Goal: Task Accomplishment & Management: Use online tool/utility

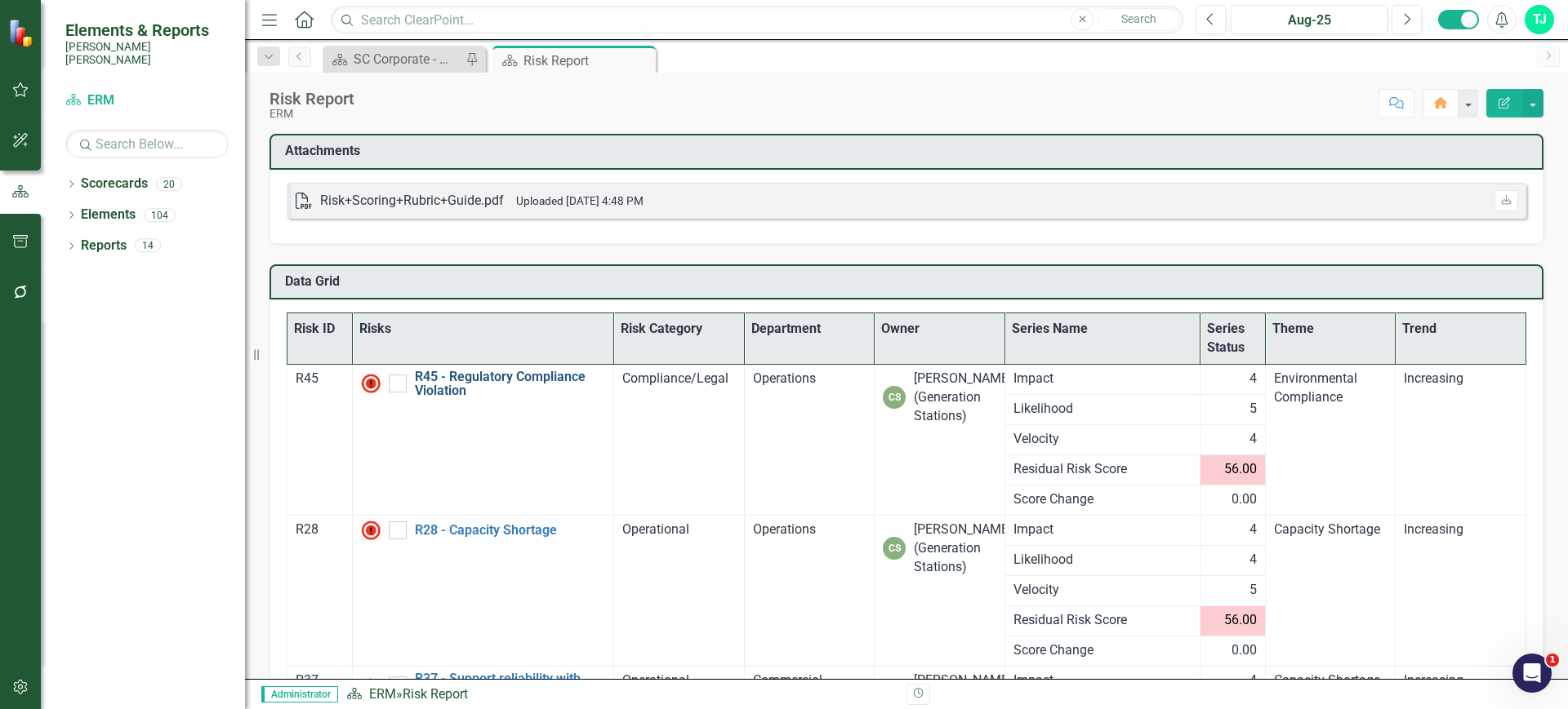
click at [433, 380] on link "R45 - Regulatory Compliance Violation" at bounding box center [510, 384] width 191 height 28
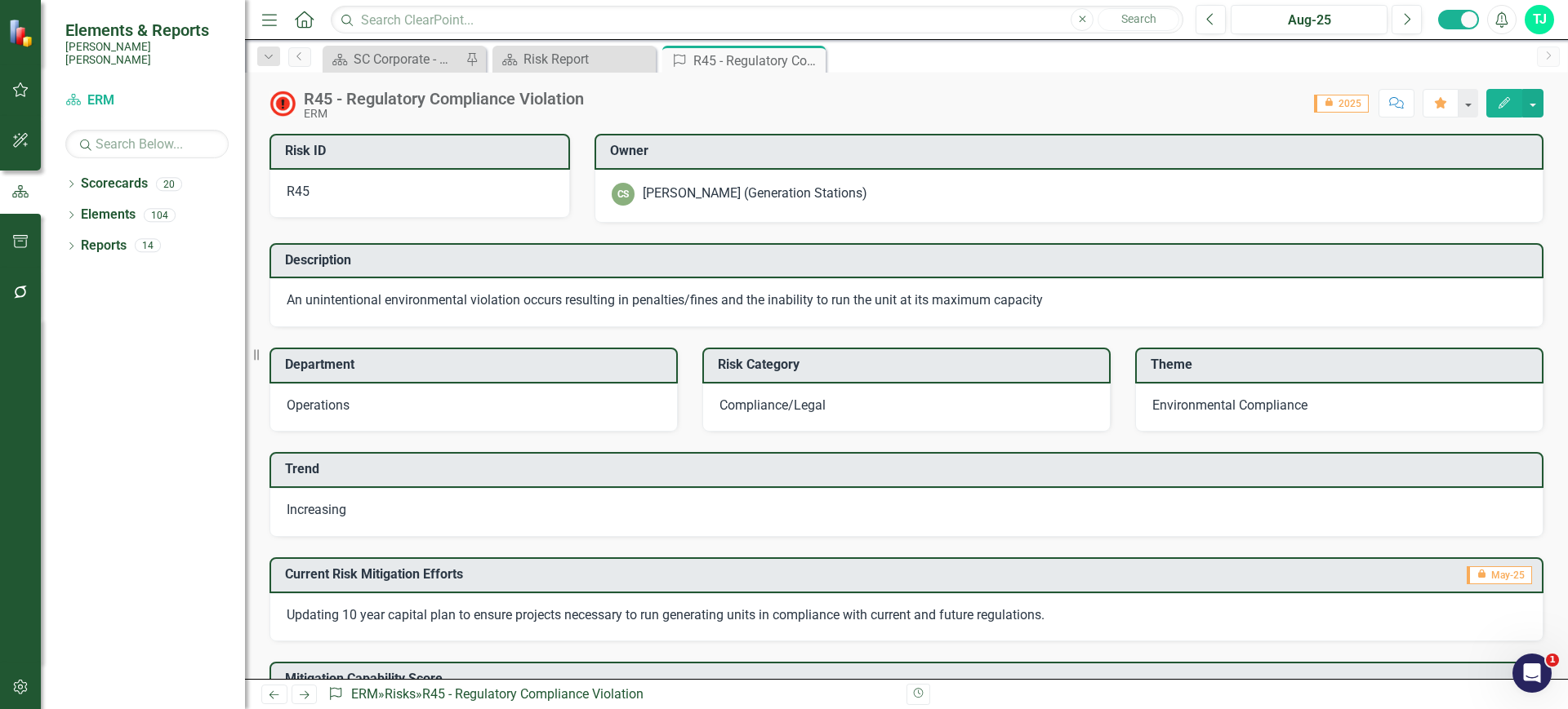
scroll to position [274, 0]
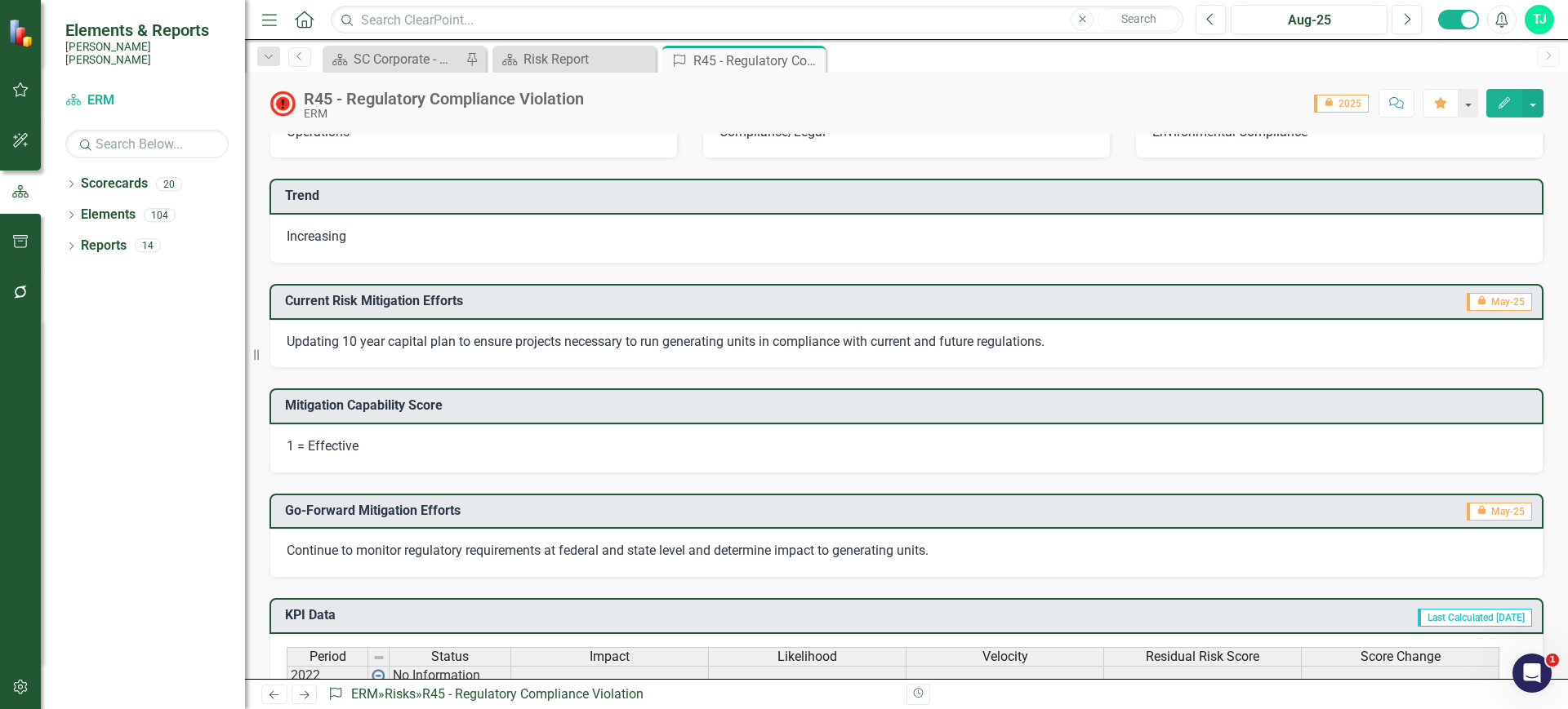
click at [433, 485] on div "Go-Forward Mitigation Efforts icon.lock May-25 Continue to monitor regulatory r…" at bounding box center [906, 526] width 1299 height 104
click at [1401, 26] on button "Next" at bounding box center [1406, 19] width 30 height 29
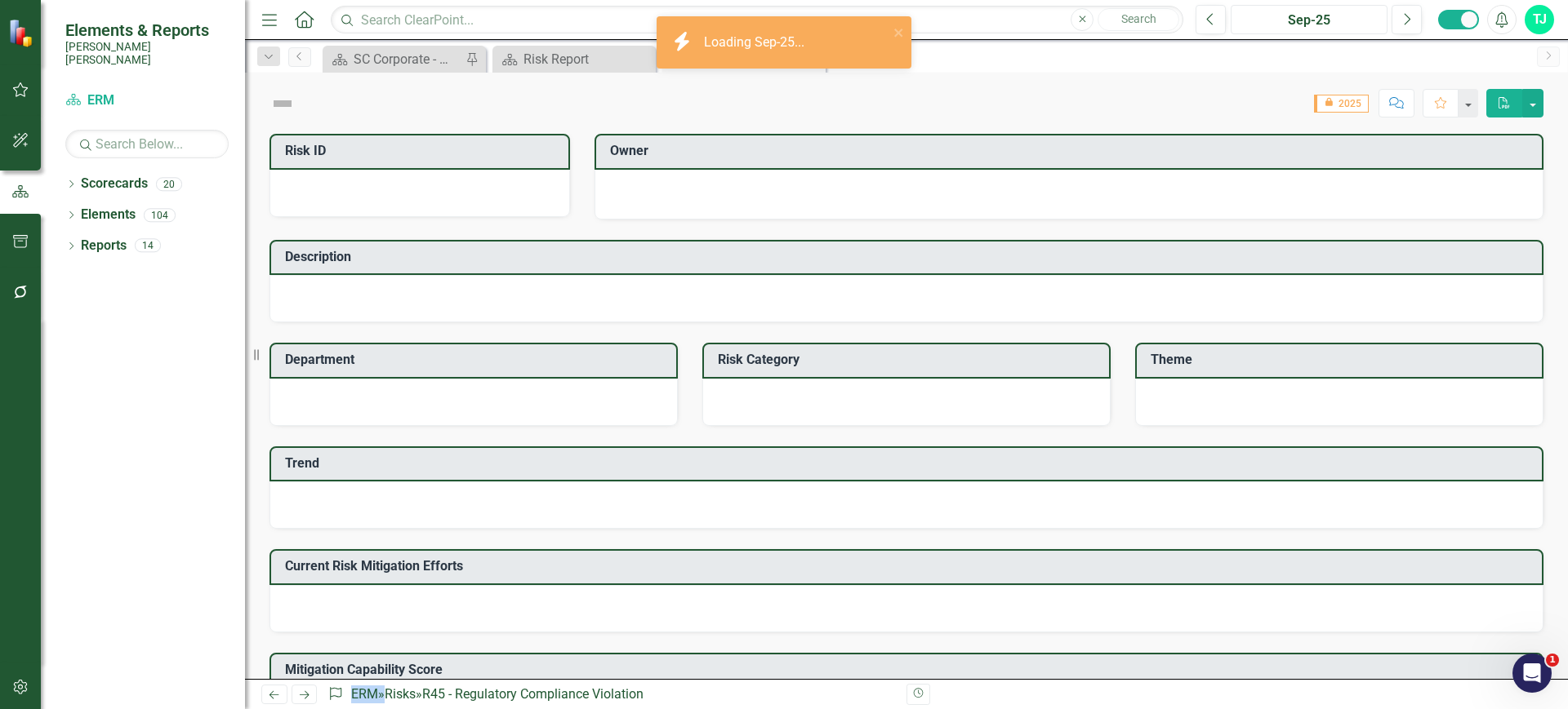
click at [1279, 11] on div "Sep-25" at bounding box center [1309, 20] width 146 height 19
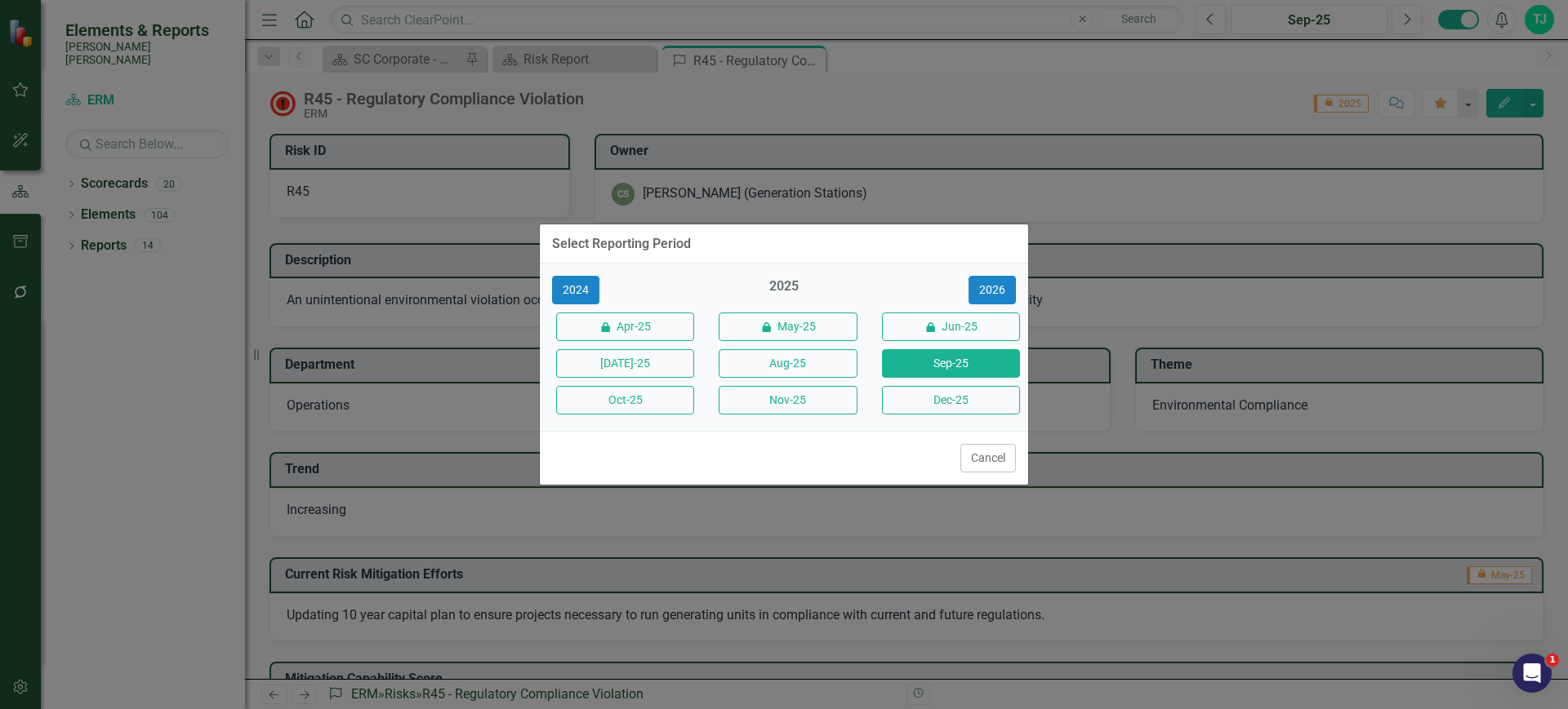
click at [919, 112] on div "Select Reporting Period 2024 2025 2026 icon.lock Apr-25 icon.lock May-25 icon.l…" at bounding box center [784, 354] width 490 height 709
click at [987, 445] on button "Cancel" at bounding box center [988, 458] width 56 height 28
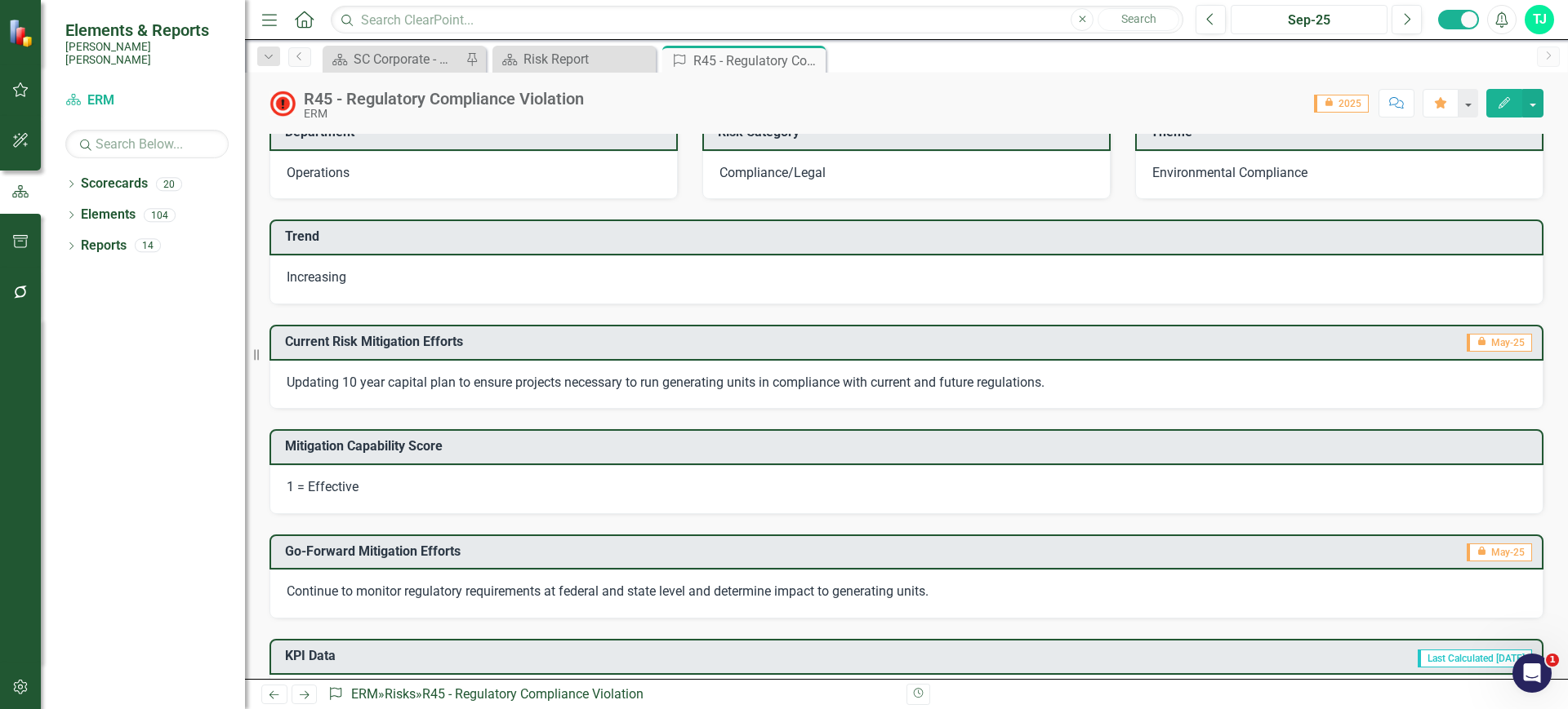
scroll to position [311, 0]
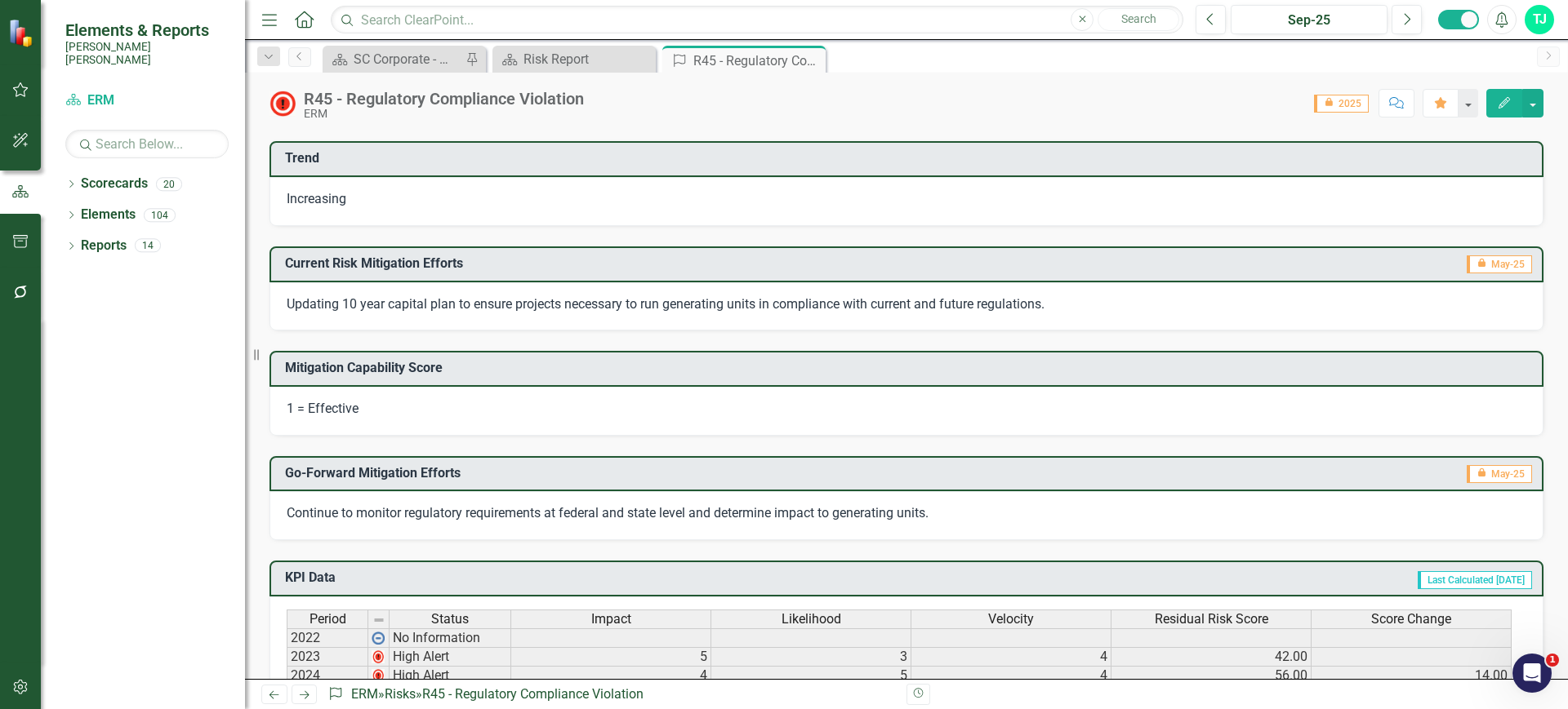
click at [595, 506] on span "Continue to monitor regulatory requirements at federal and state level and dete…" at bounding box center [608, 513] width 641 height 16
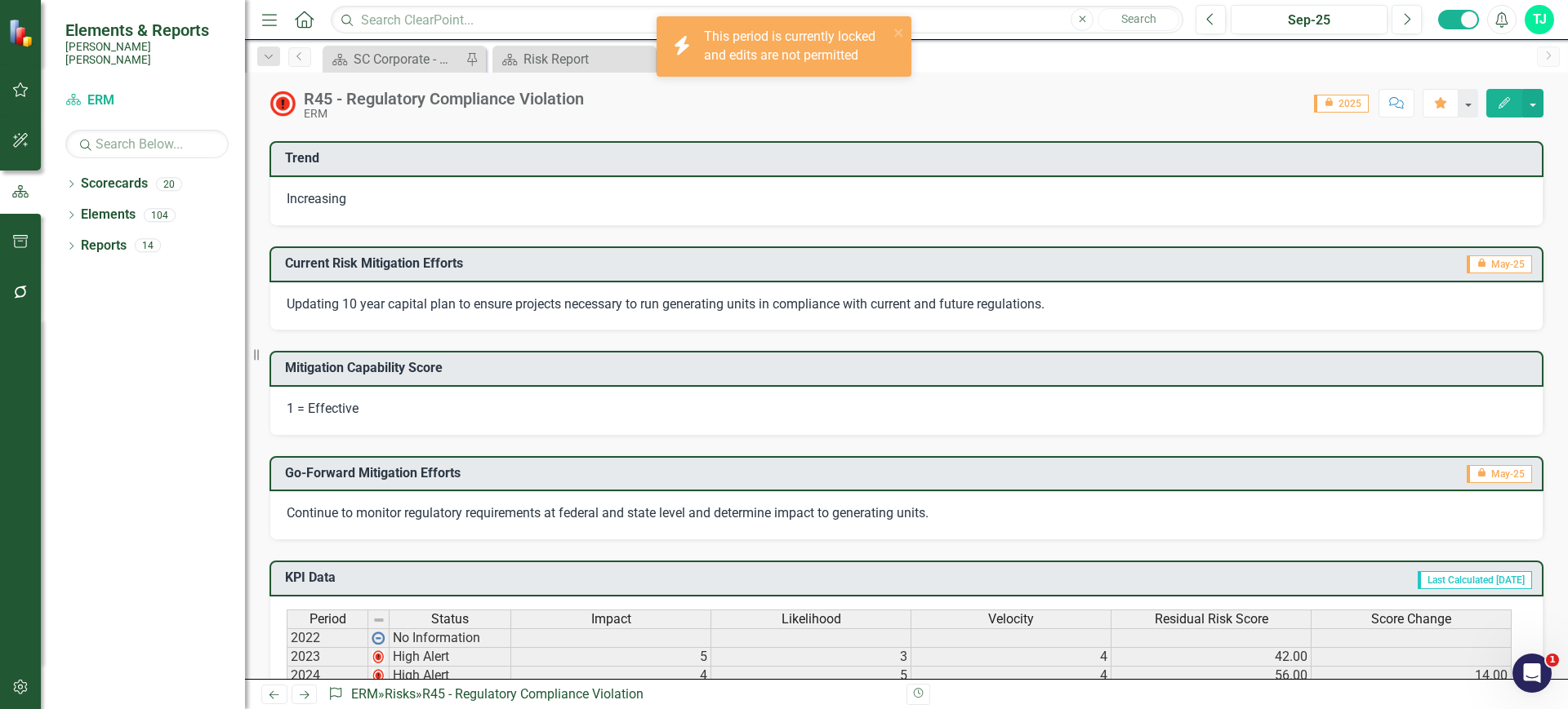
click at [15, 671] on div at bounding box center [20, 686] width 41 height 47
click at [22, 695] on button "button" at bounding box center [21, 688] width 37 height 34
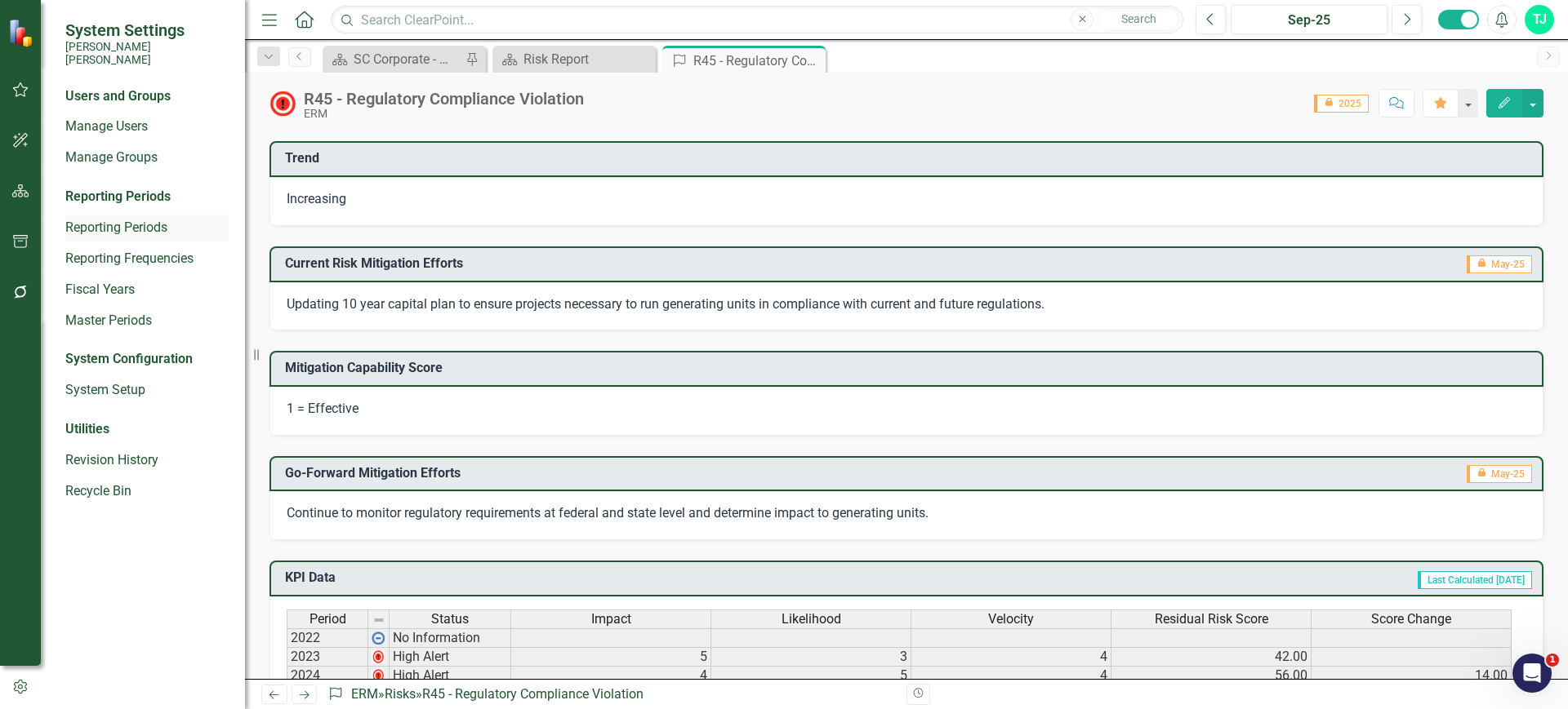
click at [122, 219] on link "Reporting Periods" at bounding box center [147, 228] width 163 height 18
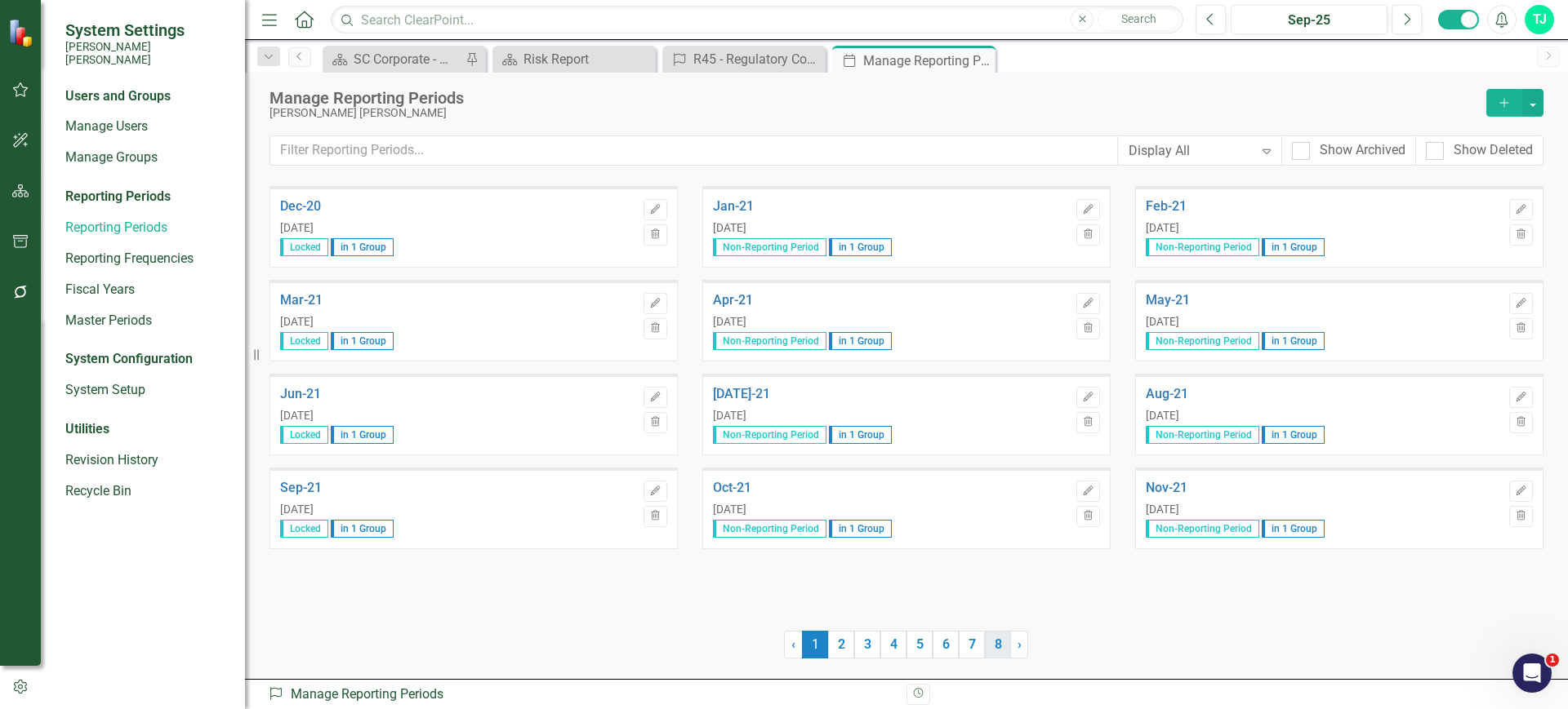
click at [994, 648] on link "8" at bounding box center [998, 645] width 27 height 27
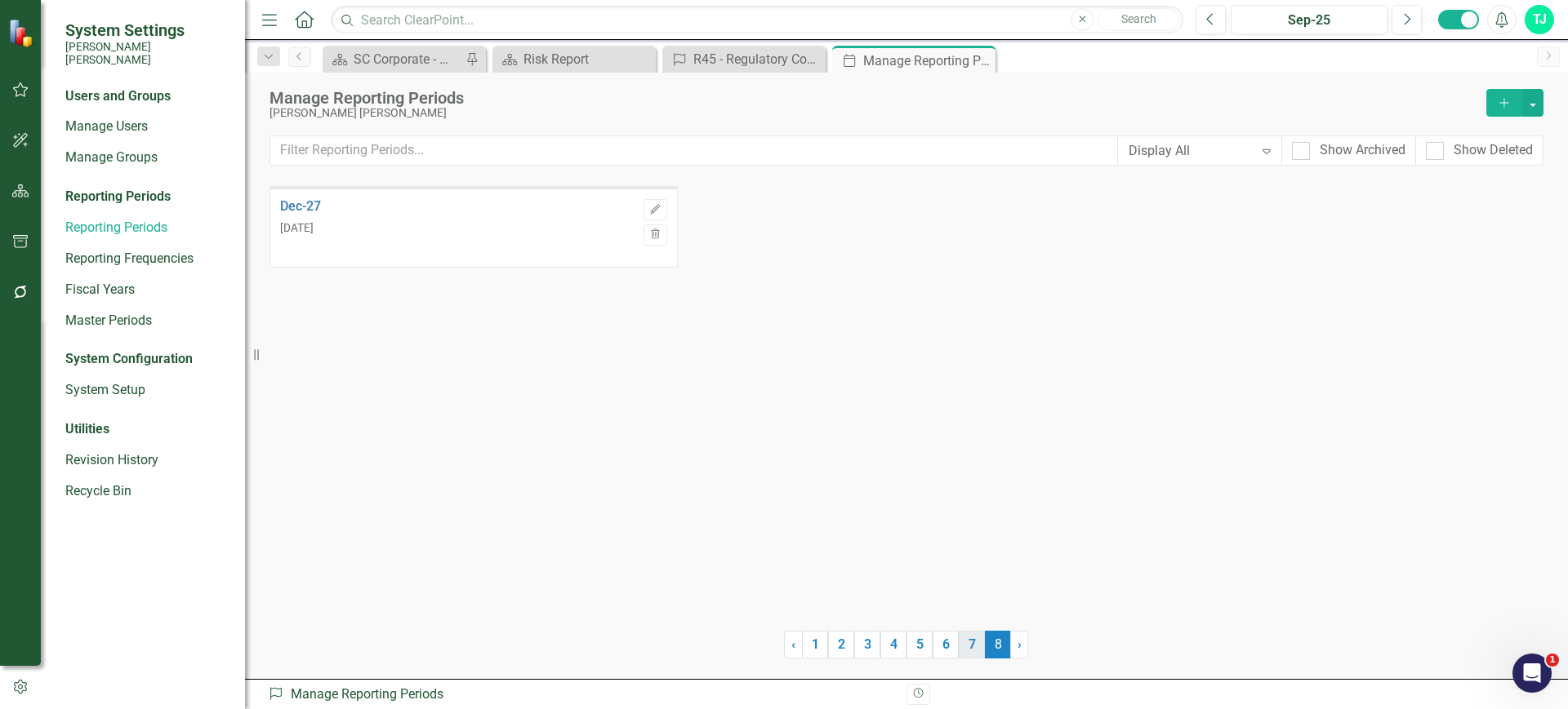
click at [967, 647] on link "7" at bounding box center [971, 645] width 27 height 27
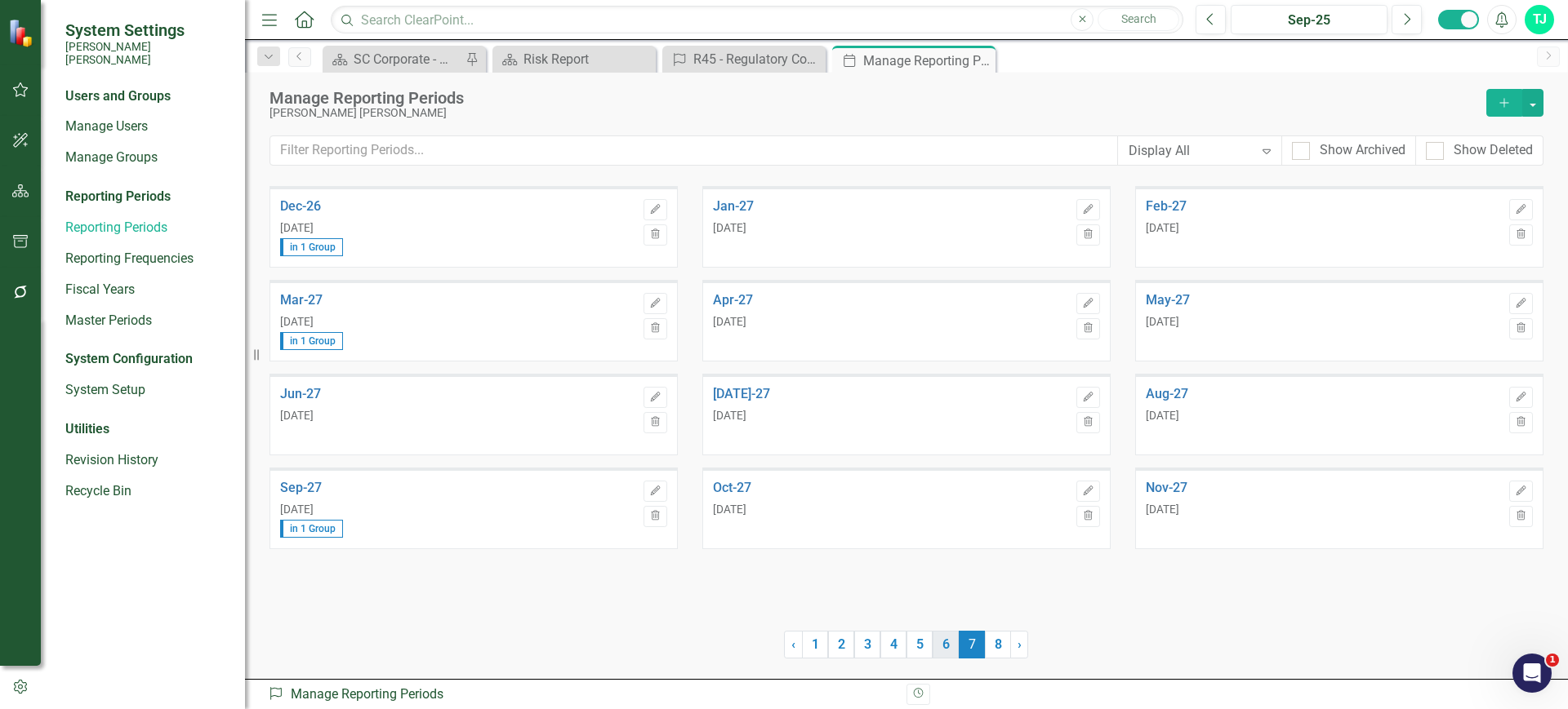
click at [945, 644] on link "6" at bounding box center [946, 645] width 27 height 27
click at [918, 636] on link "5" at bounding box center [919, 645] width 27 height 27
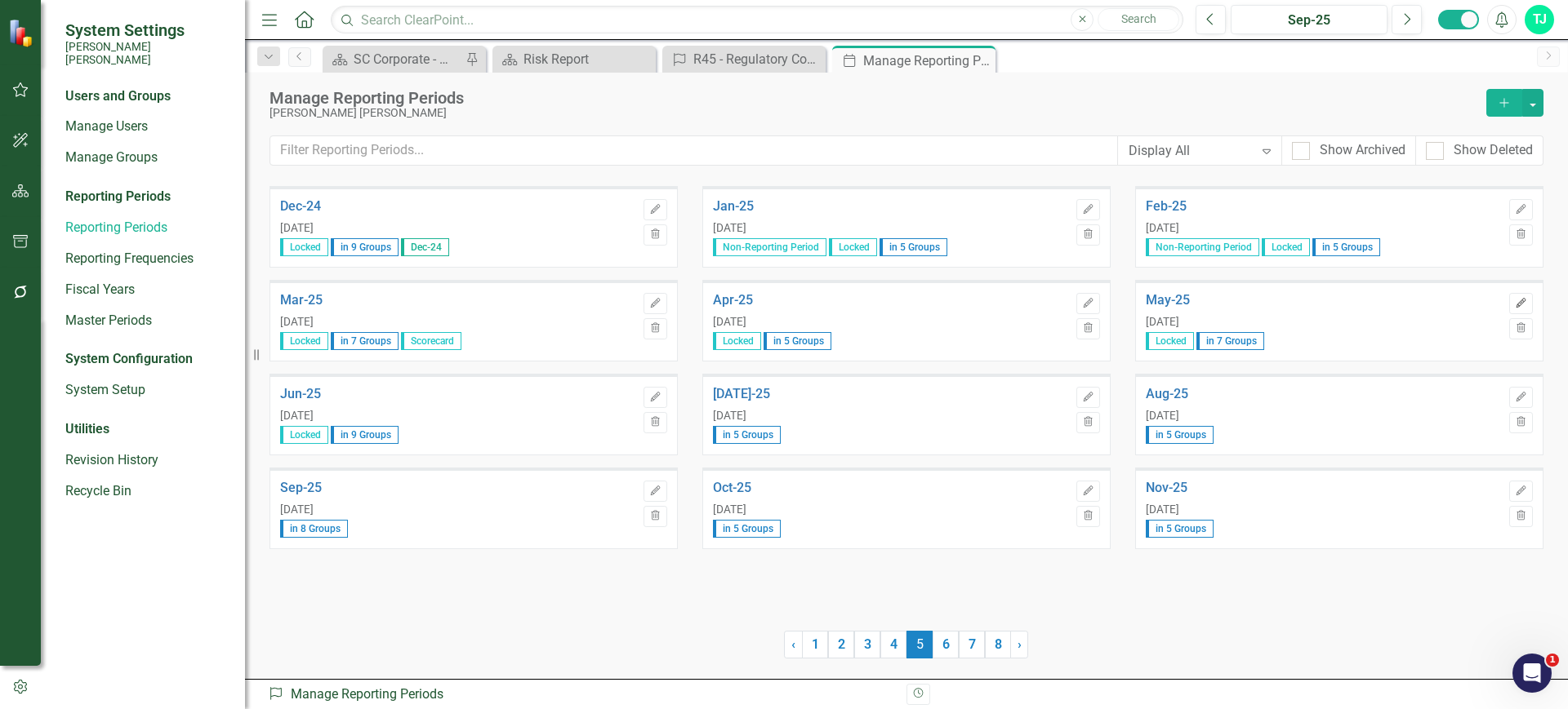
click at [1522, 300] on icon "button" at bounding box center [1520, 302] width 10 height 10
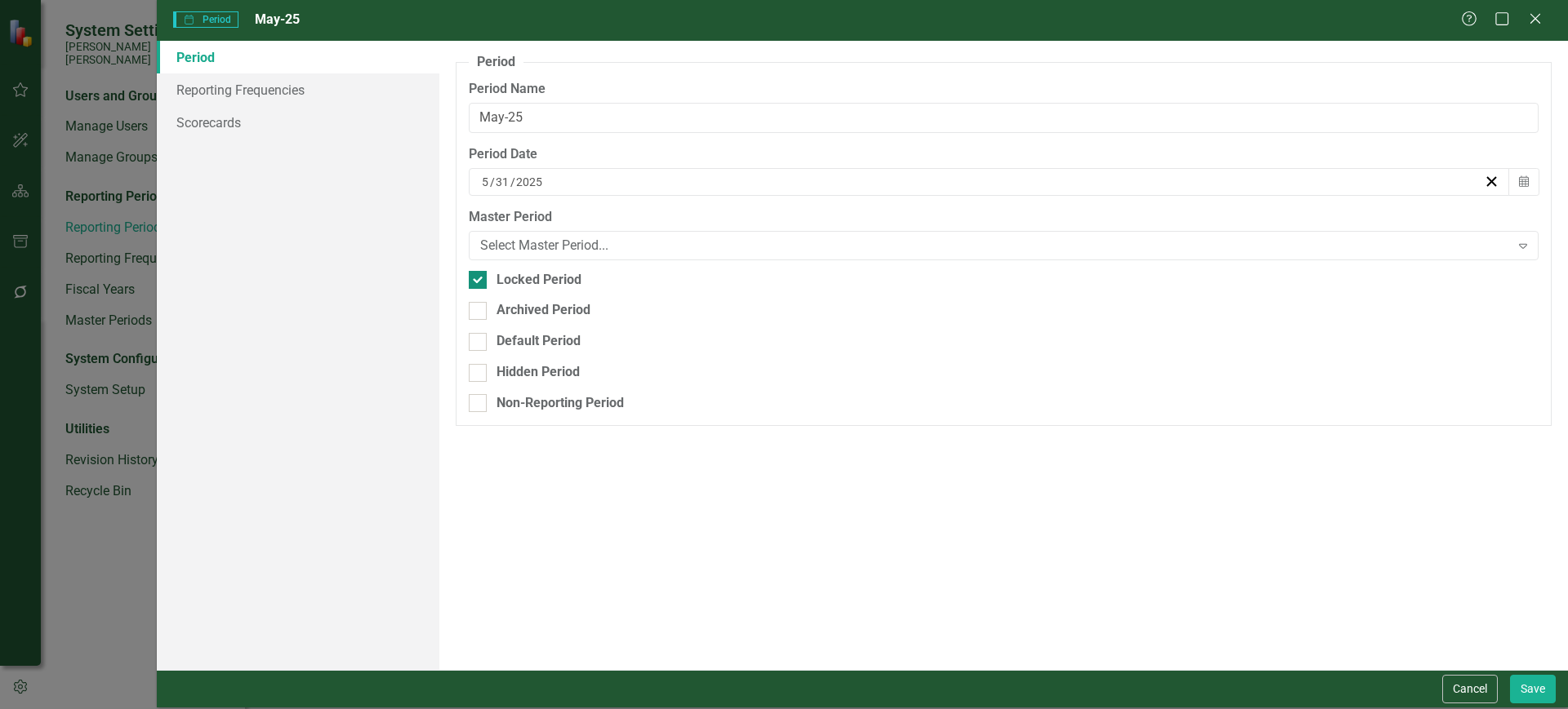
click at [554, 280] on div "Locked Period" at bounding box center [539, 280] width 85 height 18
click at [479, 280] on input "Locked Period" at bounding box center [475, 277] width 11 height 11
checkbox input "false"
click at [1535, 686] on button "Save" at bounding box center [1533, 689] width 46 height 28
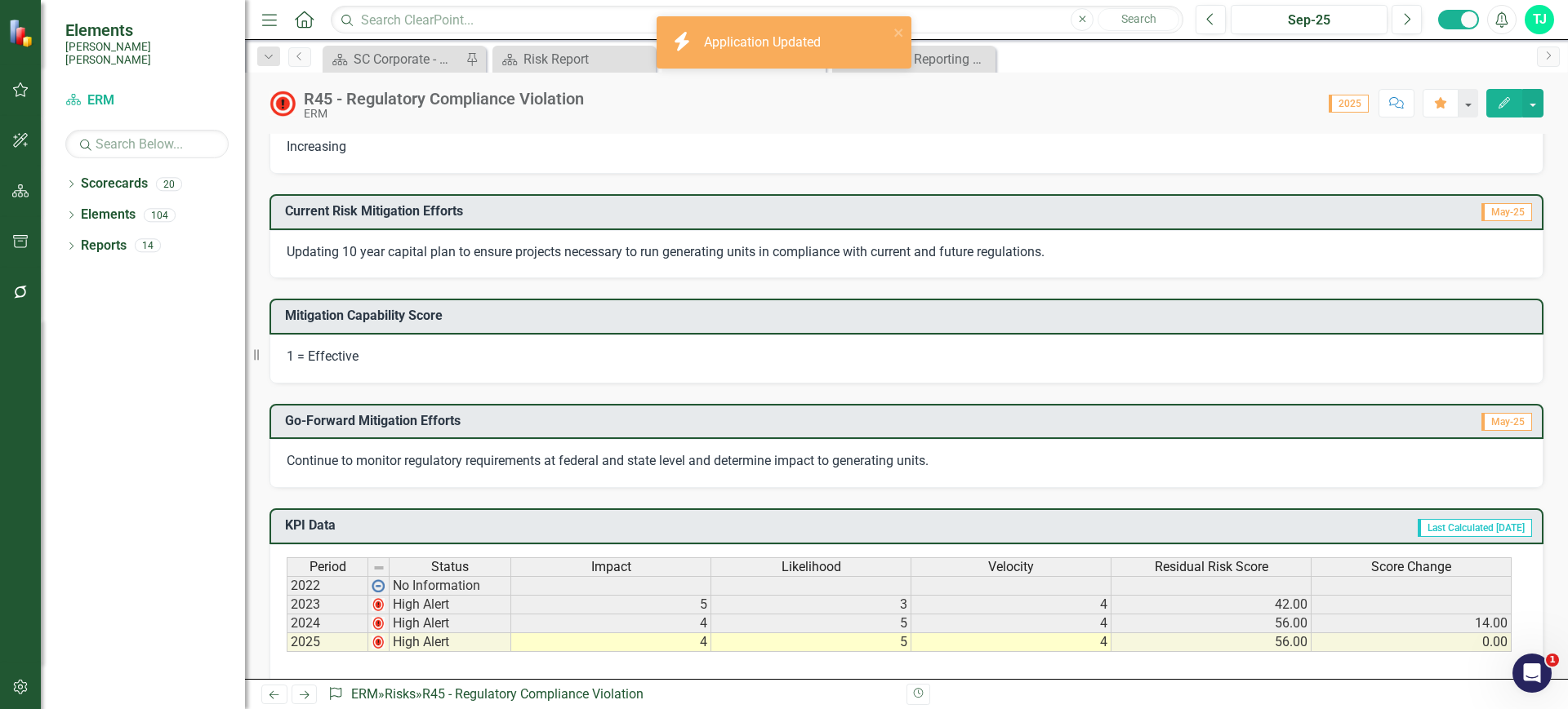
scroll to position [396, 0]
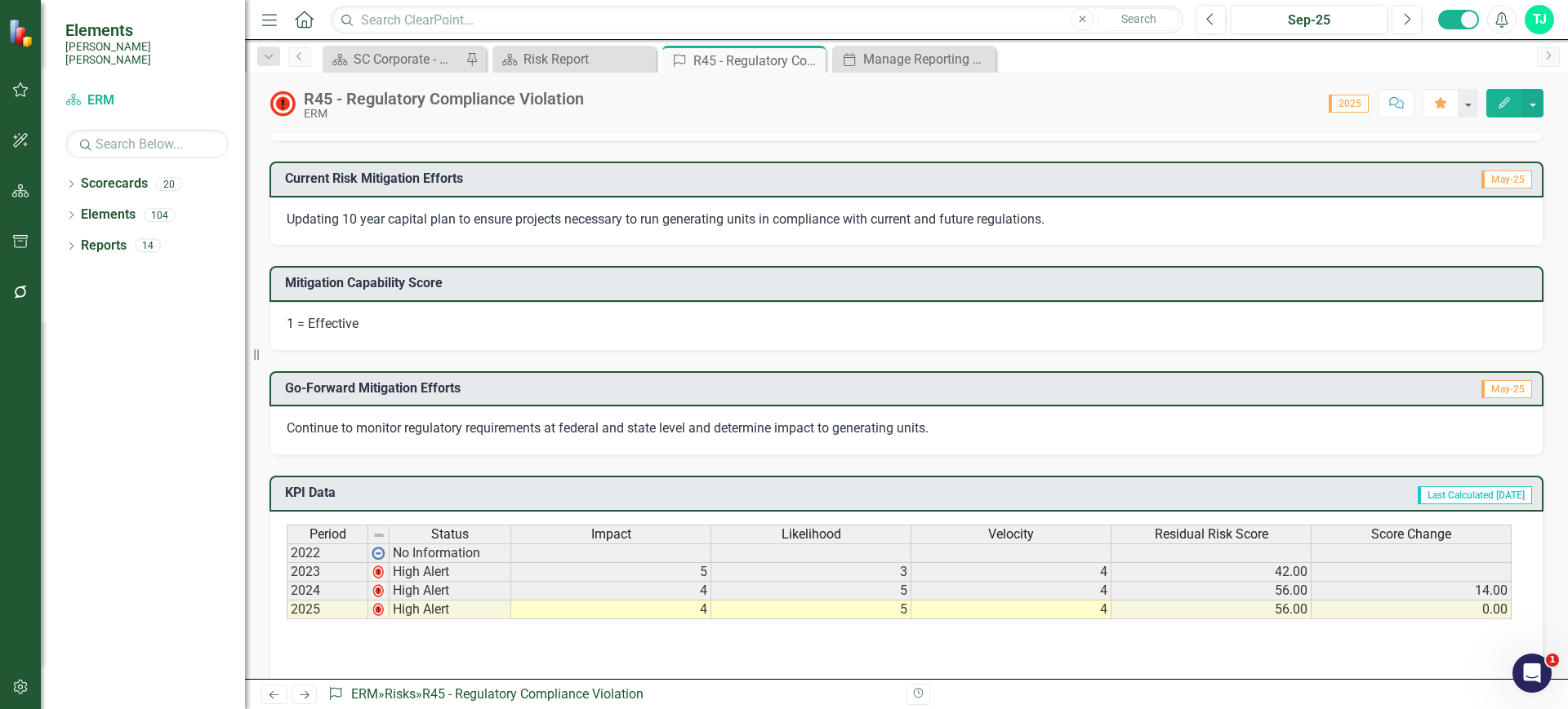
click at [1207, 413] on div "Continue to monitor regulatory requirements at federal and state level and dete…" at bounding box center [906, 431] width 1274 height 49
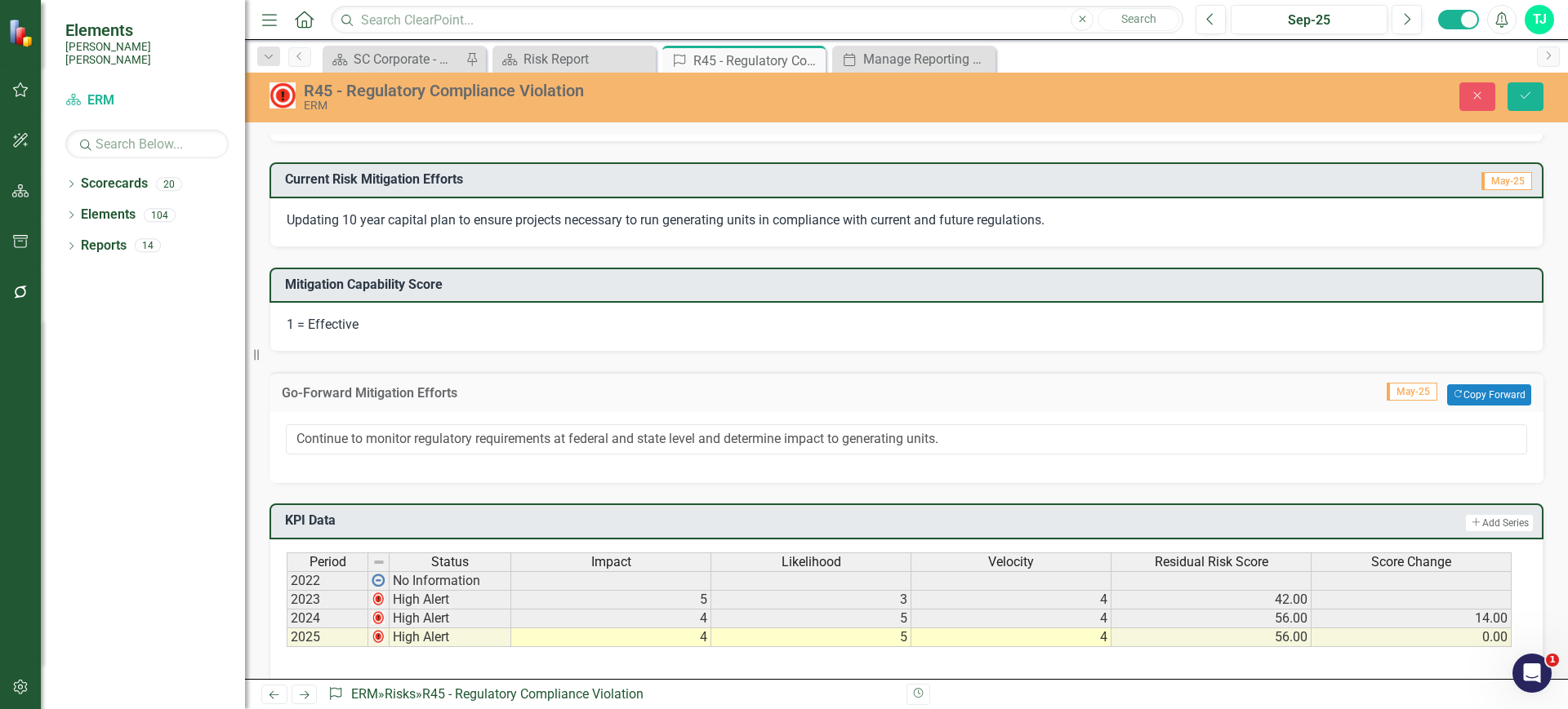
click at [1168, 213] on div "Updating 10 year capital plan to ensure projects necessary to run generating un…" at bounding box center [906, 223] width 1274 height 49
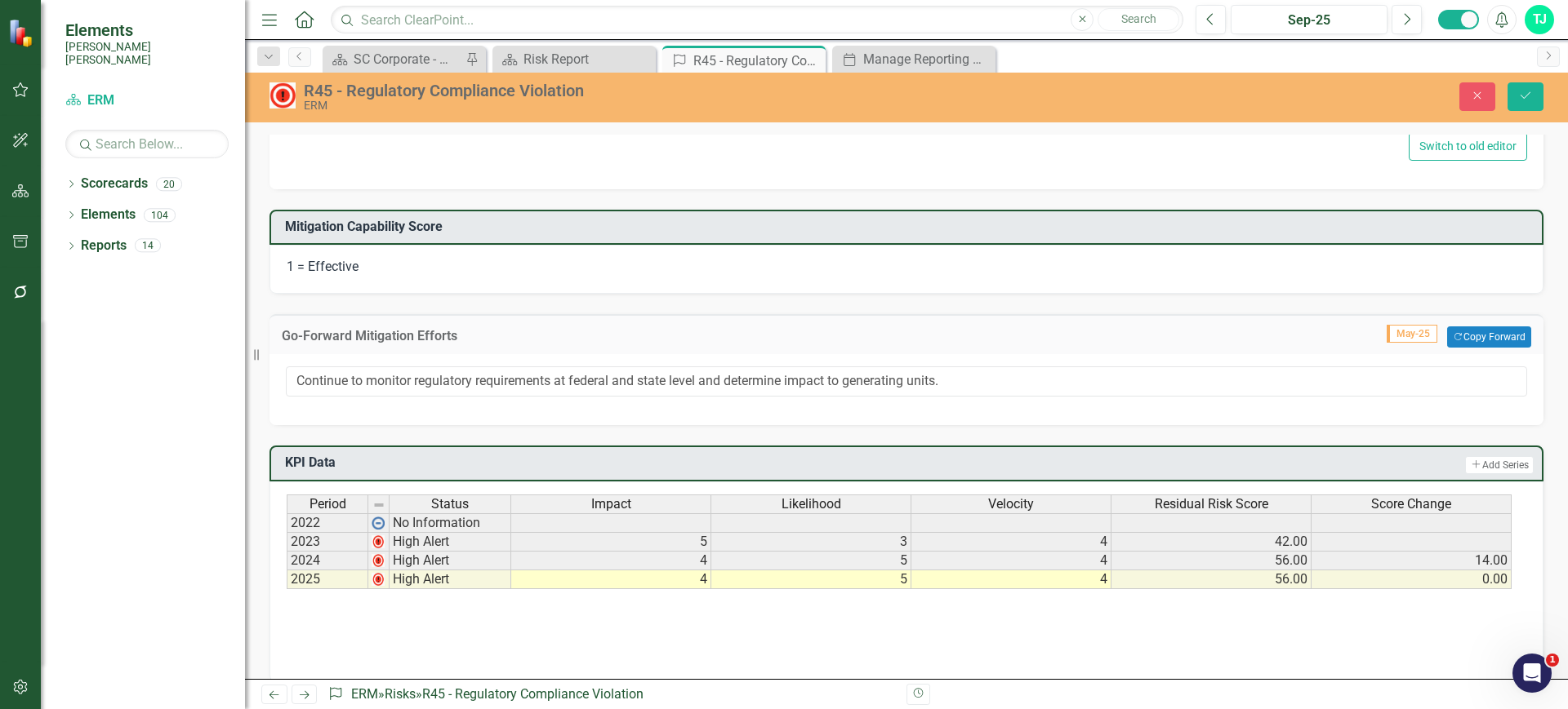
type textarea "Updating 10 year capital plan to ensure projects necessary to run generating un…"
click at [1478, 94] on icon "button" at bounding box center [1477, 96] width 7 height 7
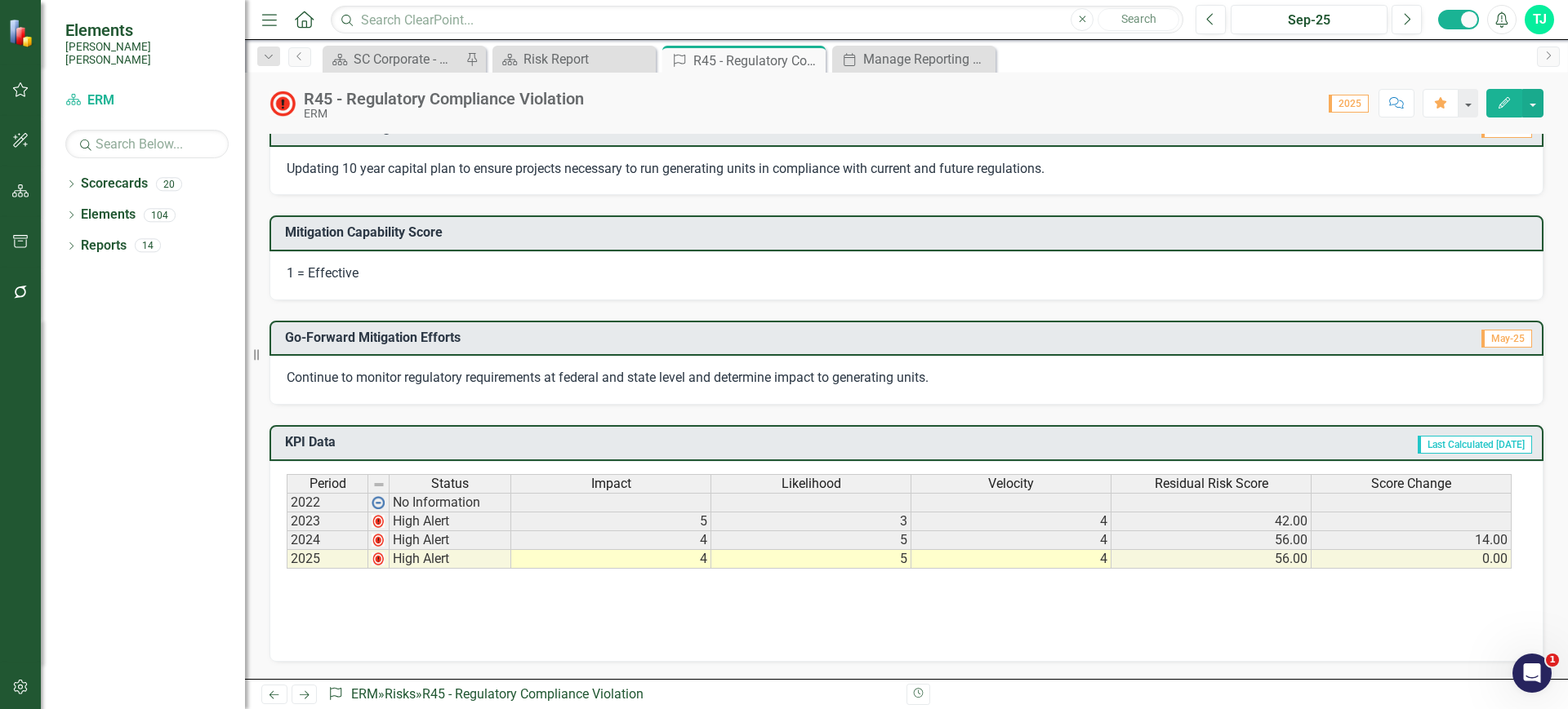
scroll to position [257, 0]
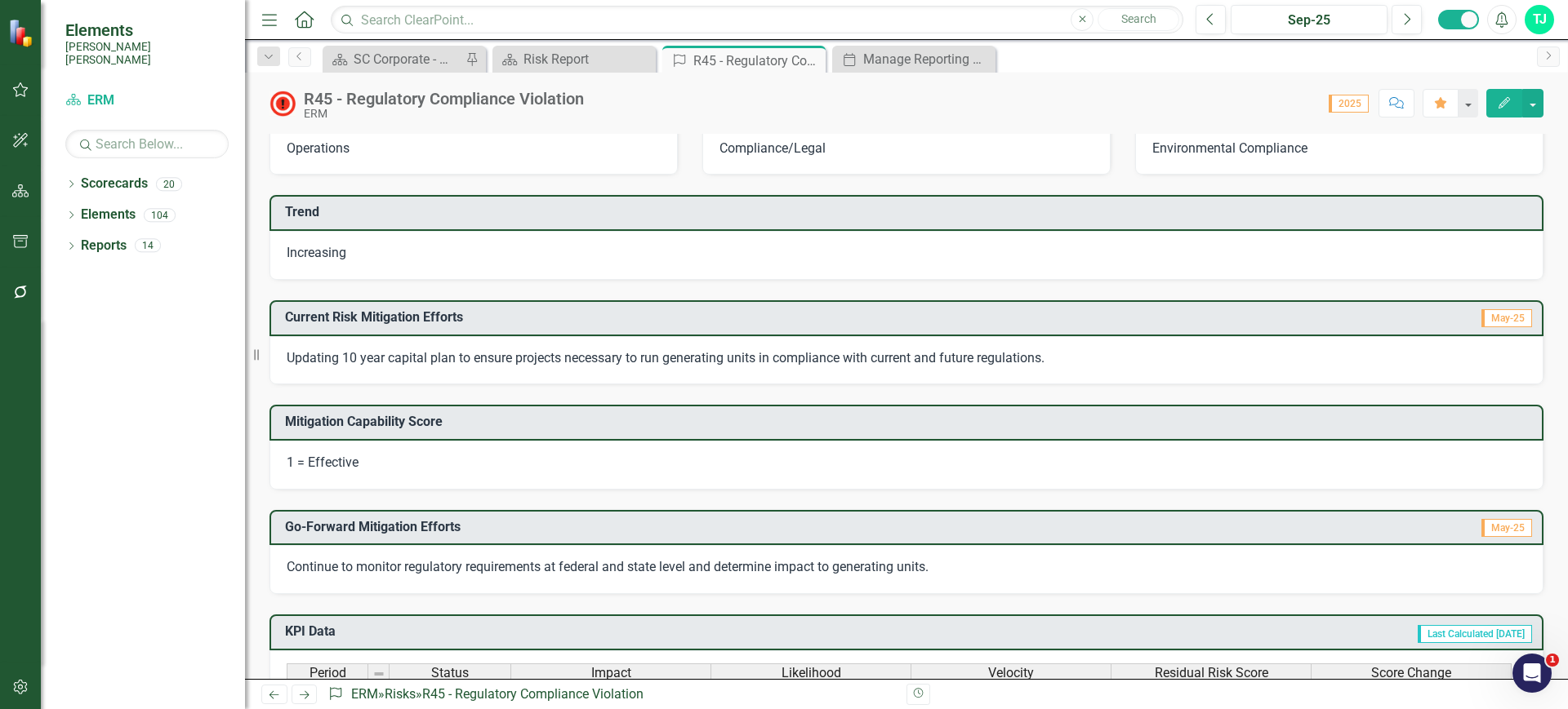
click at [27, 685] on icon "button" at bounding box center [20, 687] width 17 height 13
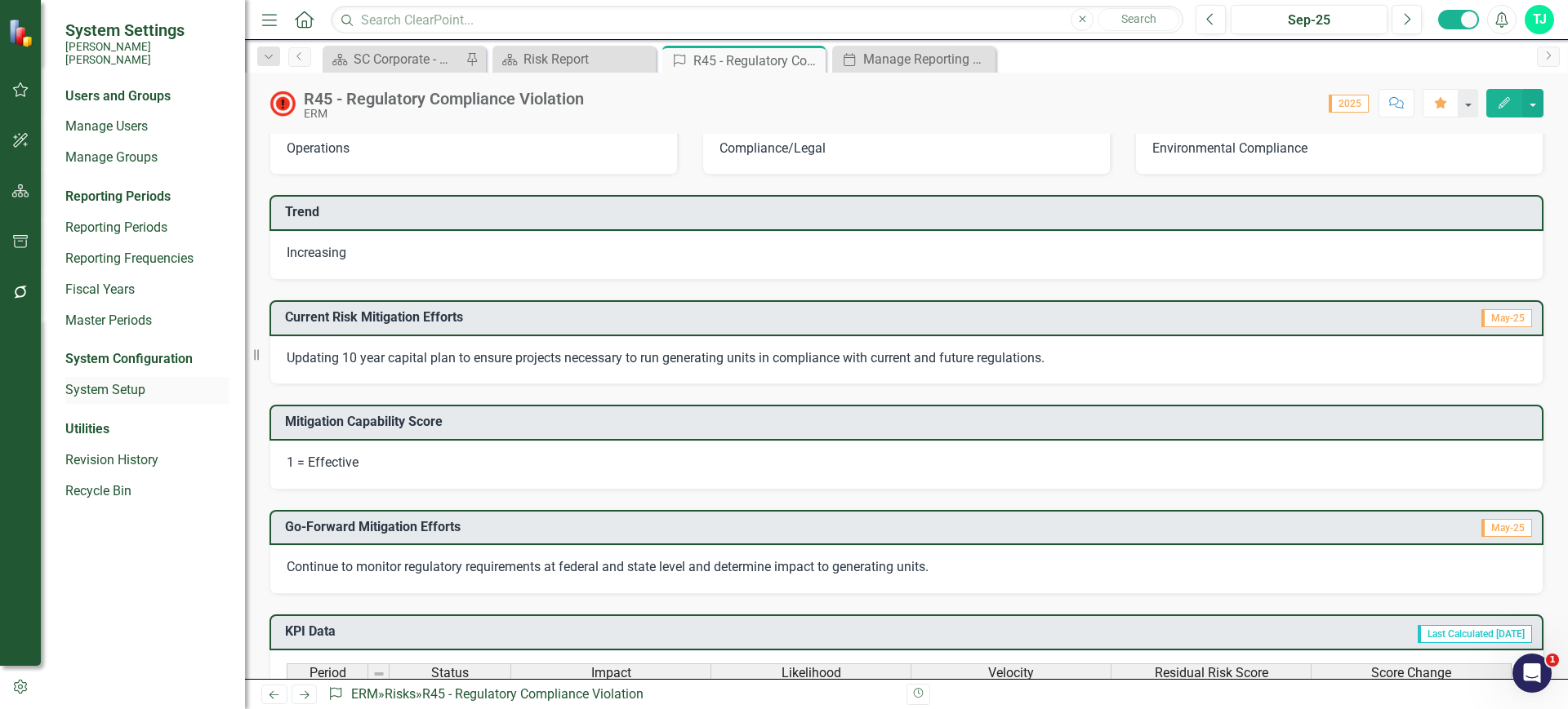
click at [117, 381] on link "System Setup" at bounding box center [147, 390] width 163 height 18
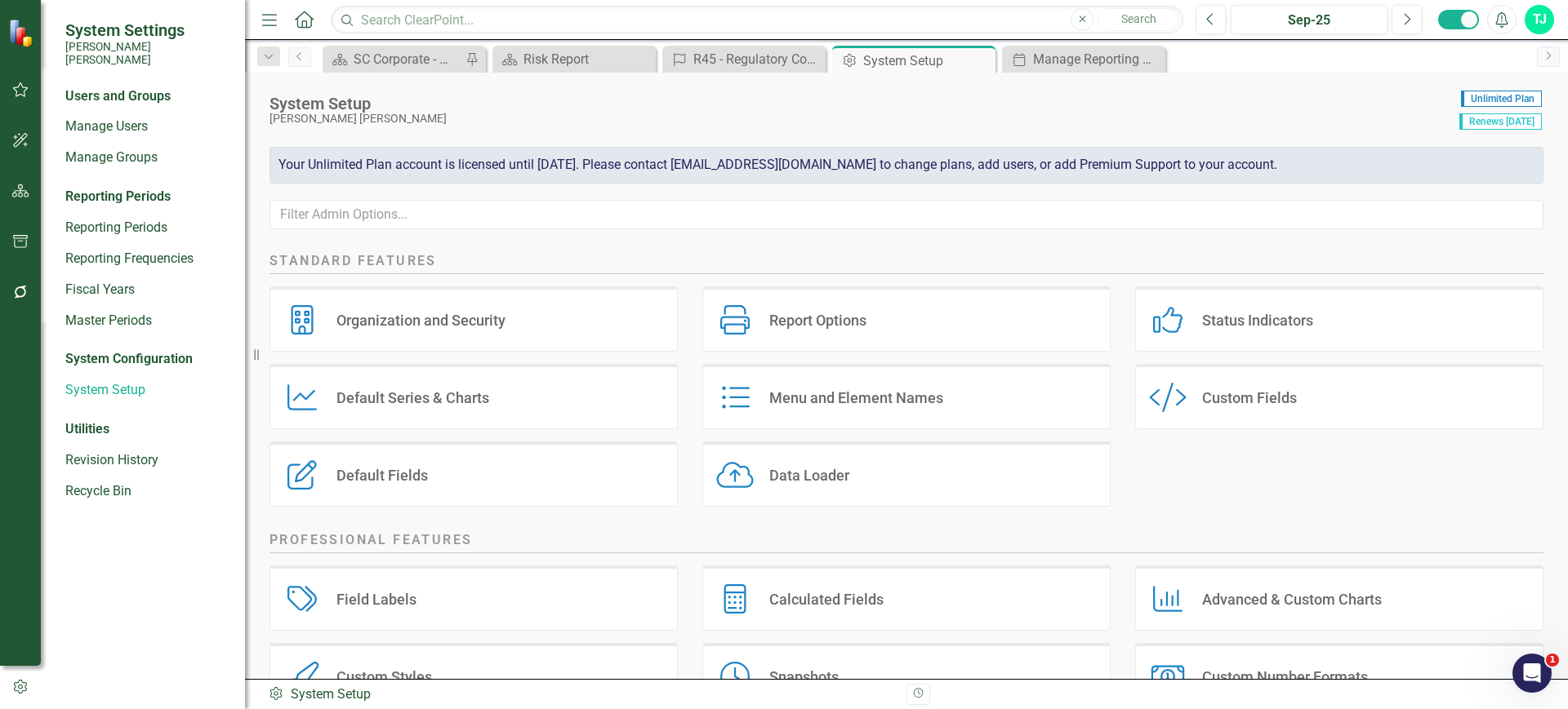
click at [1277, 384] on div "Custom Style Custom Fields" at bounding box center [1340, 396] width 409 height 65
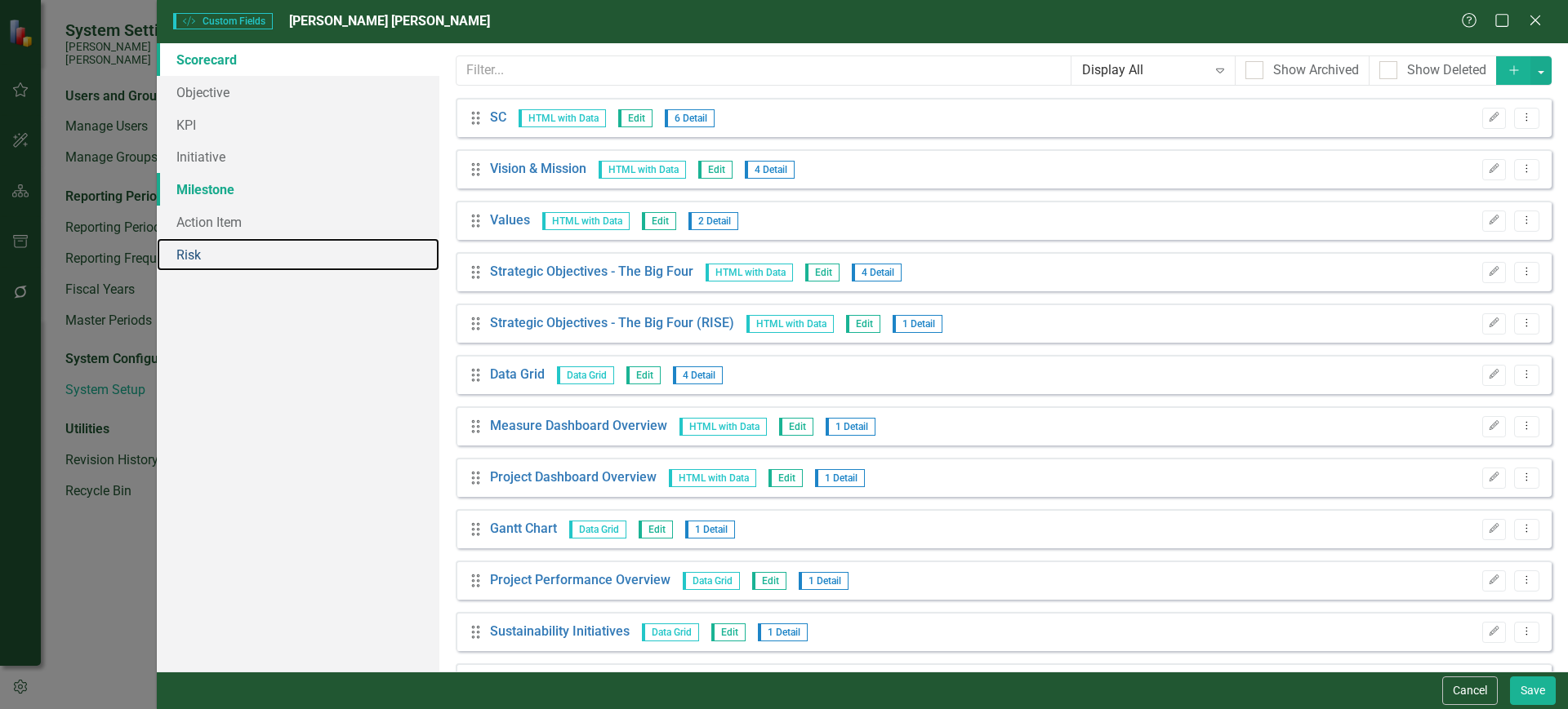
click at [251, 255] on link "Risk" at bounding box center [298, 255] width 282 height 33
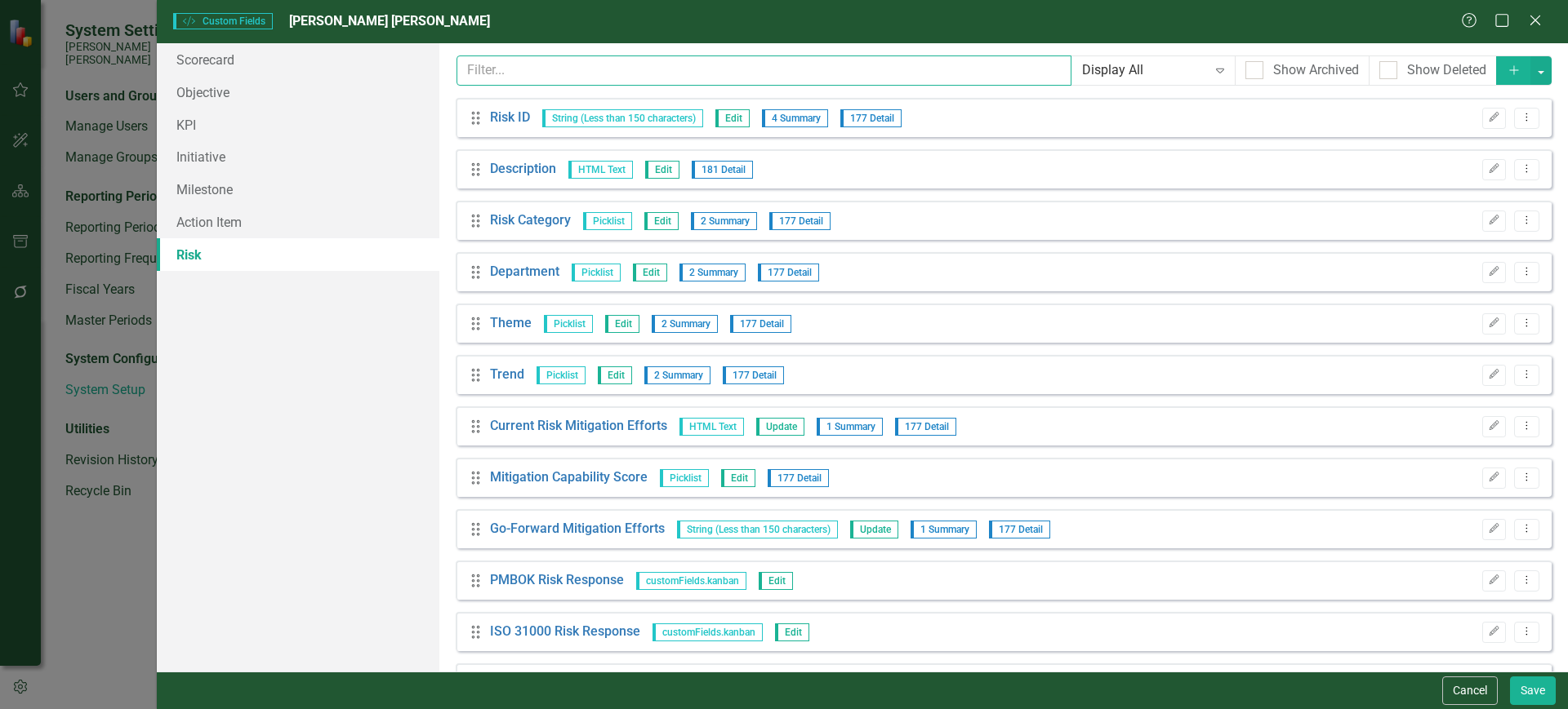
click at [618, 71] on input "text" at bounding box center [764, 71] width 616 height 30
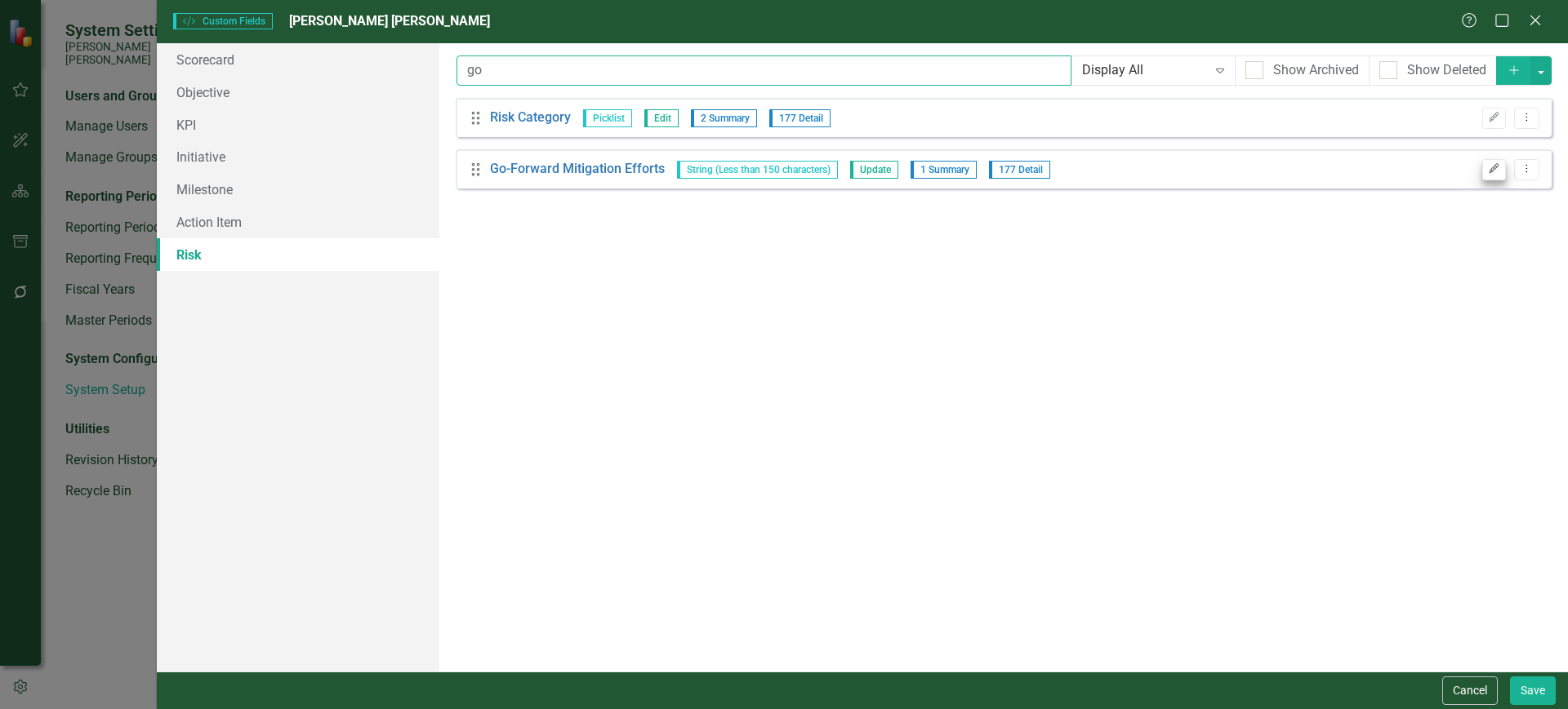
type input "go"
click at [1504, 167] on button "Edit" at bounding box center [1494, 169] width 24 height 21
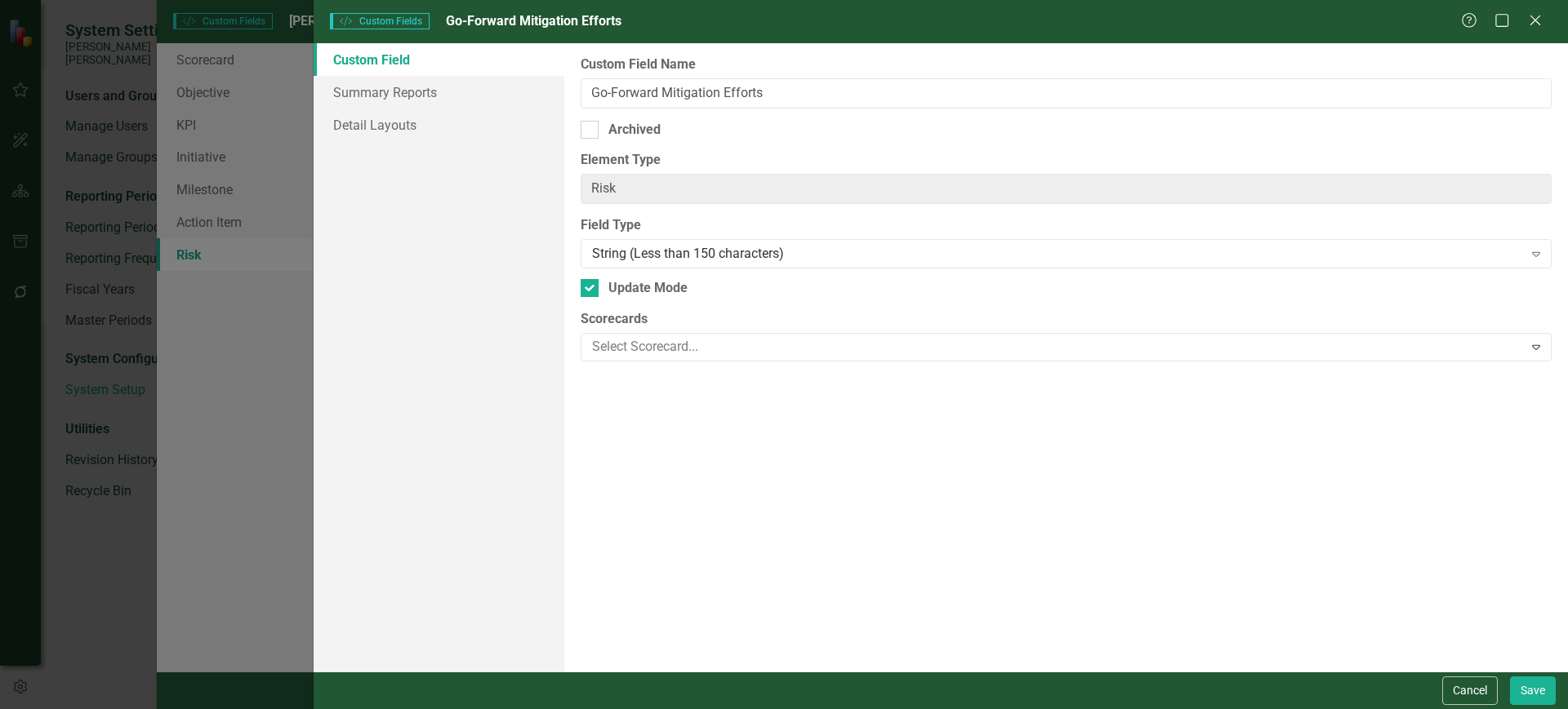
click at [754, 269] on div "Custom Field Name Go-Forward Mitigation Efforts Archived Element Type Risk Clea…" at bounding box center [1066, 357] width 1003 height 628
click at [757, 258] on div "String (Less than 150 characters)" at bounding box center [1057, 254] width 930 height 18
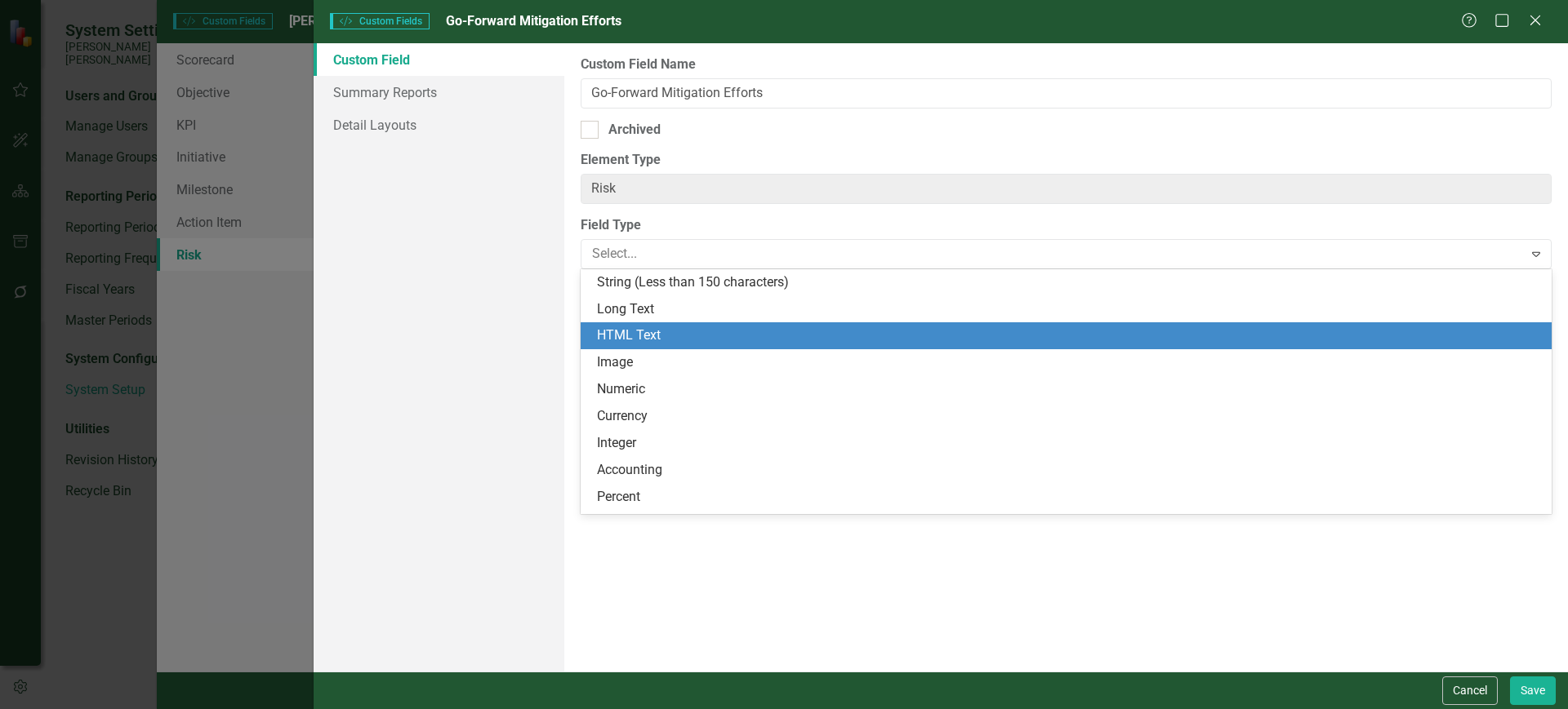
click at [718, 337] on div "HTML Text" at bounding box center [1069, 335] width 945 height 18
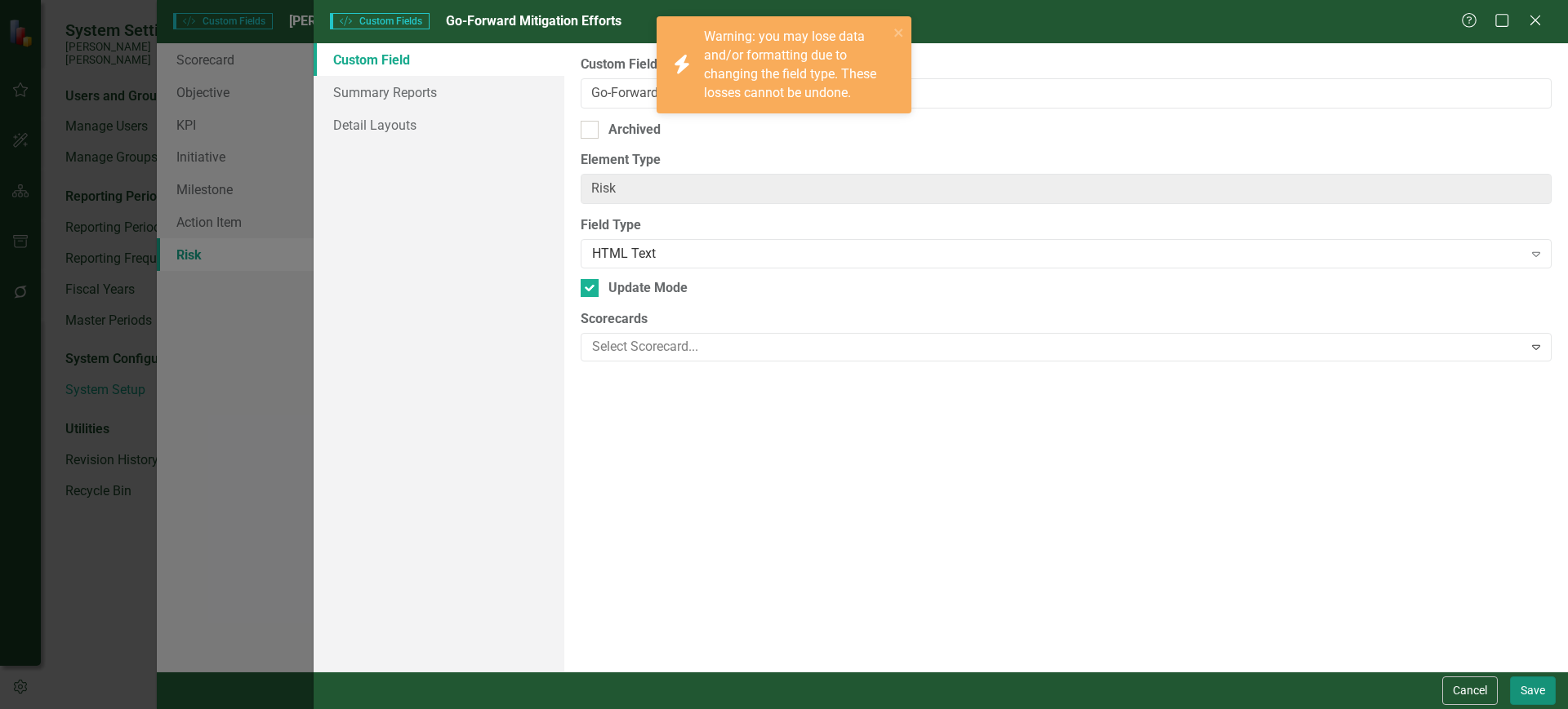
click at [1528, 689] on button "Save" at bounding box center [1533, 691] width 46 height 28
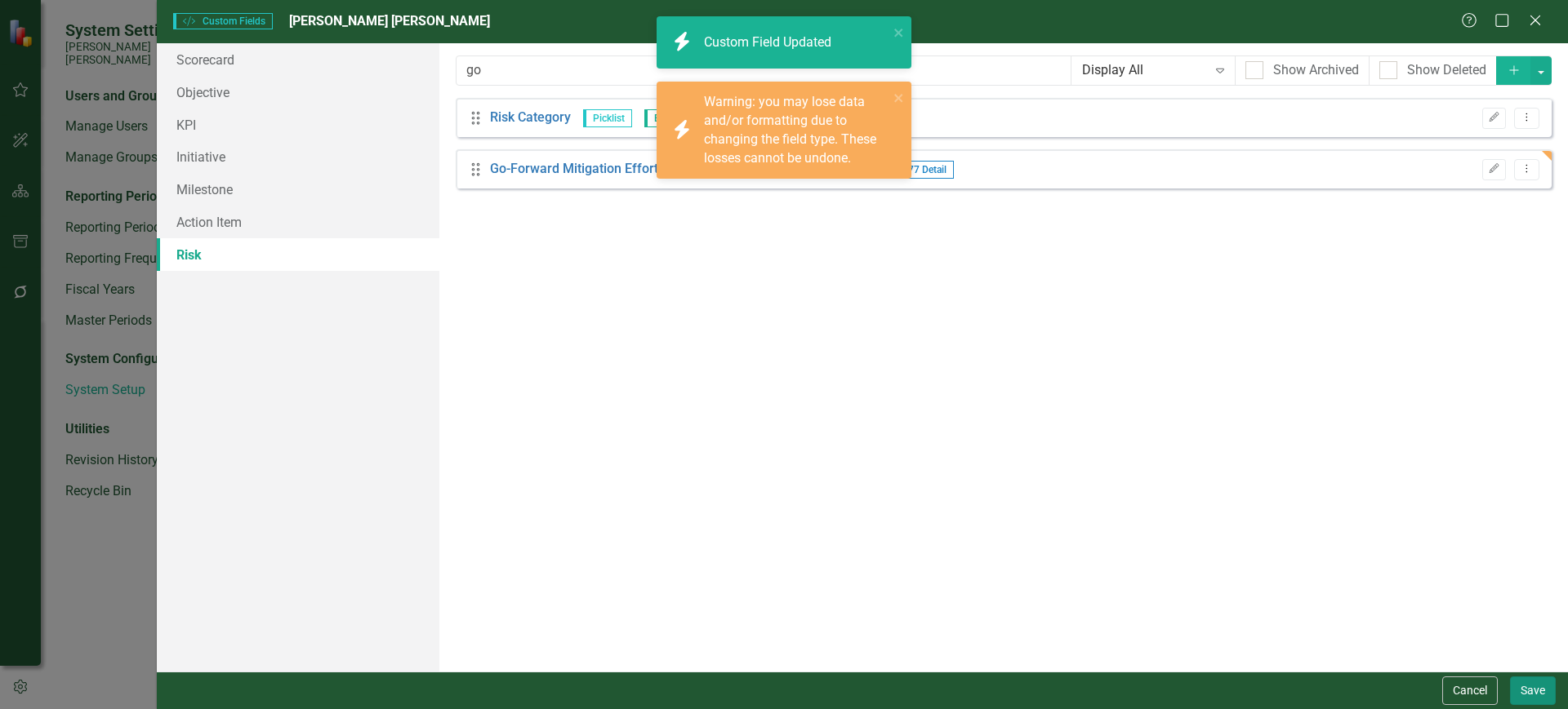
click at [1521, 690] on button "Save" at bounding box center [1533, 691] width 46 height 28
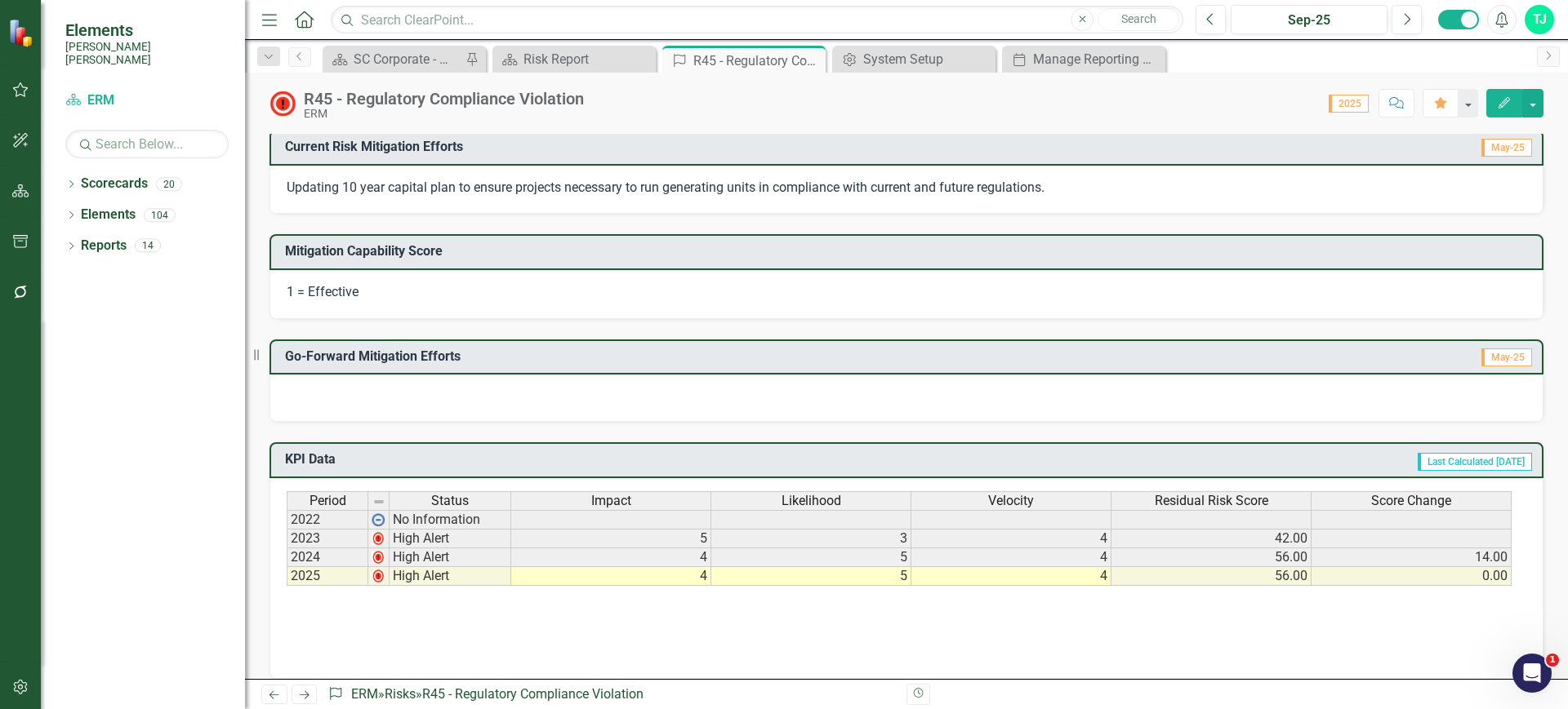
scroll to position [432, 0]
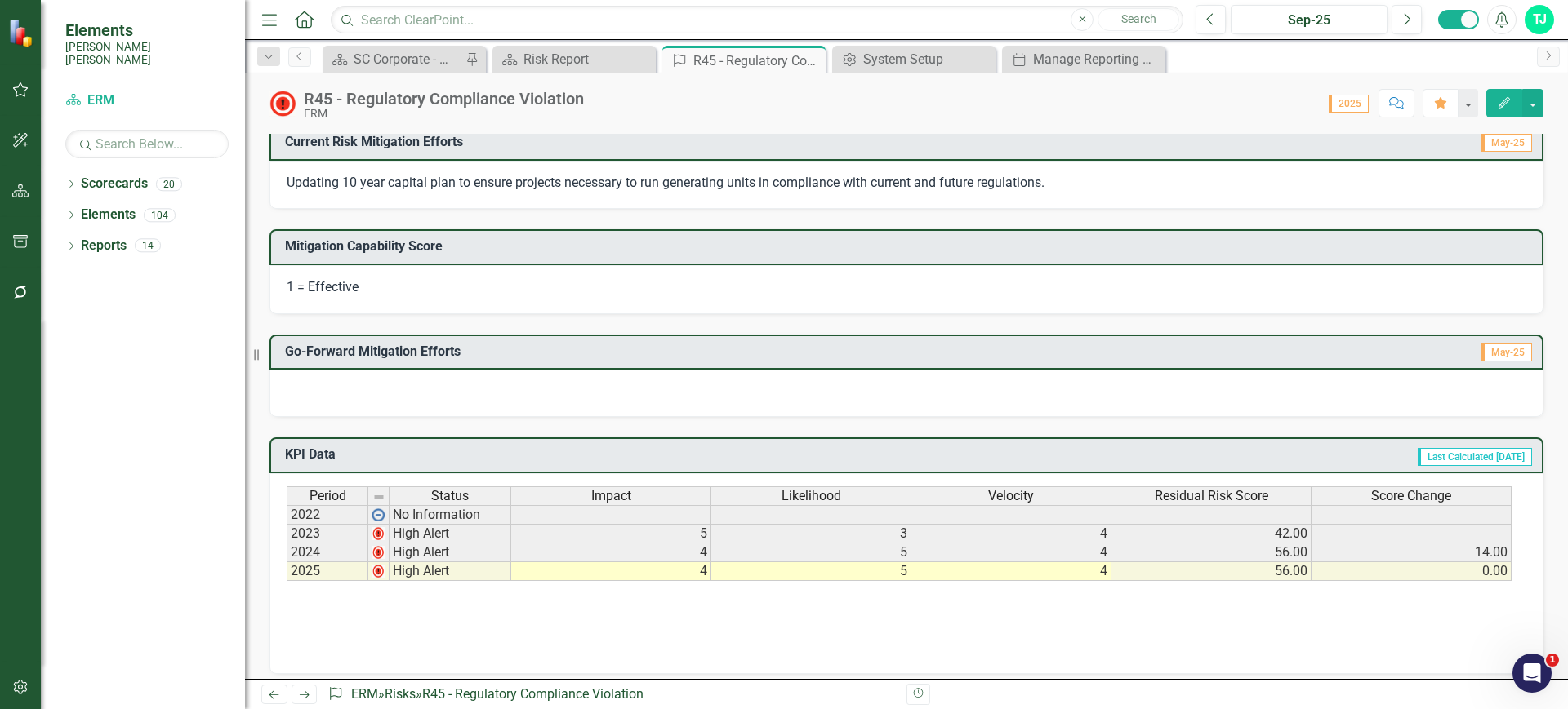
click at [551, 353] on h3 "Go-Forward Mitigation Efforts" at bounding box center [766, 352] width 962 height 15
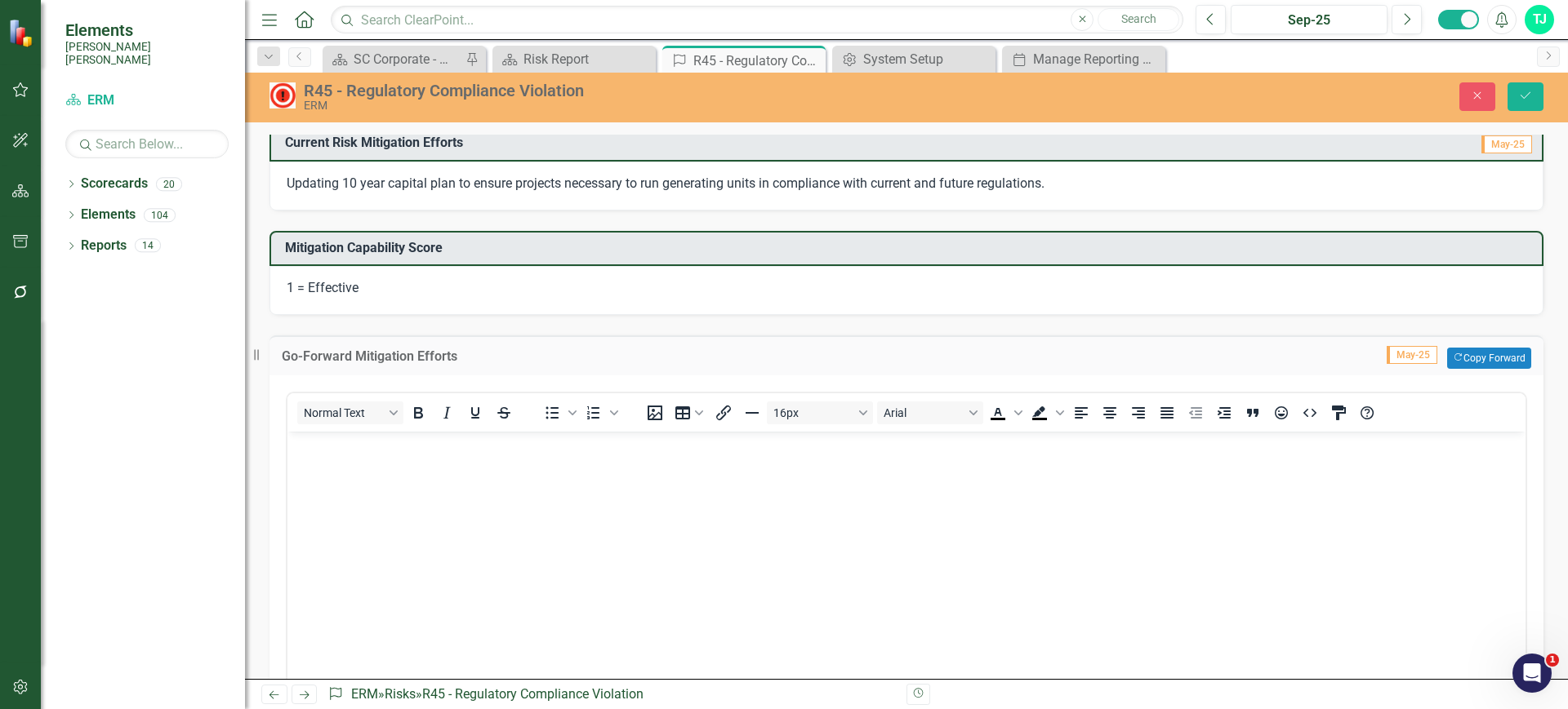
scroll to position [0, 0]
click at [1471, 94] on icon "Close" at bounding box center [1477, 95] width 15 height 11
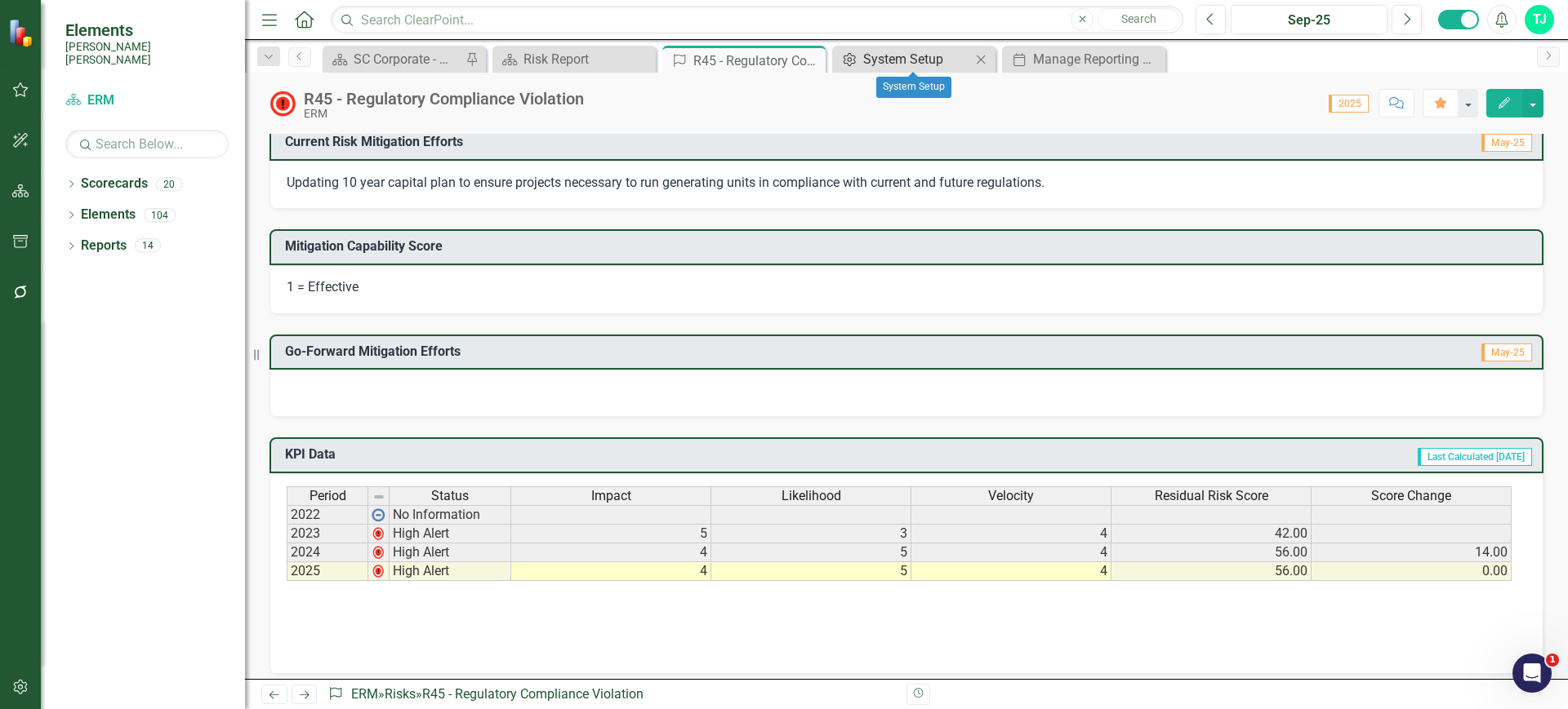
click at [934, 53] on div "System Setup" at bounding box center [917, 59] width 108 height 20
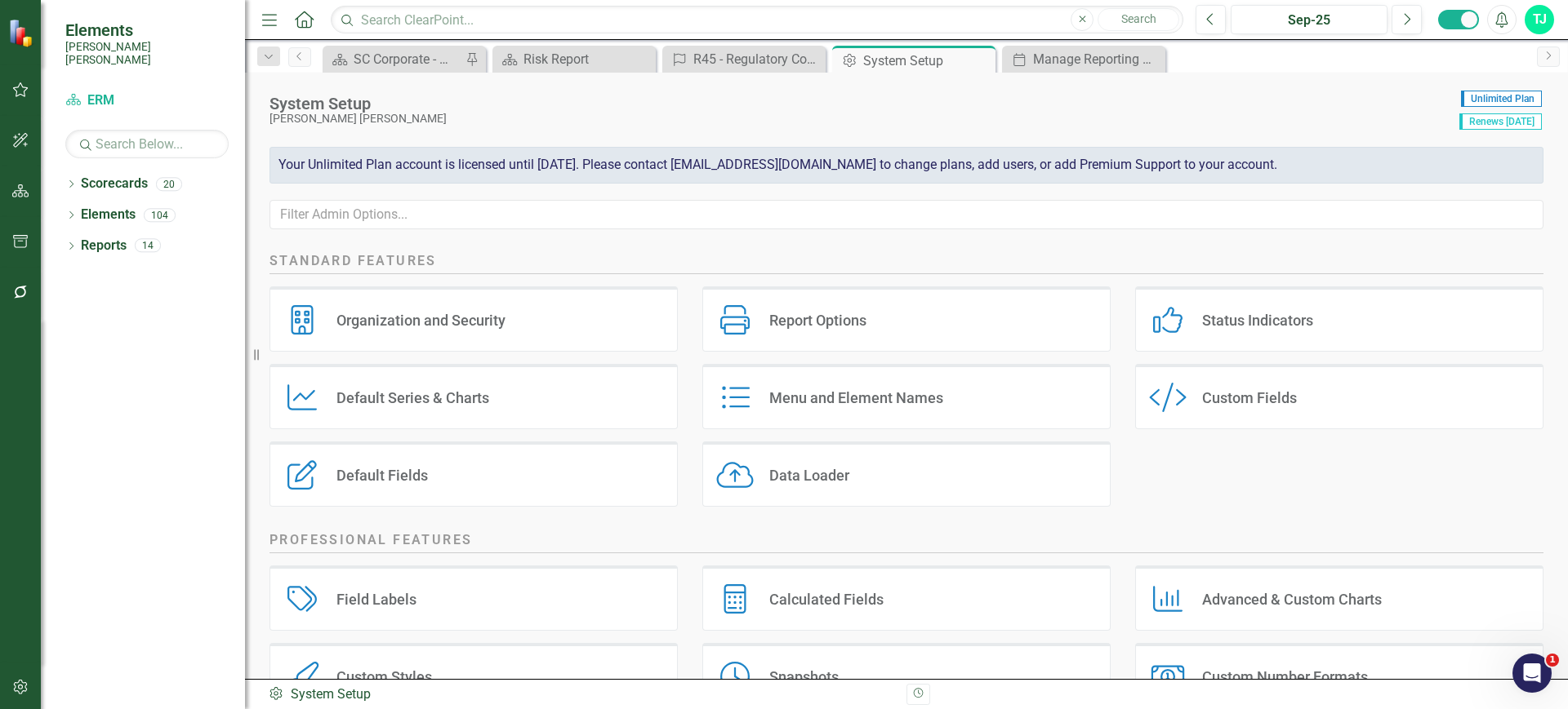
scroll to position [25, 0]
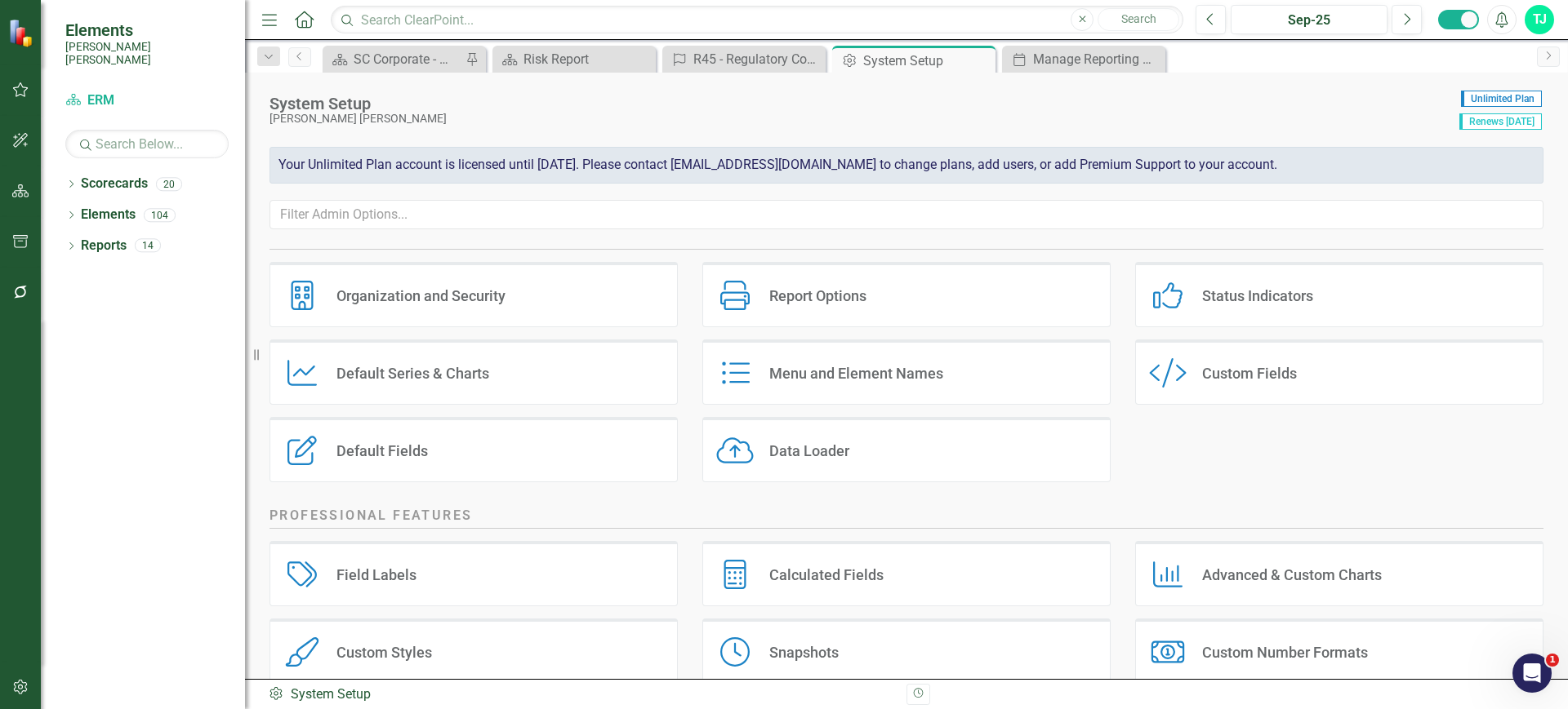
click at [1294, 377] on div "Custom Style Custom Fields" at bounding box center [1340, 372] width 409 height 65
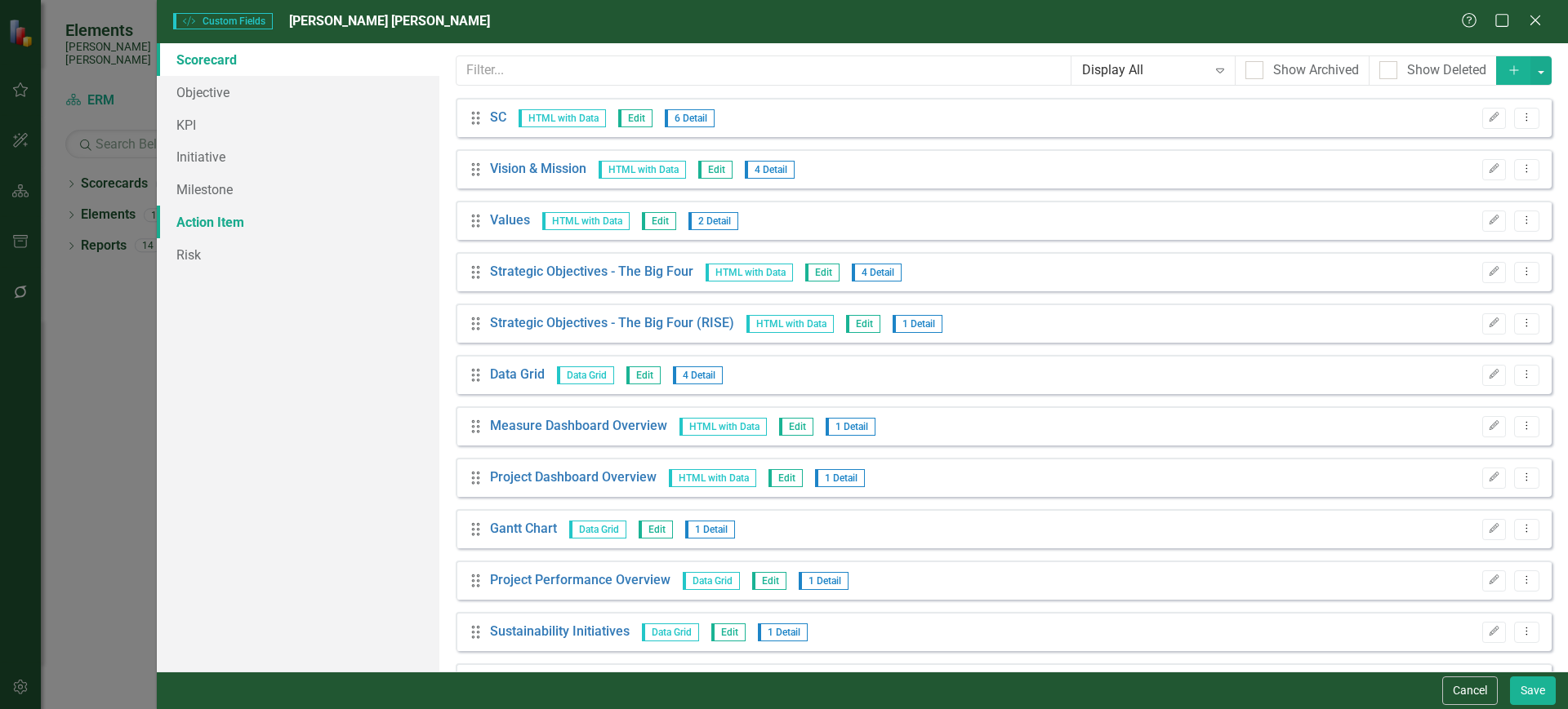
click at [244, 228] on link "Action Item" at bounding box center [298, 223] width 282 height 33
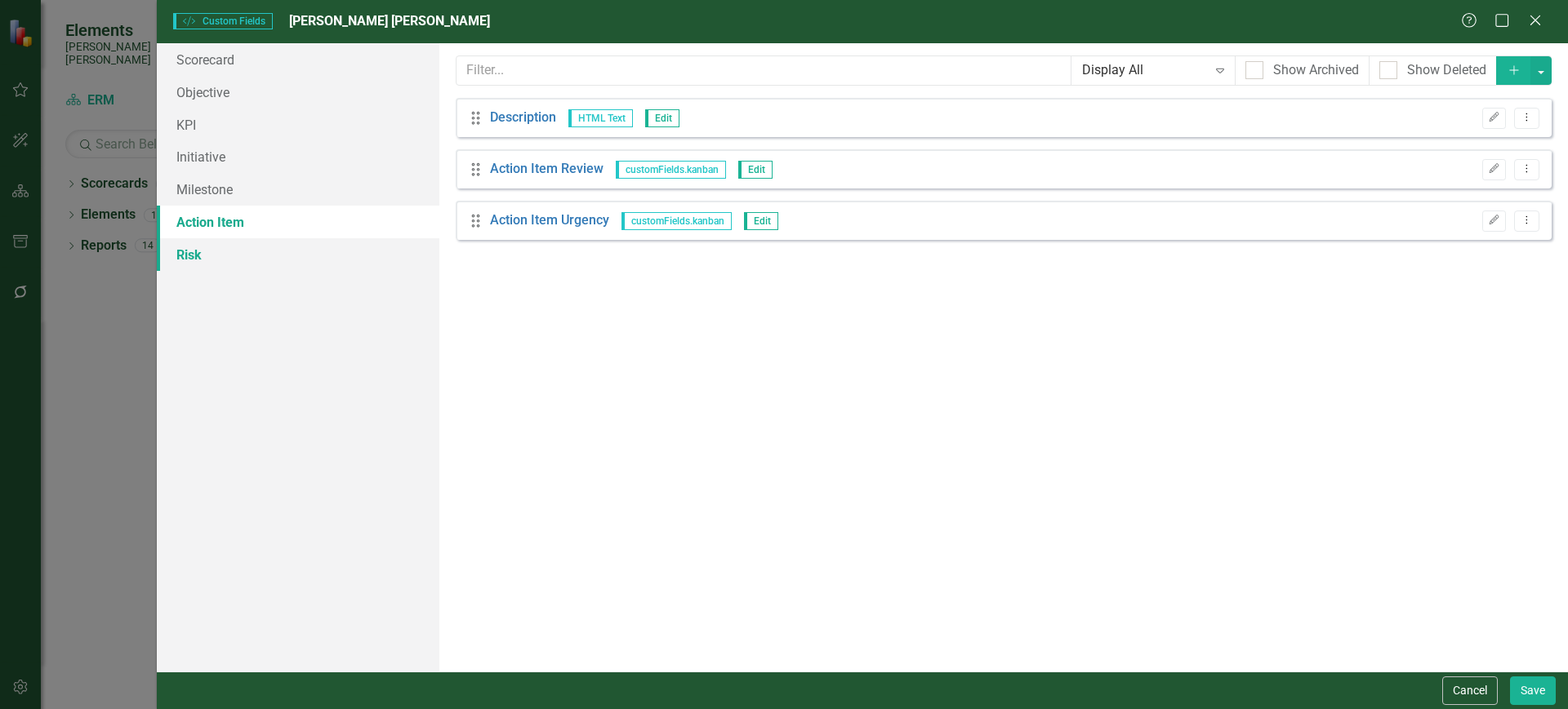
click at [242, 244] on link "Risk" at bounding box center [298, 255] width 282 height 33
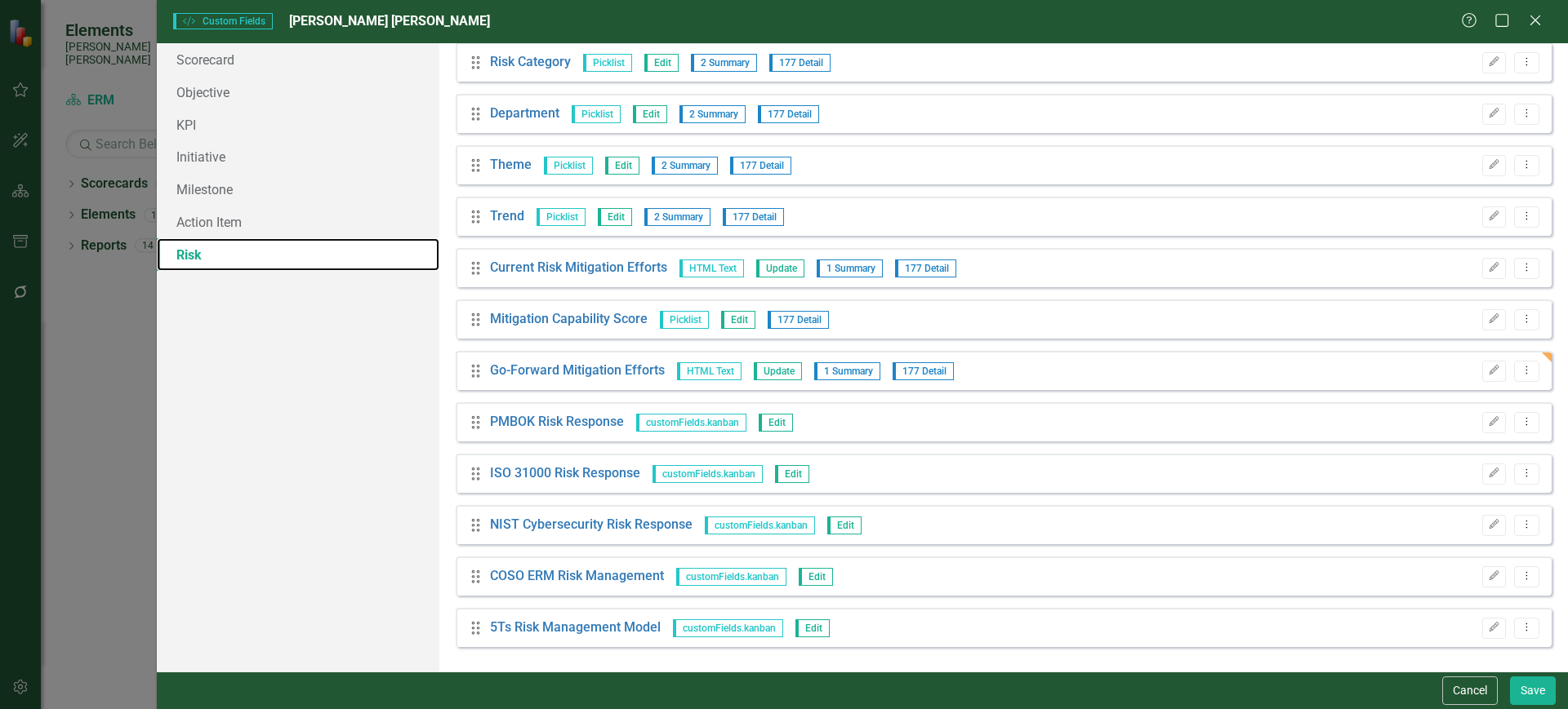
scroll to position [0, 0]
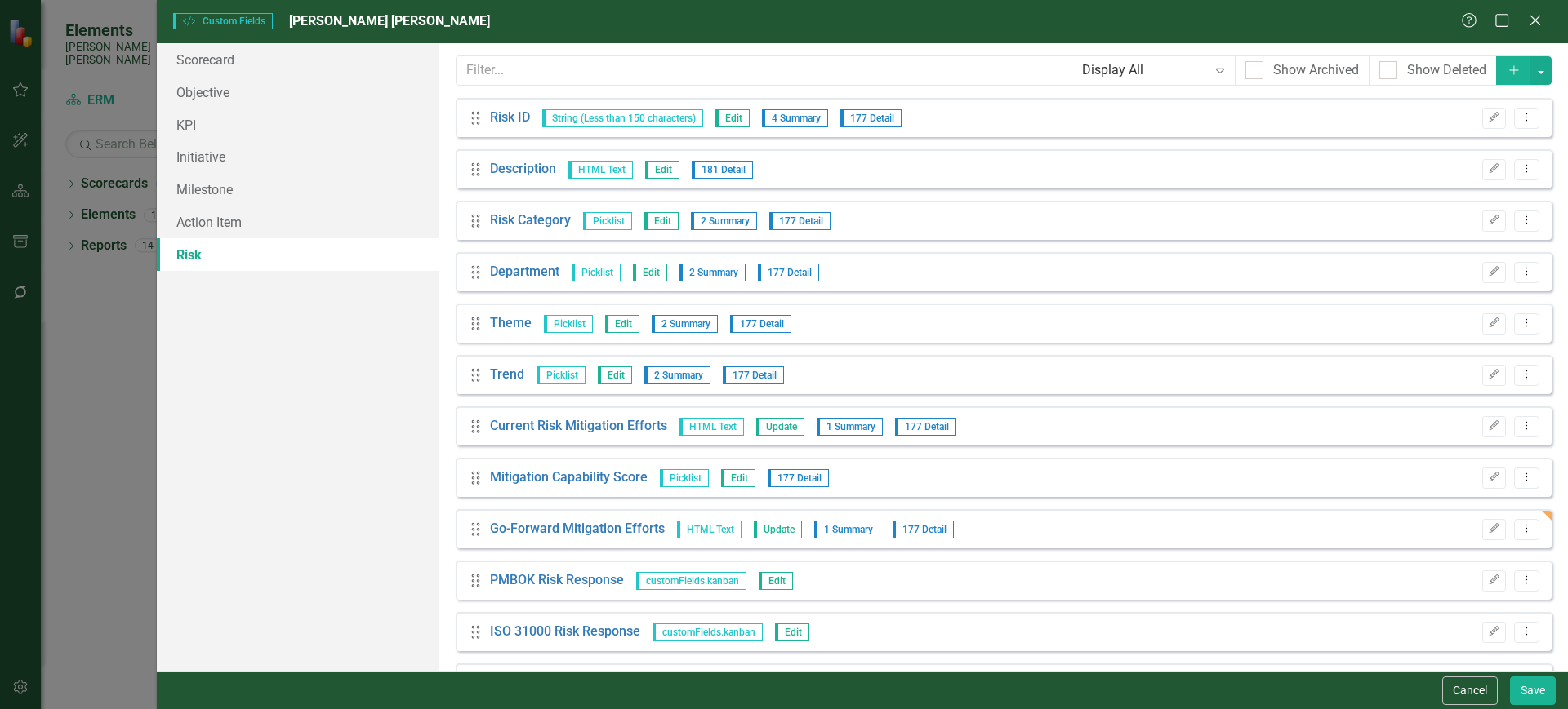
click at [631, 94] on div "Custom fields are one of the most powerful features of ClearPoint. With custom …" at bounding box center [1003, 357] width 1129 height 628
click at [640, 66] on input "text" at bounding box center [764, 71] width 616 height 30
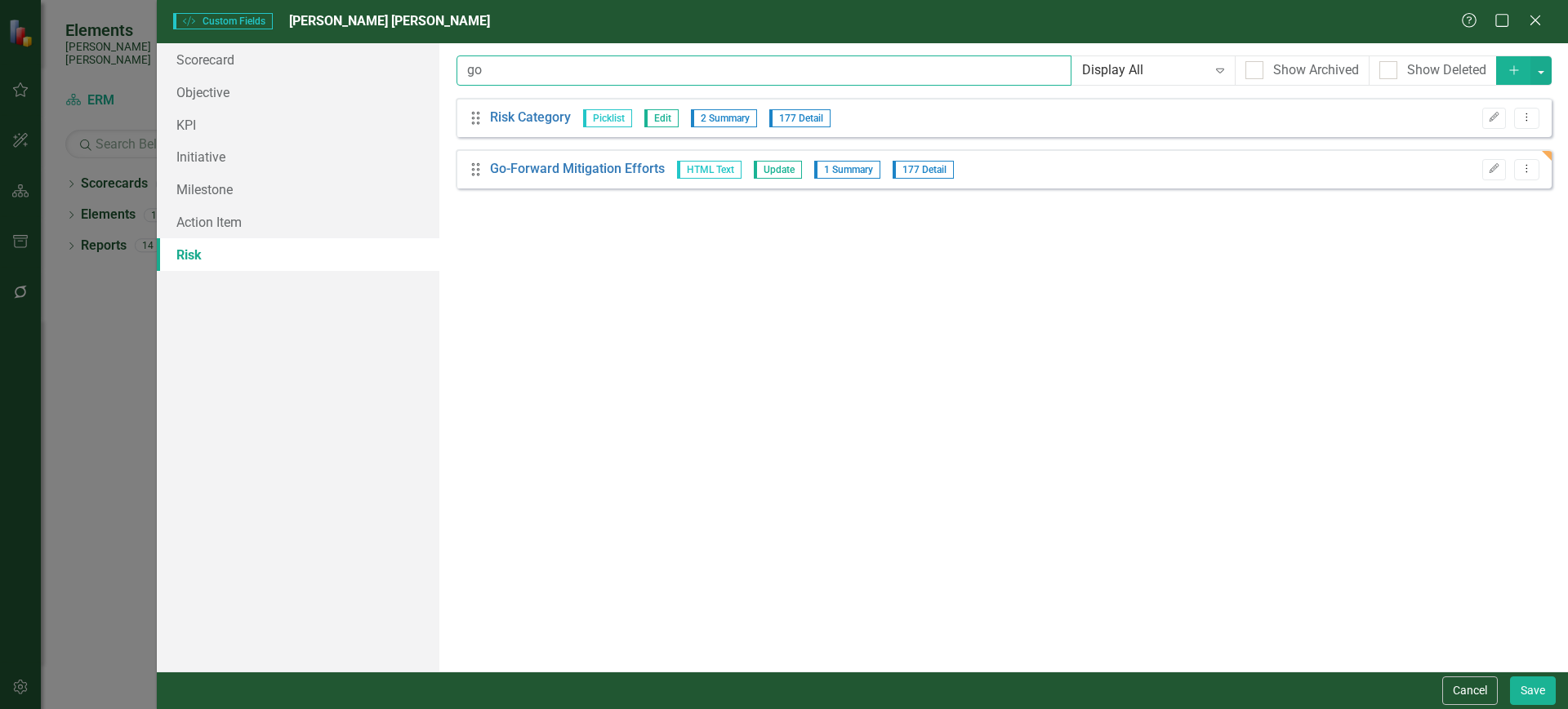
type input "g"
type input "go"
click at [1495, 159] on button "Edit" at bounding box center [1494, 169] width 24 height 21
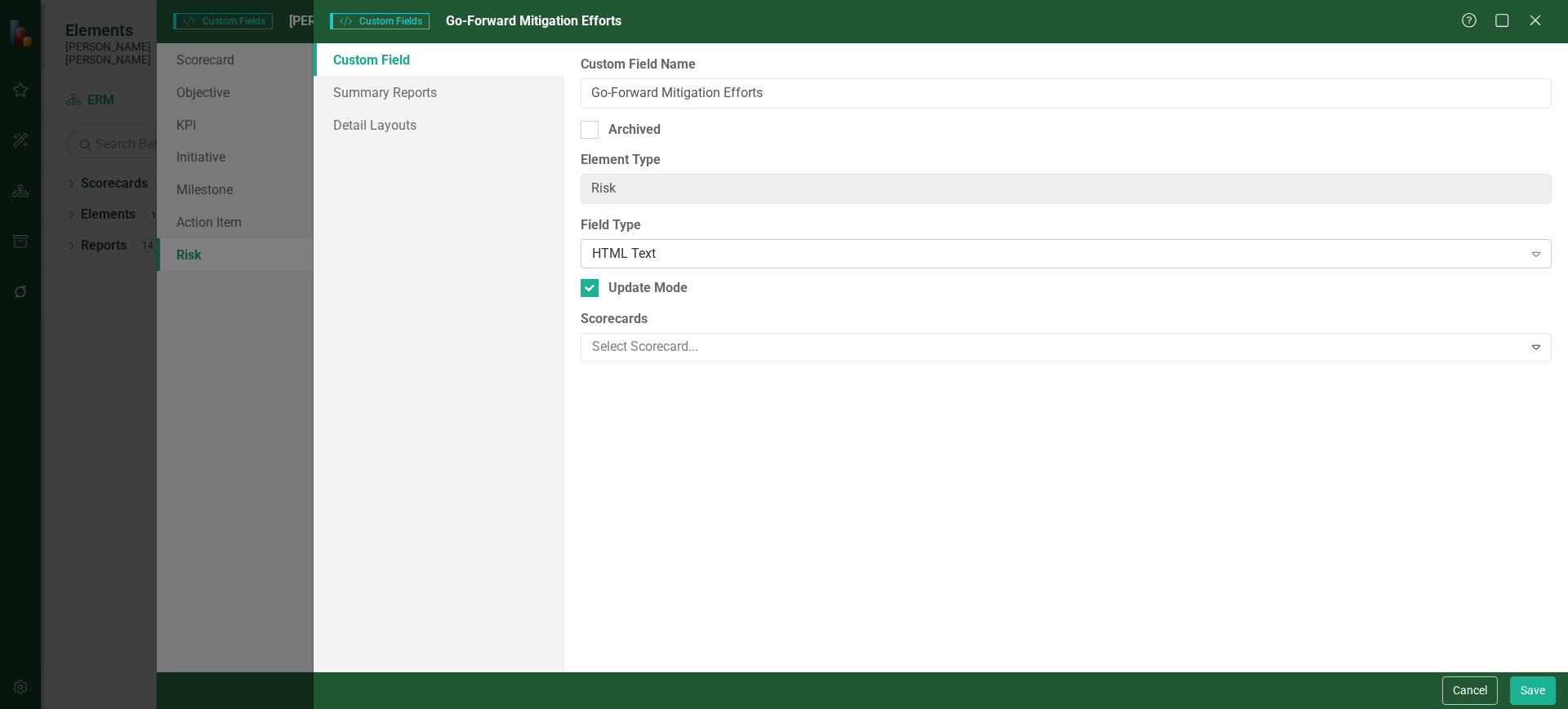
click at [1010, 254] on div "HTML Text" at bounding box center [1057, 254] width 930 height 18
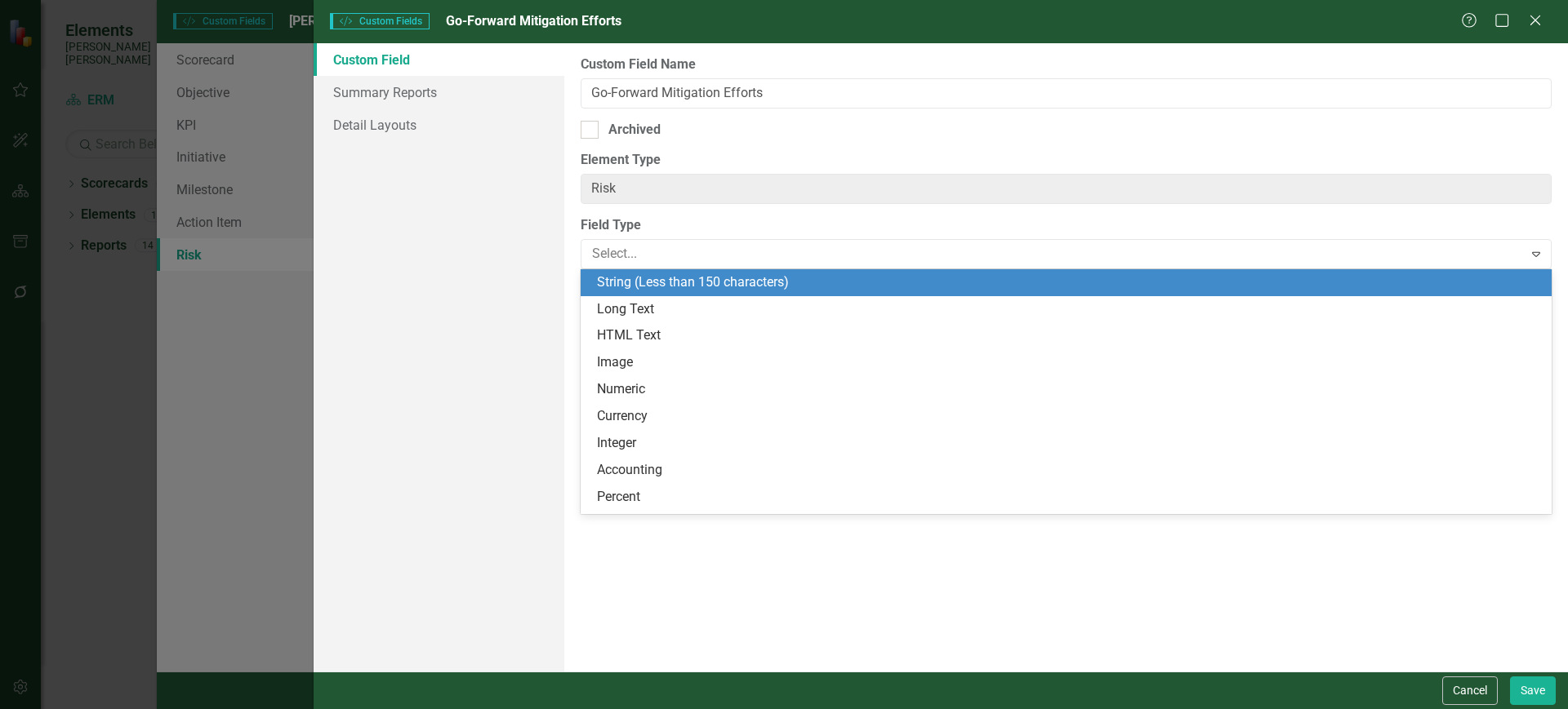
click at [919, 274] on div "String (Less than 150 characters)" at bounding box center [1069, 283] width 945 height 18
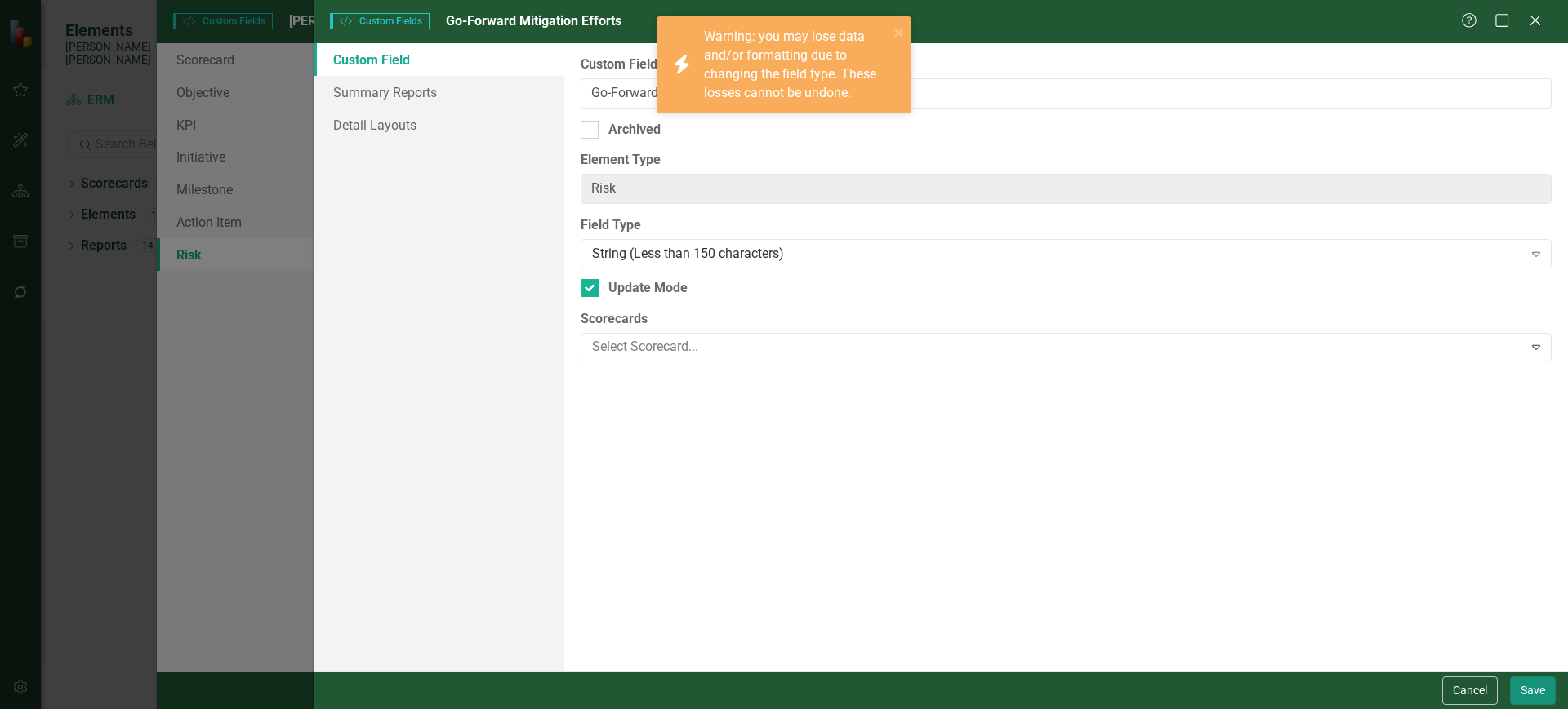
click at [1528, 690] on button "Save" at bounding box center [1533, 691] width 46 height 28
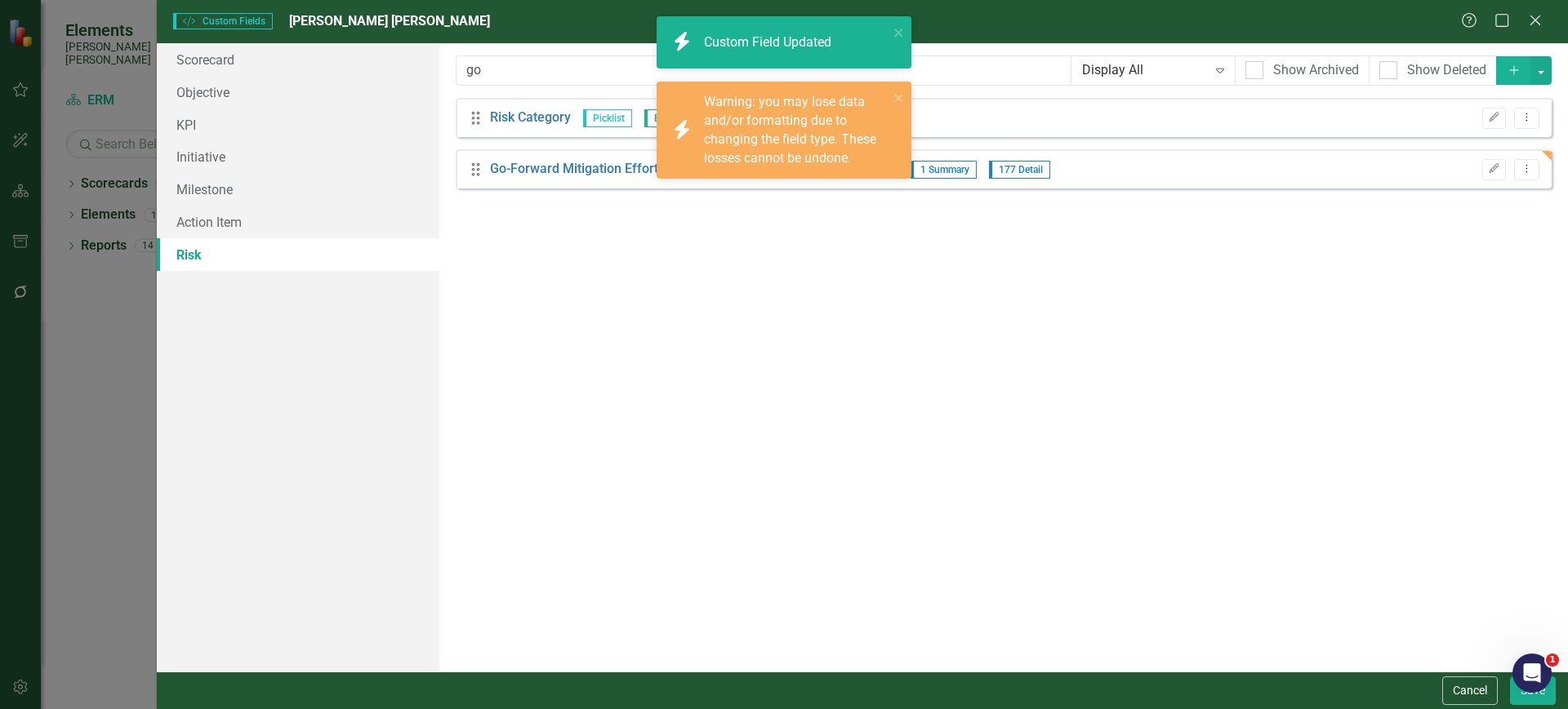
click at [1526, 693] on html at bounding box center [1531, 673] width 39 height 39
click at [1521, 699] on button "Save" at bounding box center [1533, 691] width 46 height 28
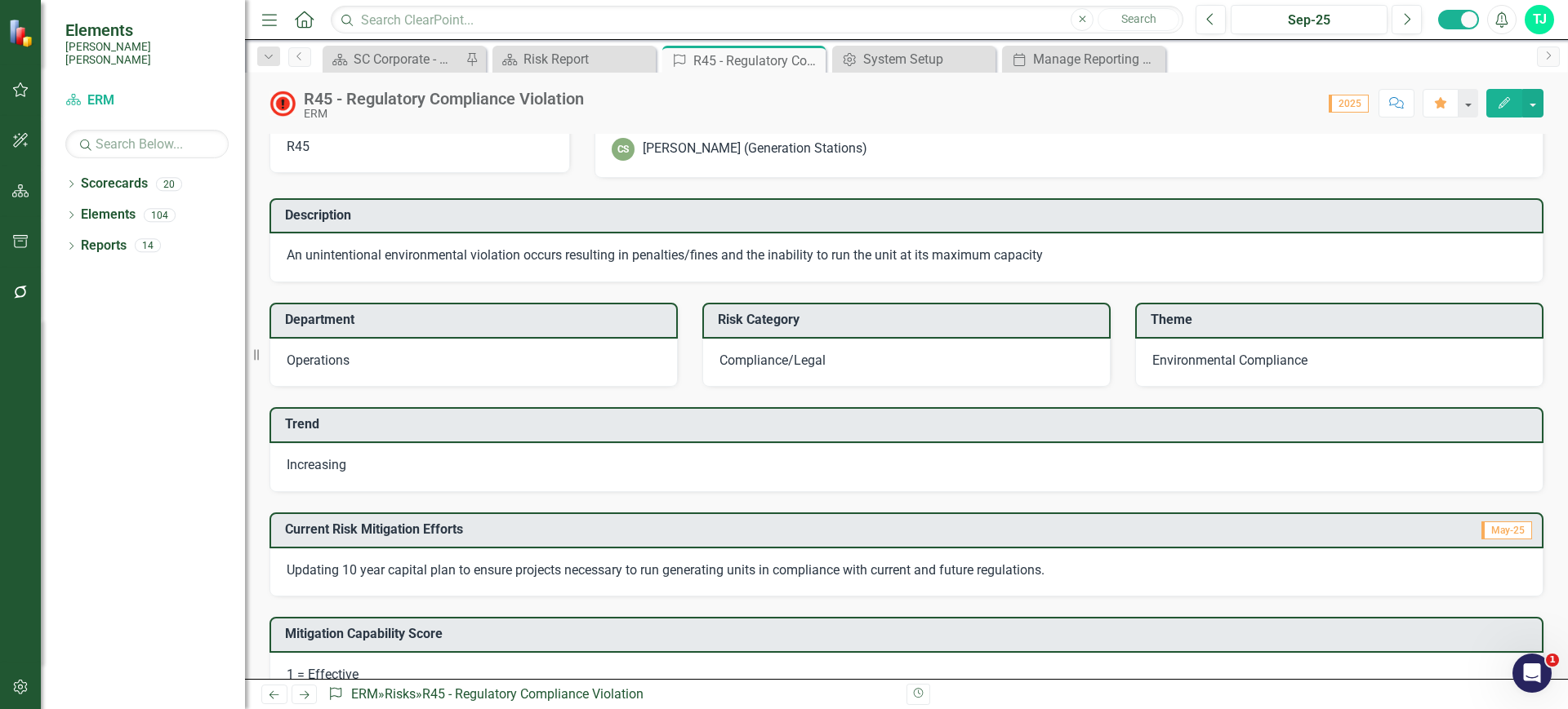
scroll to position [41, 0]
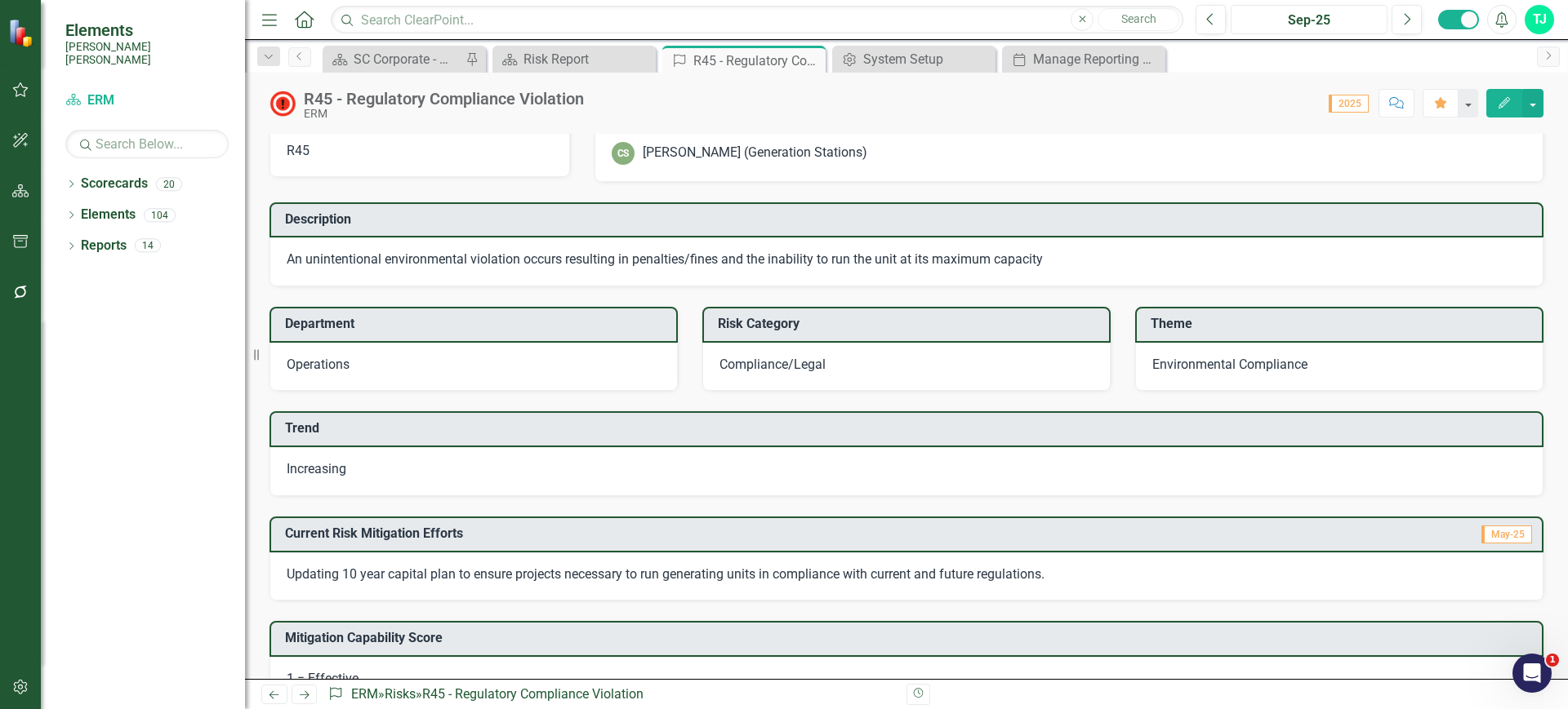
click at [1324, 26] on div "Sep-25" at bounding box center [1309, 20] width 146 height 19
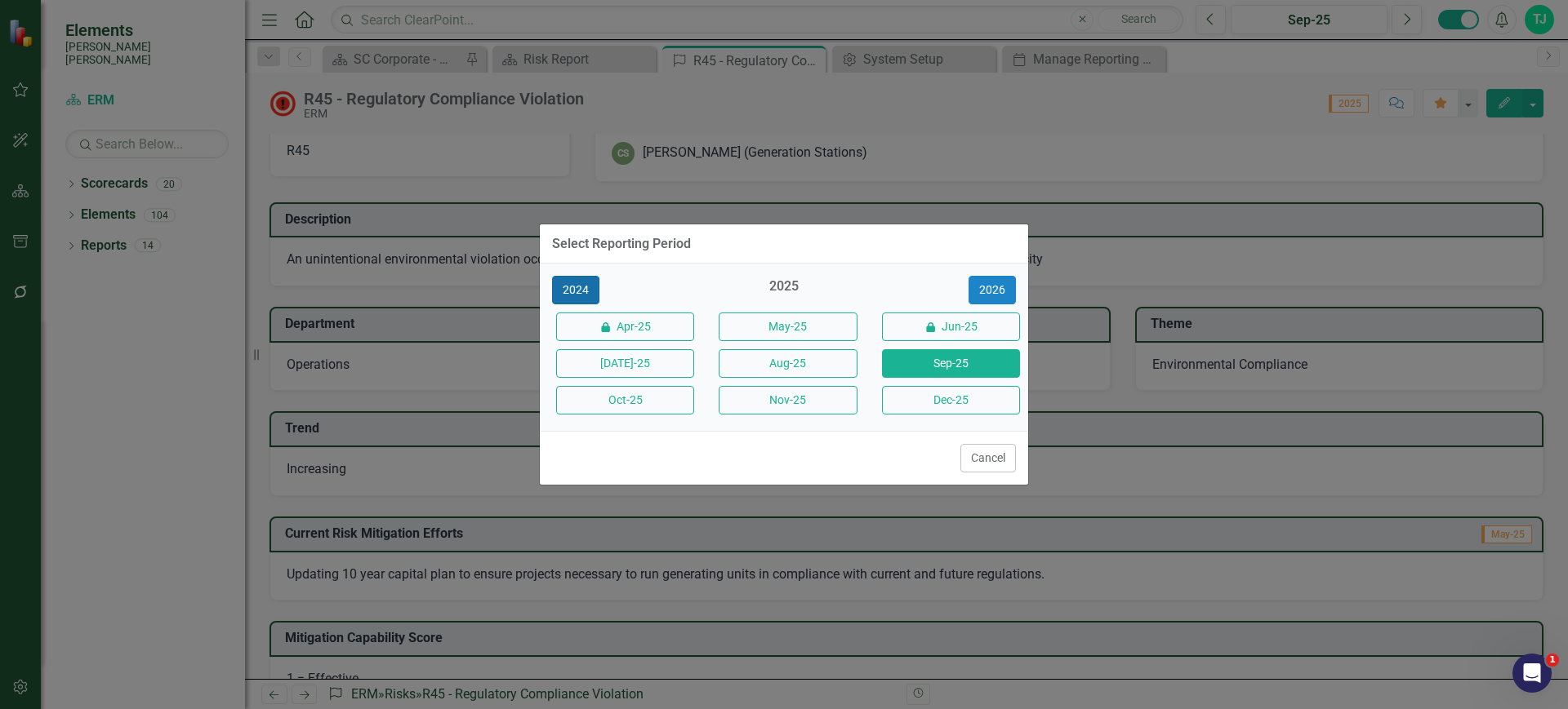
click at [585, 293] on button "2024" at bounding box center [576, 289] width 48 height 28
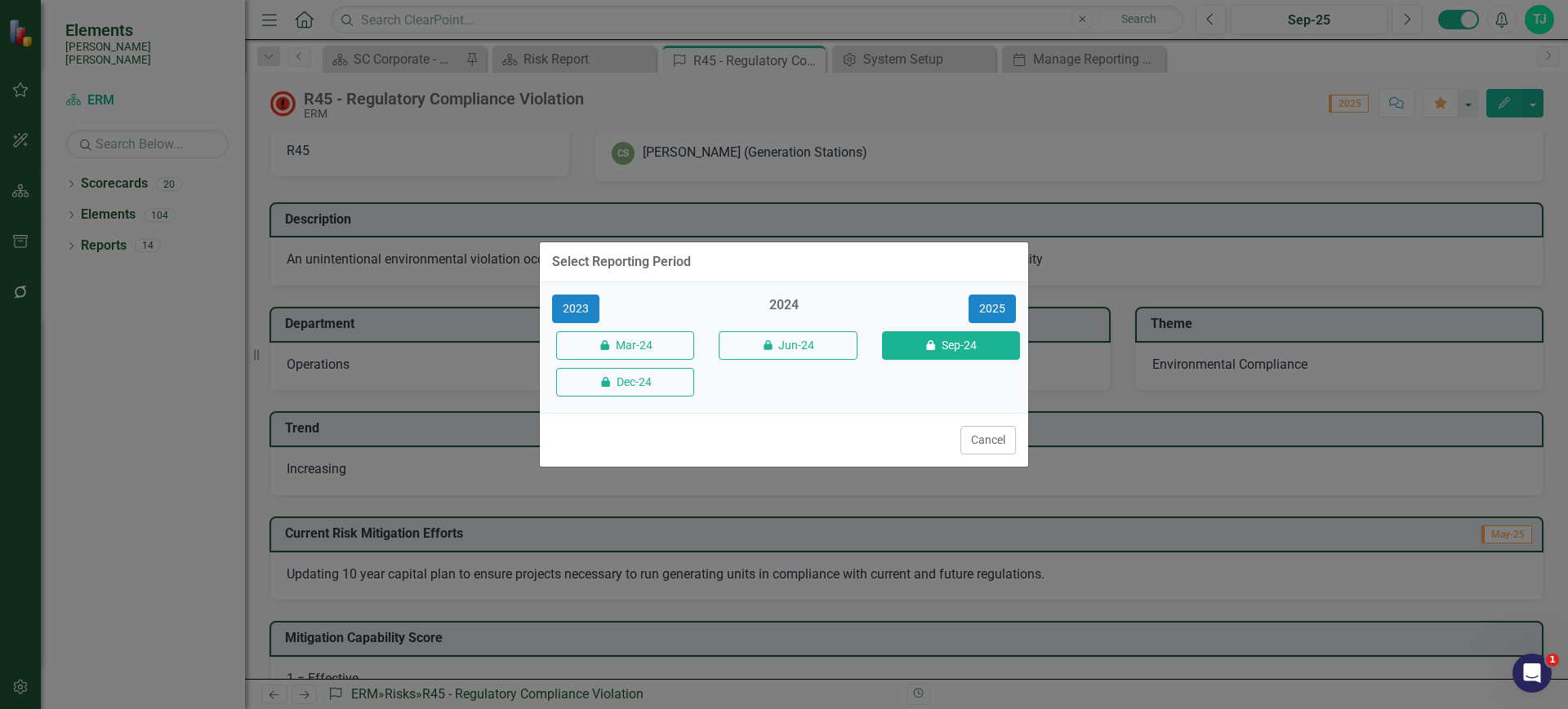
click at [924, 339] on button "icon.lock Sep-24" at bounding box center [950, 345] width 138 height 28
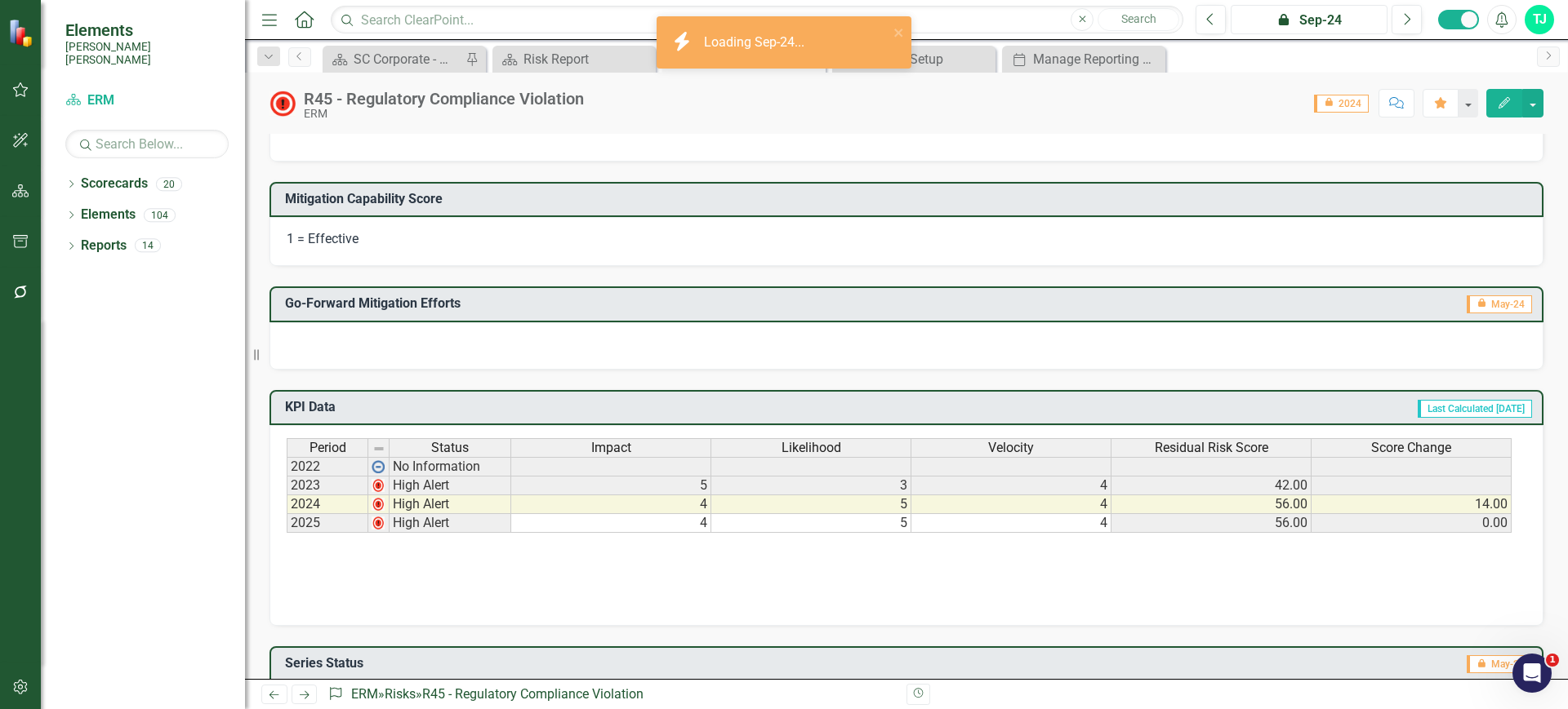
scroll to position [536, 0]
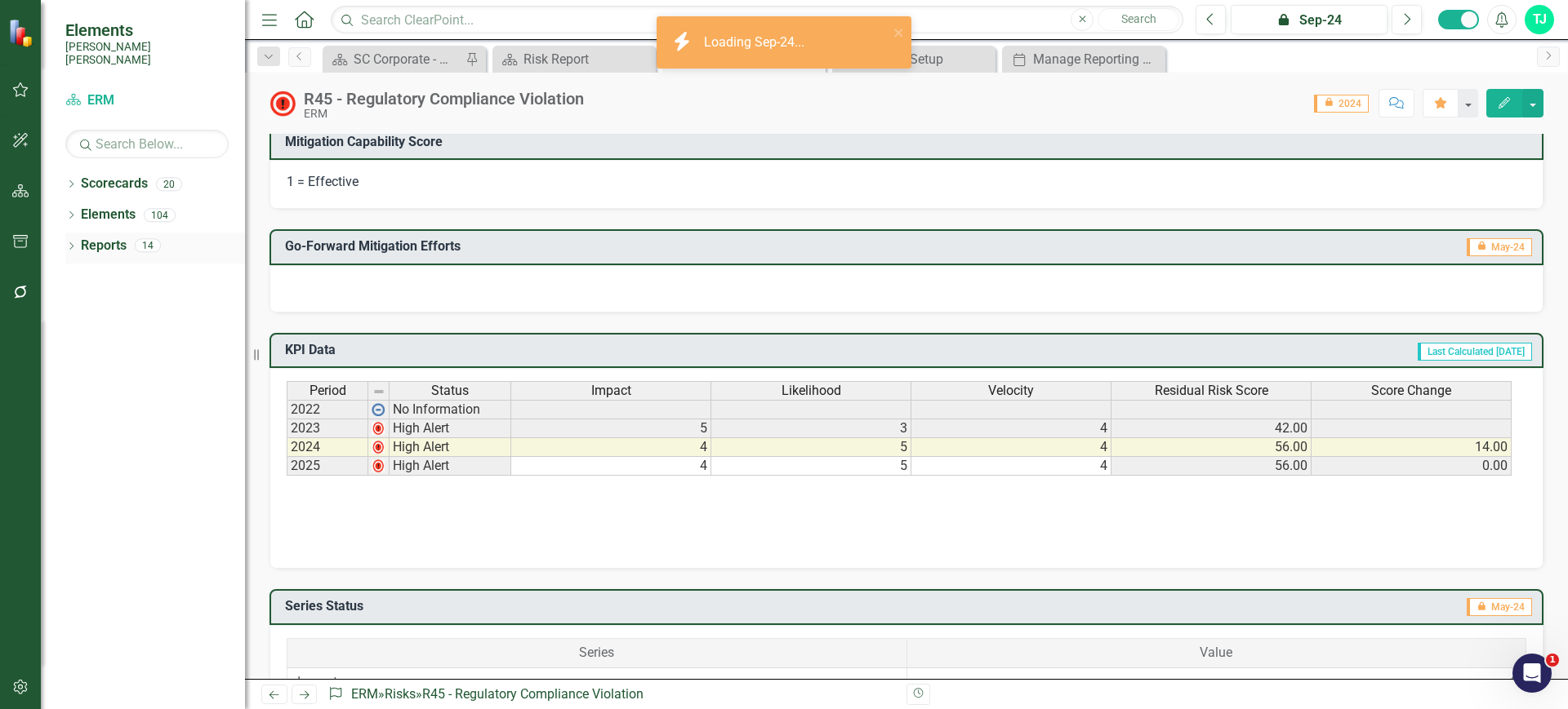
click at [104, 236] on link "Reports" at bounding box center [104, 245] width 46 height 18
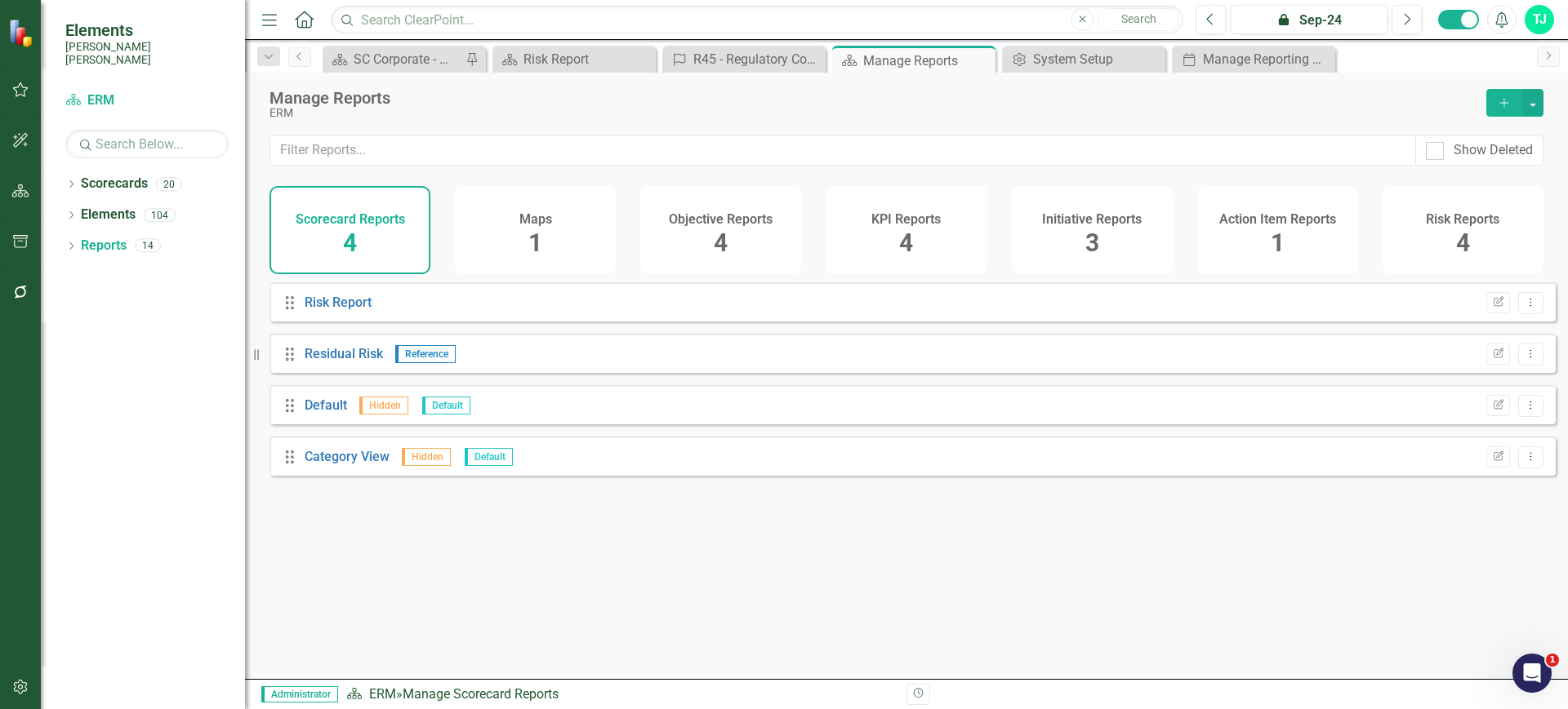
click at [918, 248] on div "KPI Reports 4" at bounding box center [906, 230] width 161 height 88
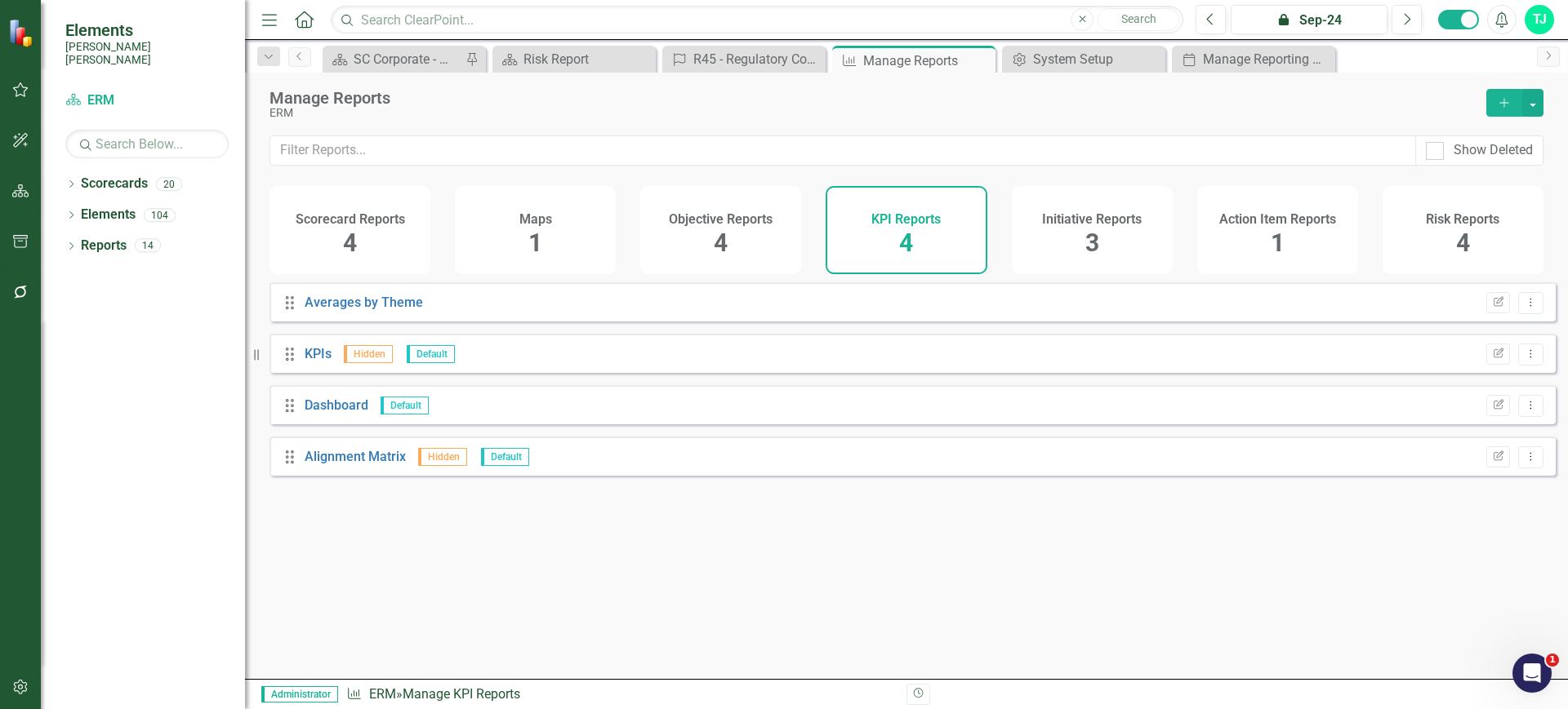
click at [1525, 245] on div "Risk Reports 4" at bounding box center [1464, 230] width 161 height 88
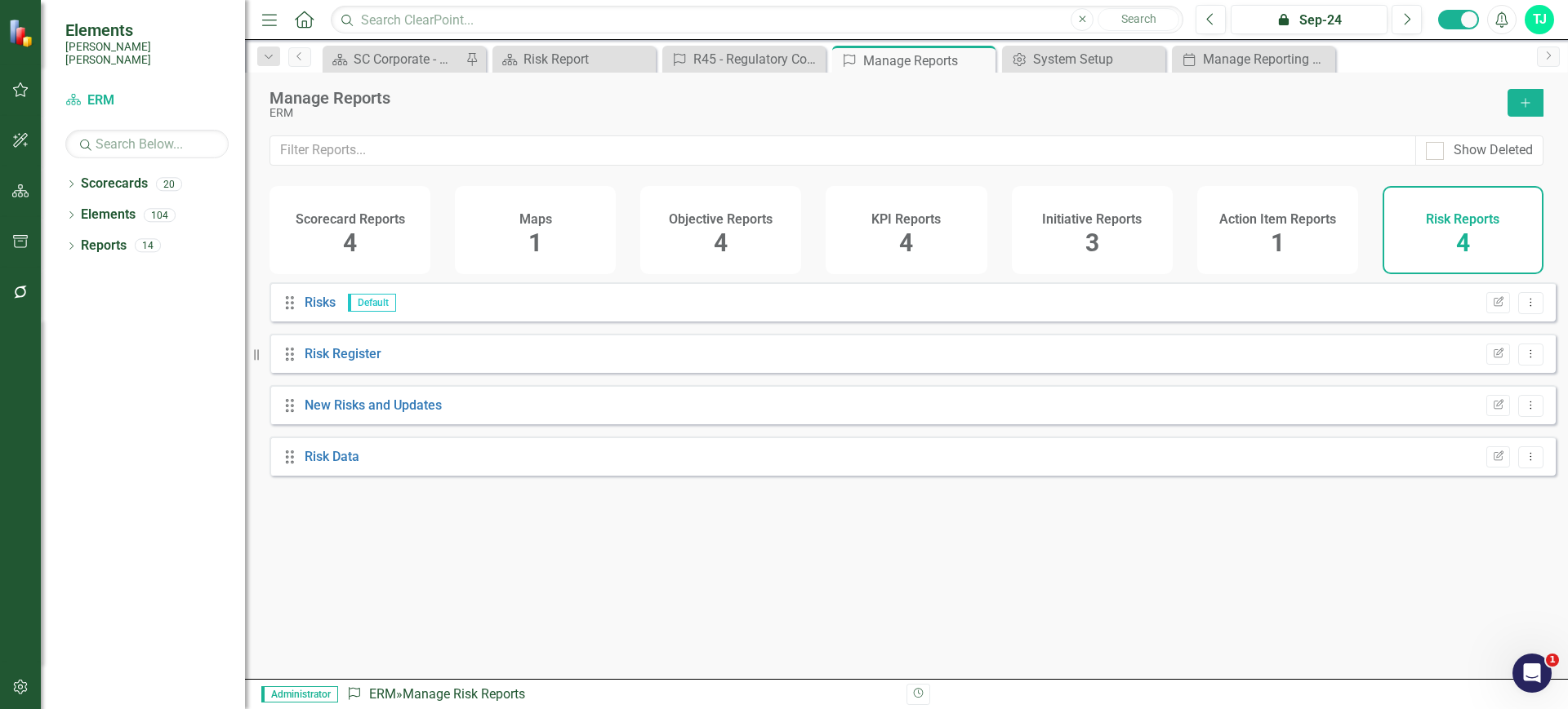
click at [1522, 97] on icon "Add" at bounding box center [1526, 103] width 15 height 11
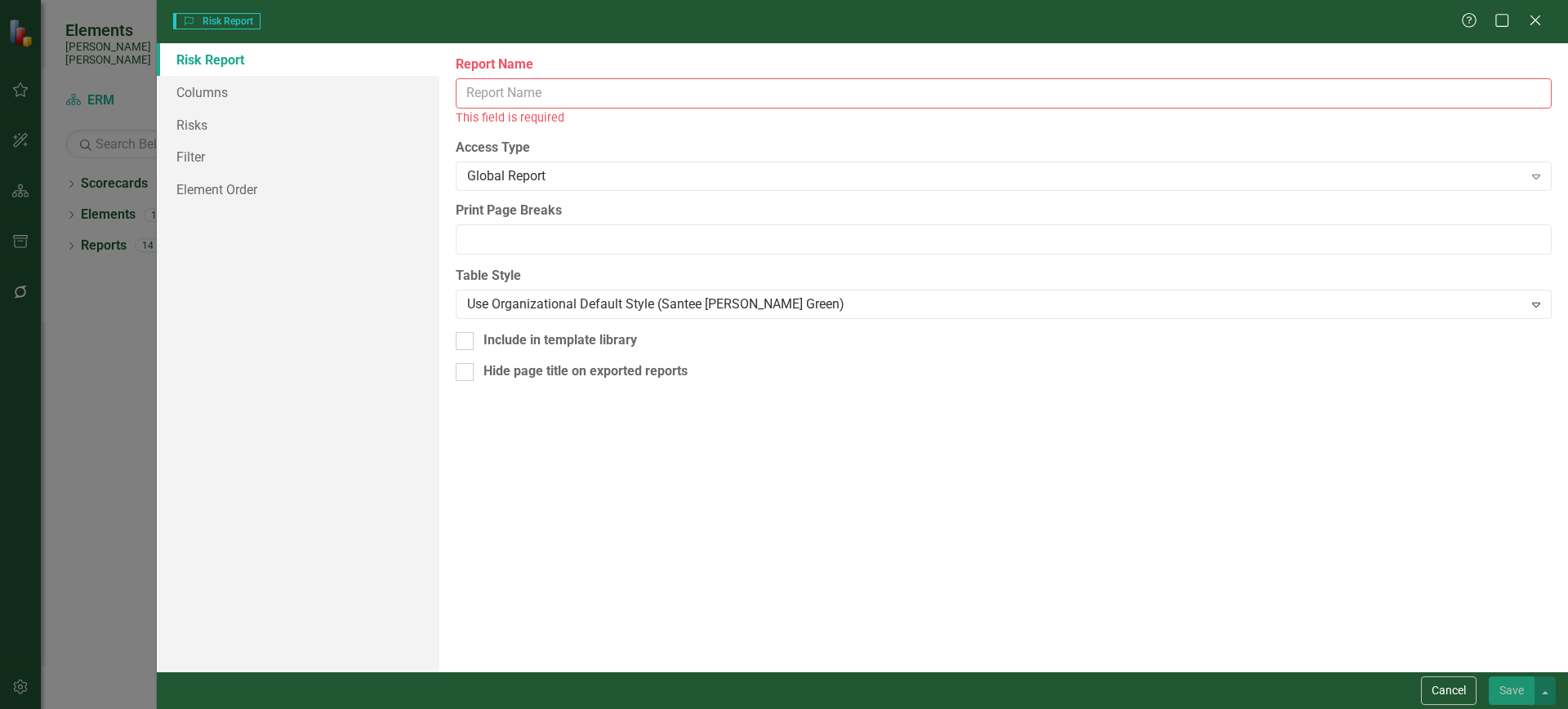
click at [737, 97] on input "Report Name" at bounding box center [1003, 93] width 1096 height 30
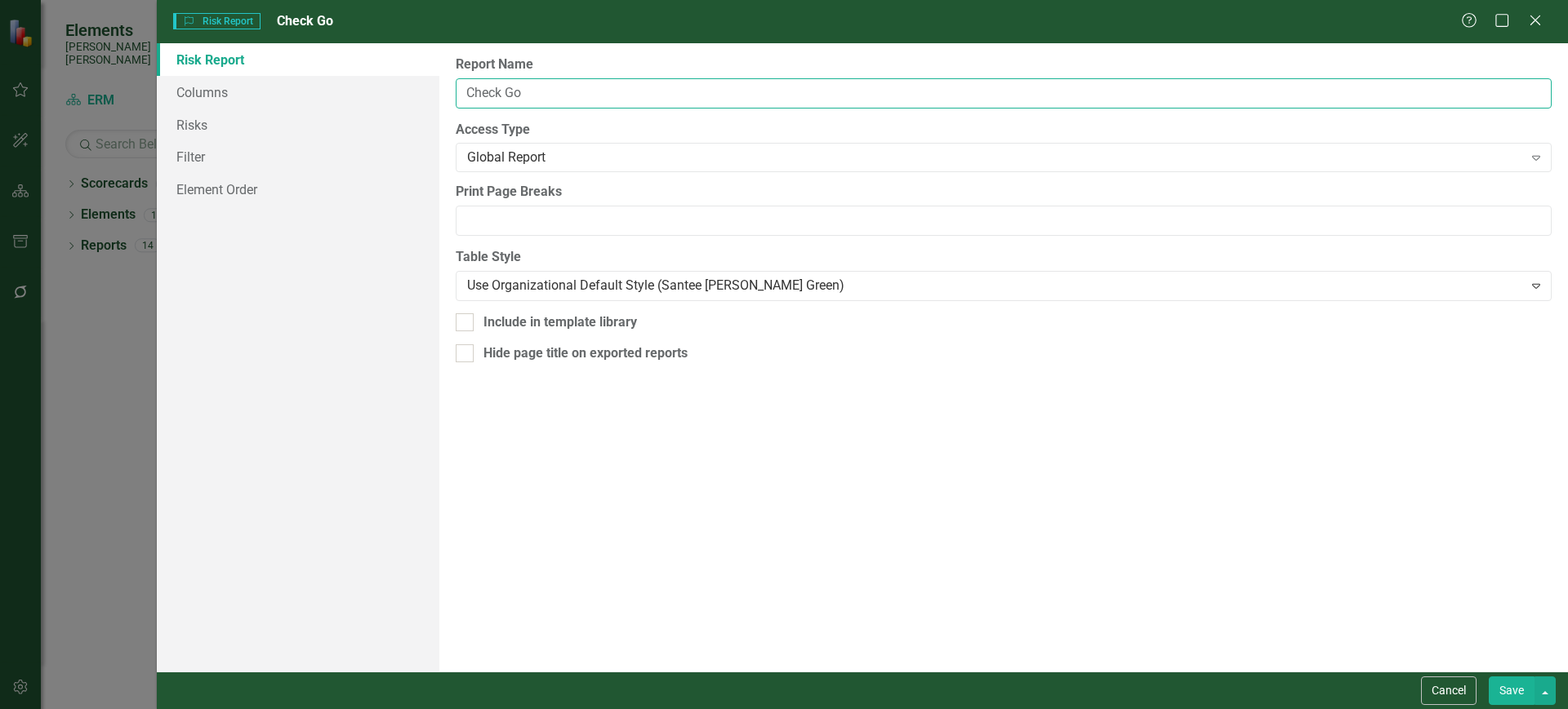
type input "Check Go"
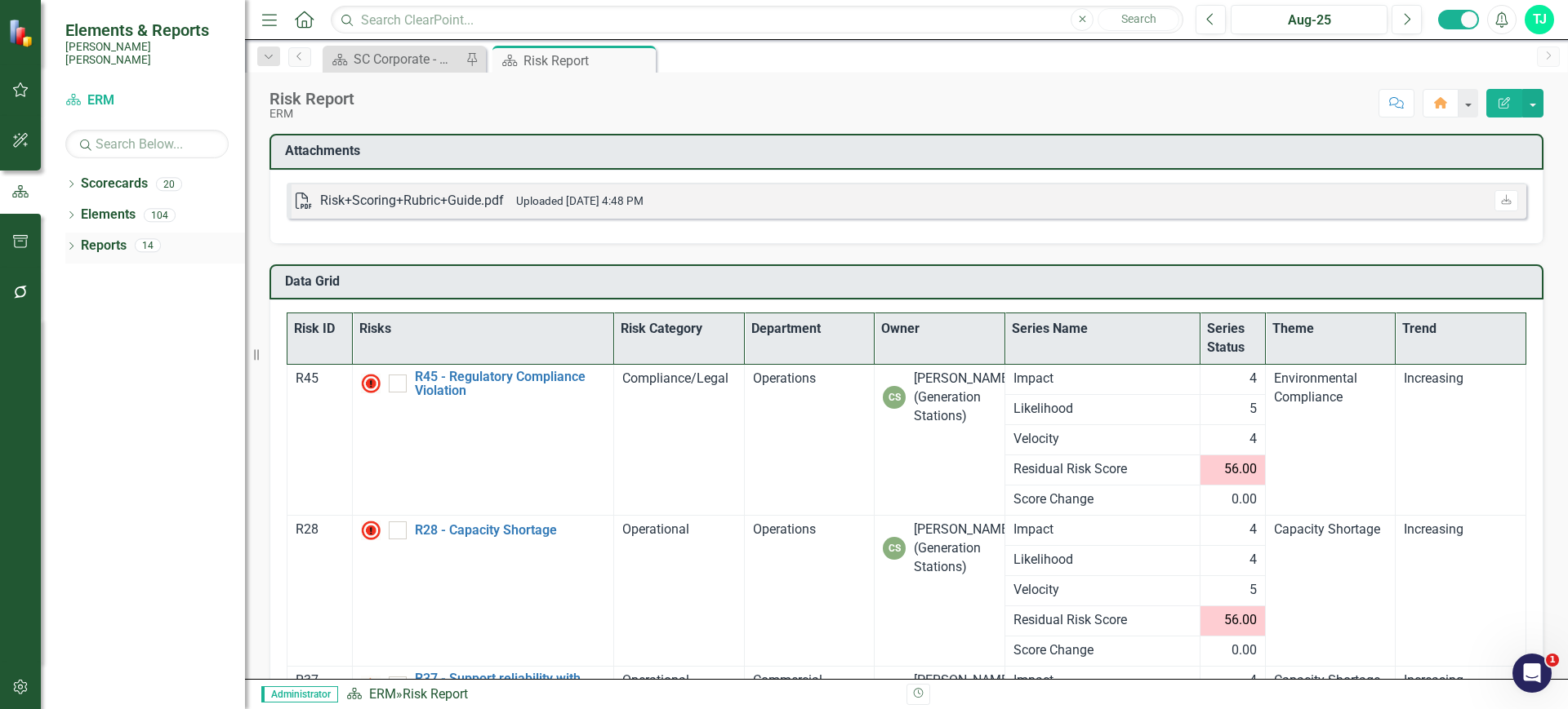
click at [116, 236] on link "Reports" at bounding box center [104, 245] width 46 height 18
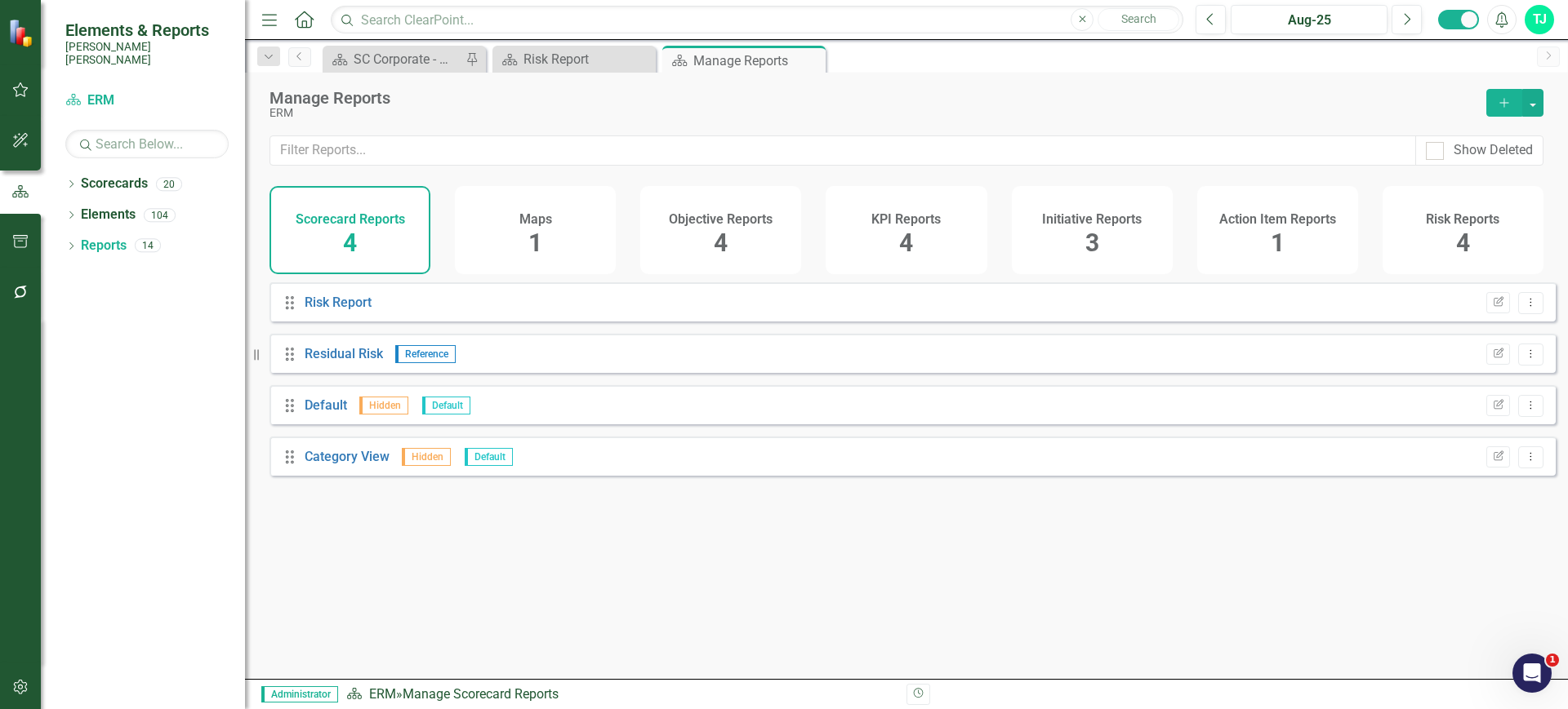
click at [1468, 232] on span "4" at bounding box center [1463, 243] width 14 height 28
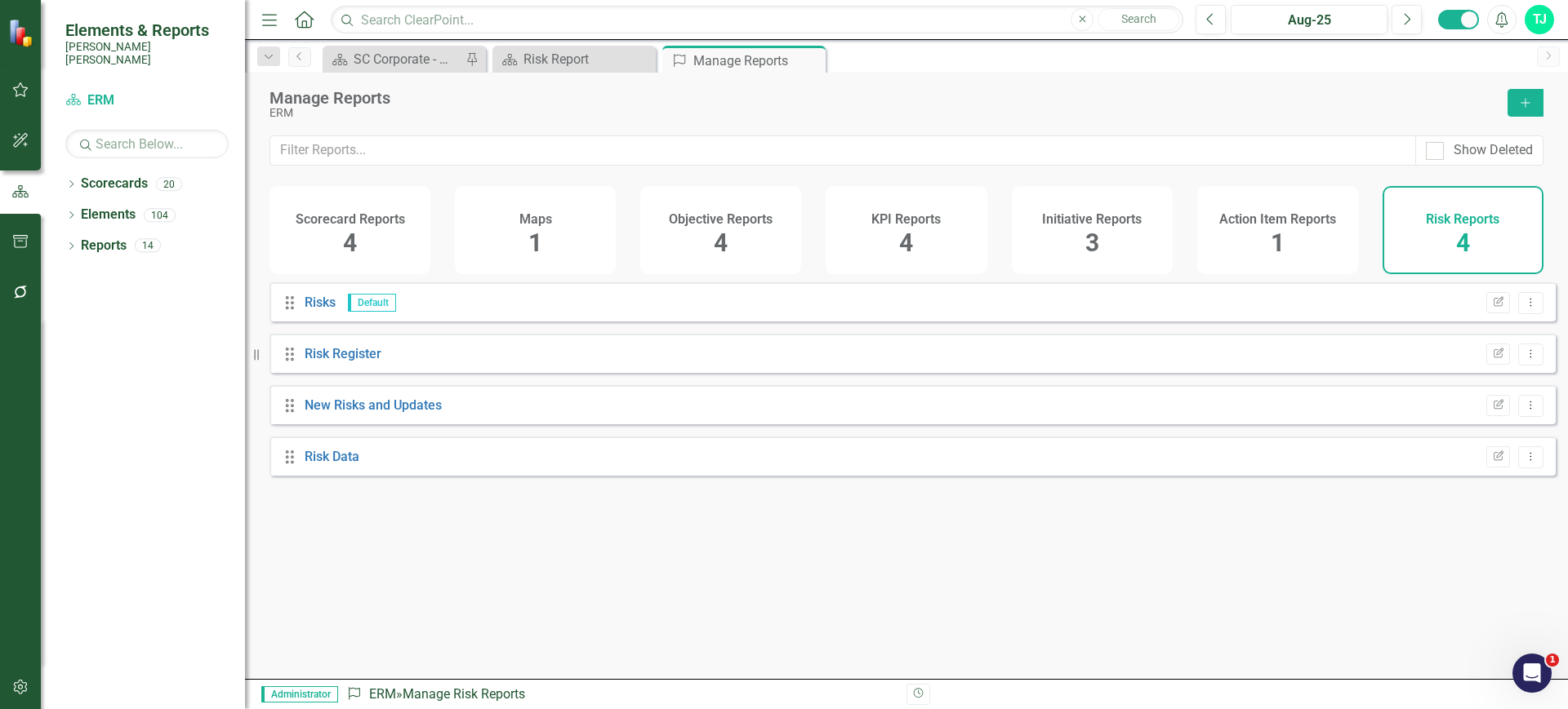
click at [1523, 92] on button "Add" at bounding box center [1525, 103] width 36 height 27
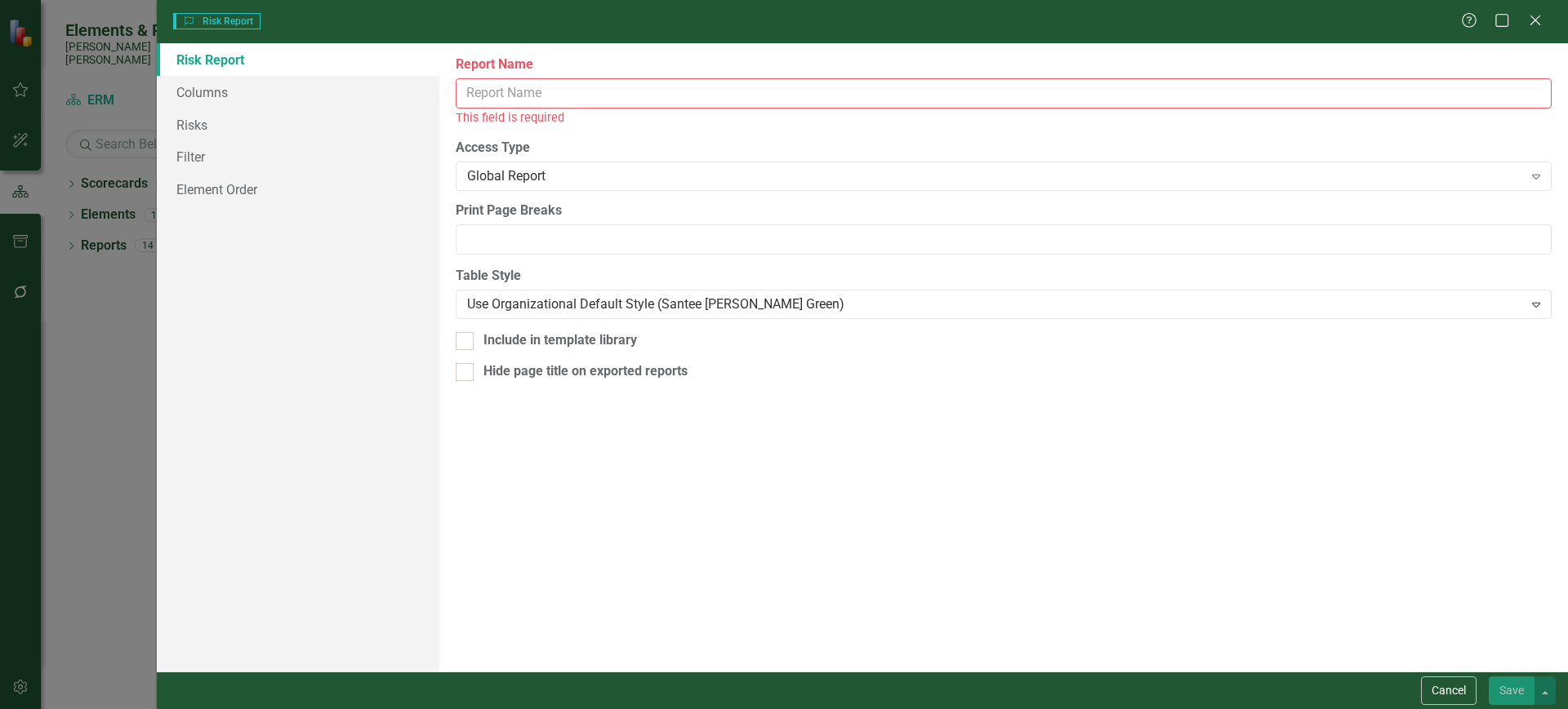
click at [766, 93] on input "Report Name" at bounding box center [1003, 93] width 1096 height 30
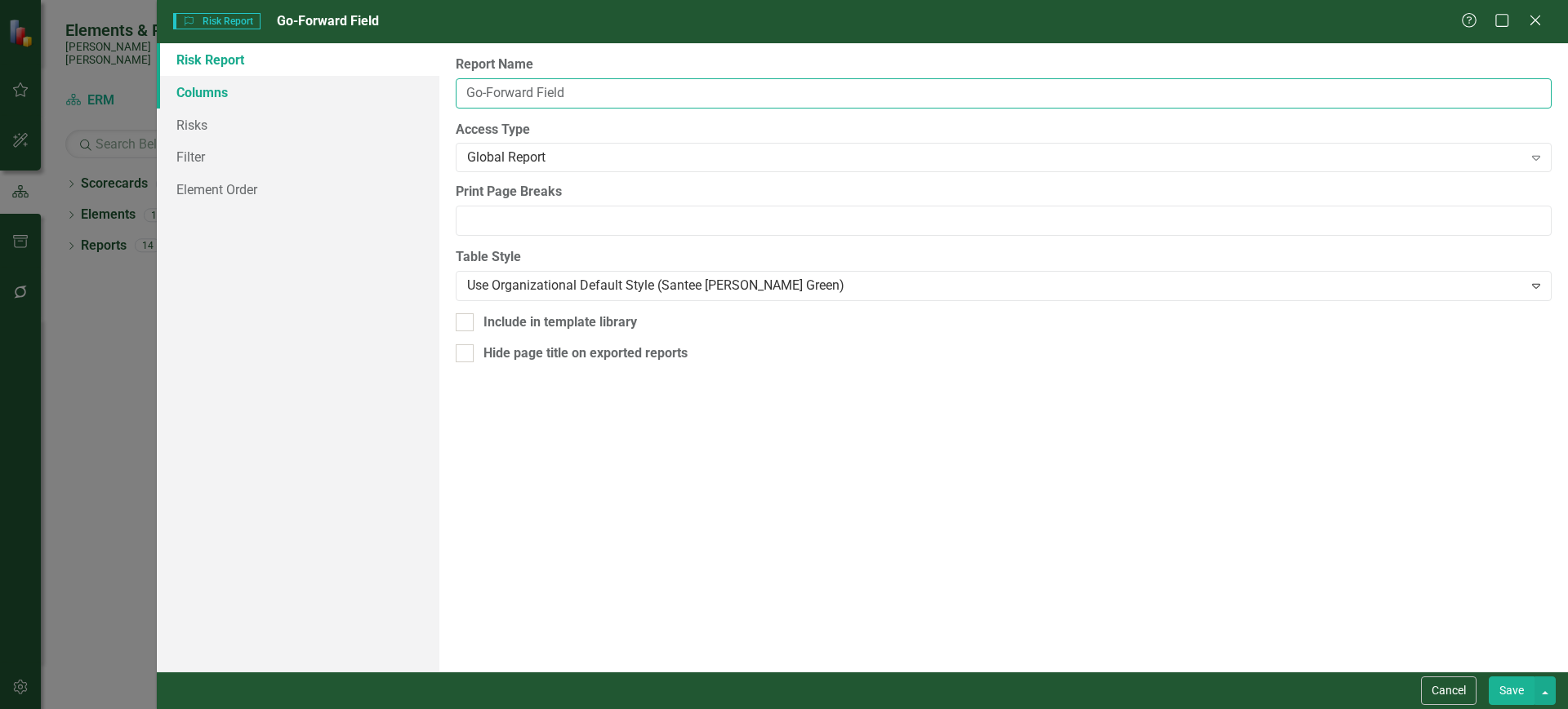
type input "Go-Forward Field"
click at [316, 79] on link "Columns" at bounding box center [298, 93] width 282 height 33
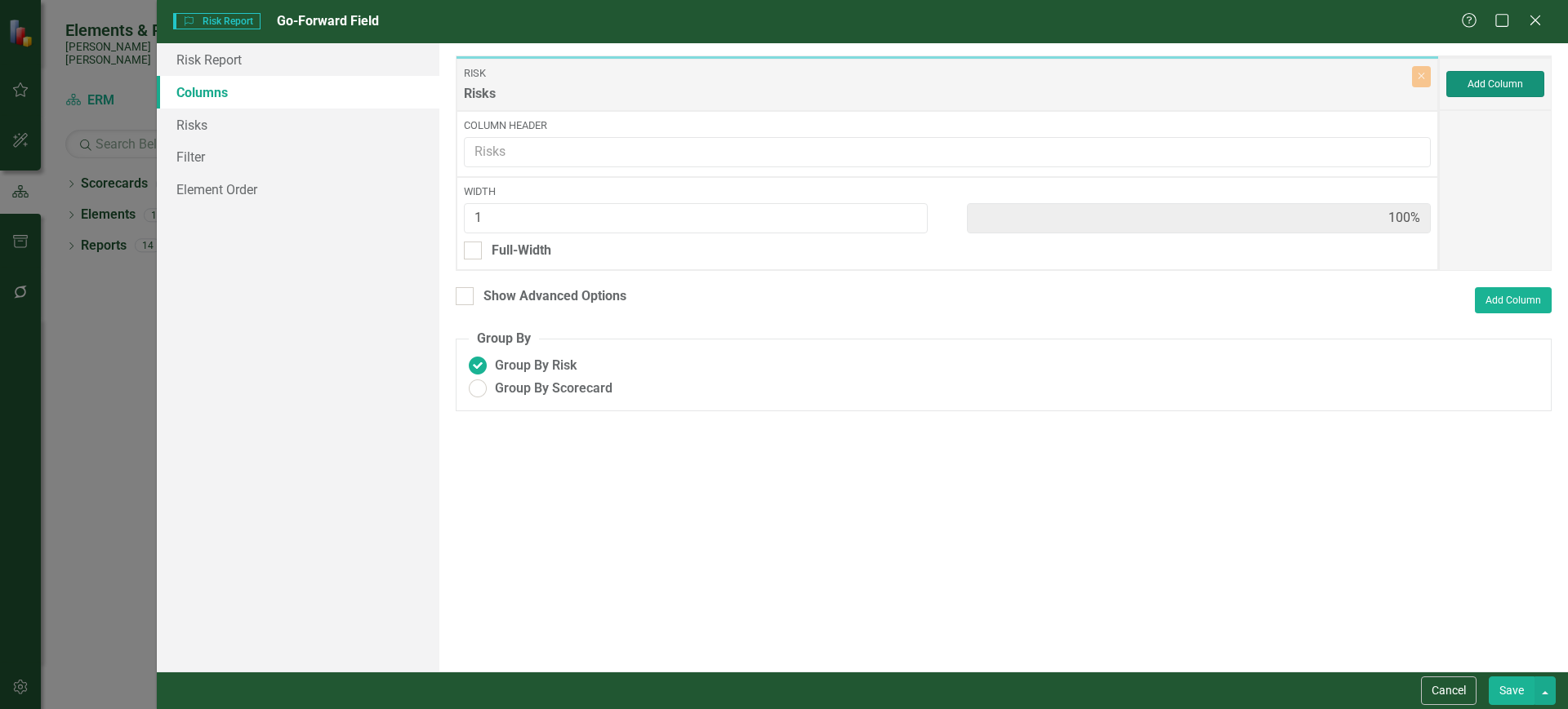
click at [1508, 93] on button "Add Column" at bounding box center [1495, 84] width 98 height 27
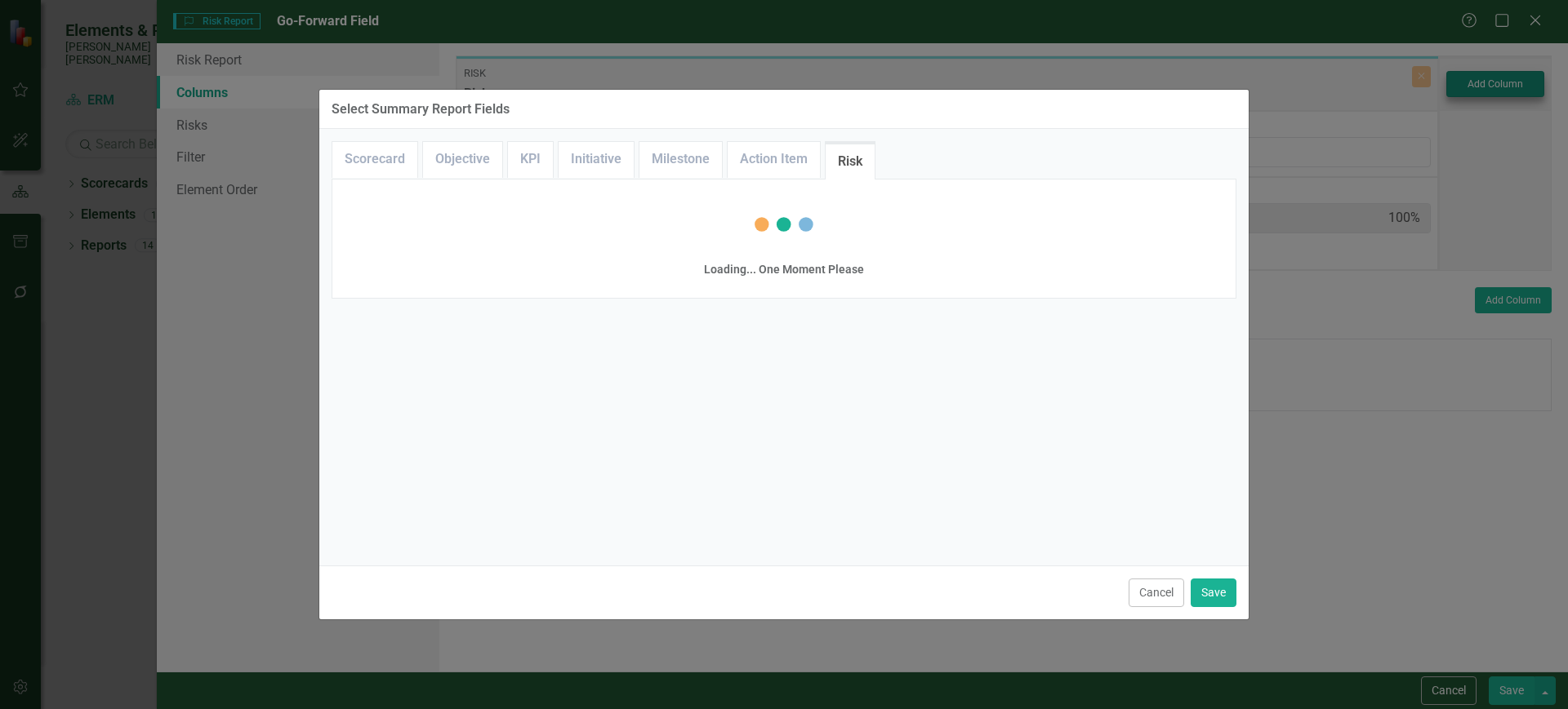
click at [1497, 80] on div "Select Summary Report Fields Scorecard Objective KPI Initiative Milestone Actio…" at bounding box center [784, 354] width 1568 height 709
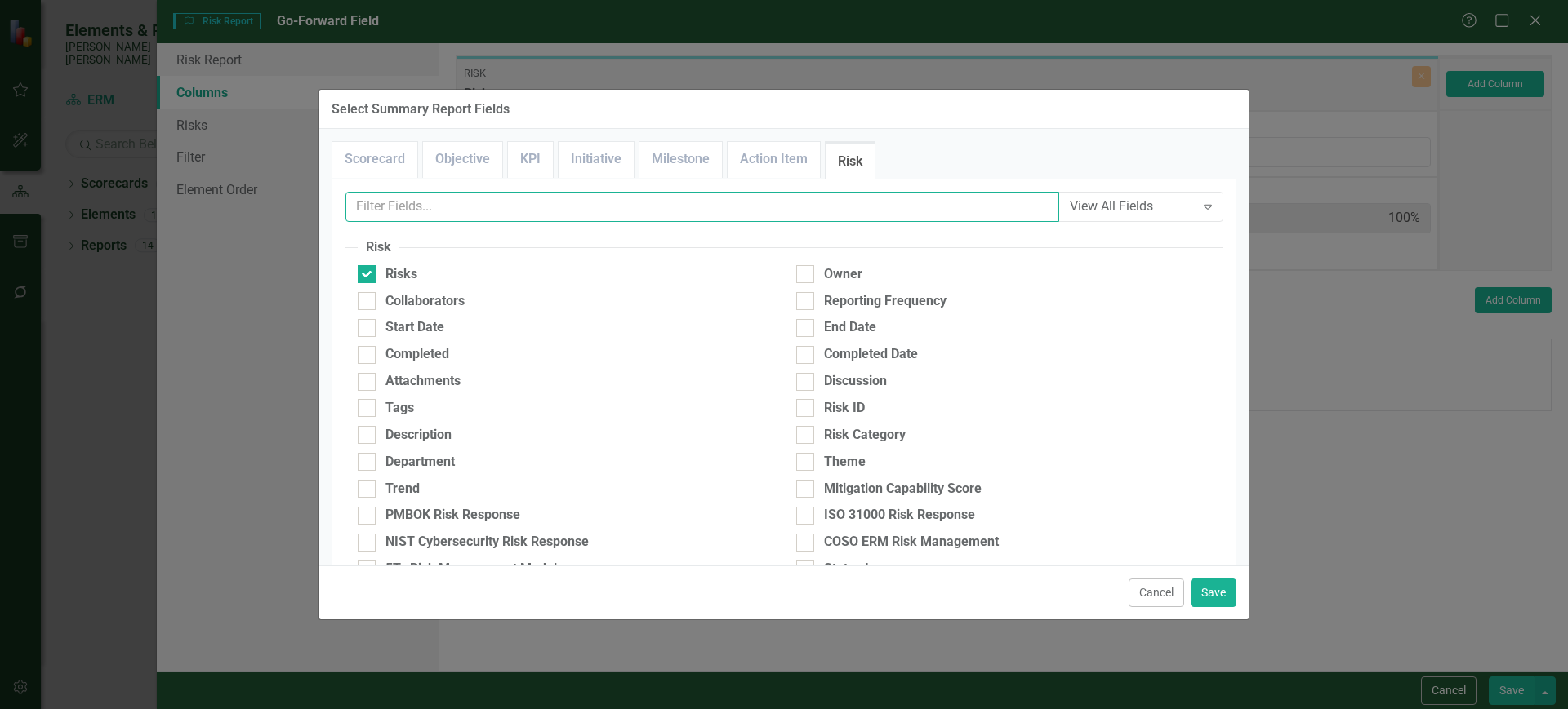
click at [677, 199] on input "text" at bounding box center [702, 206] width 714 height 30
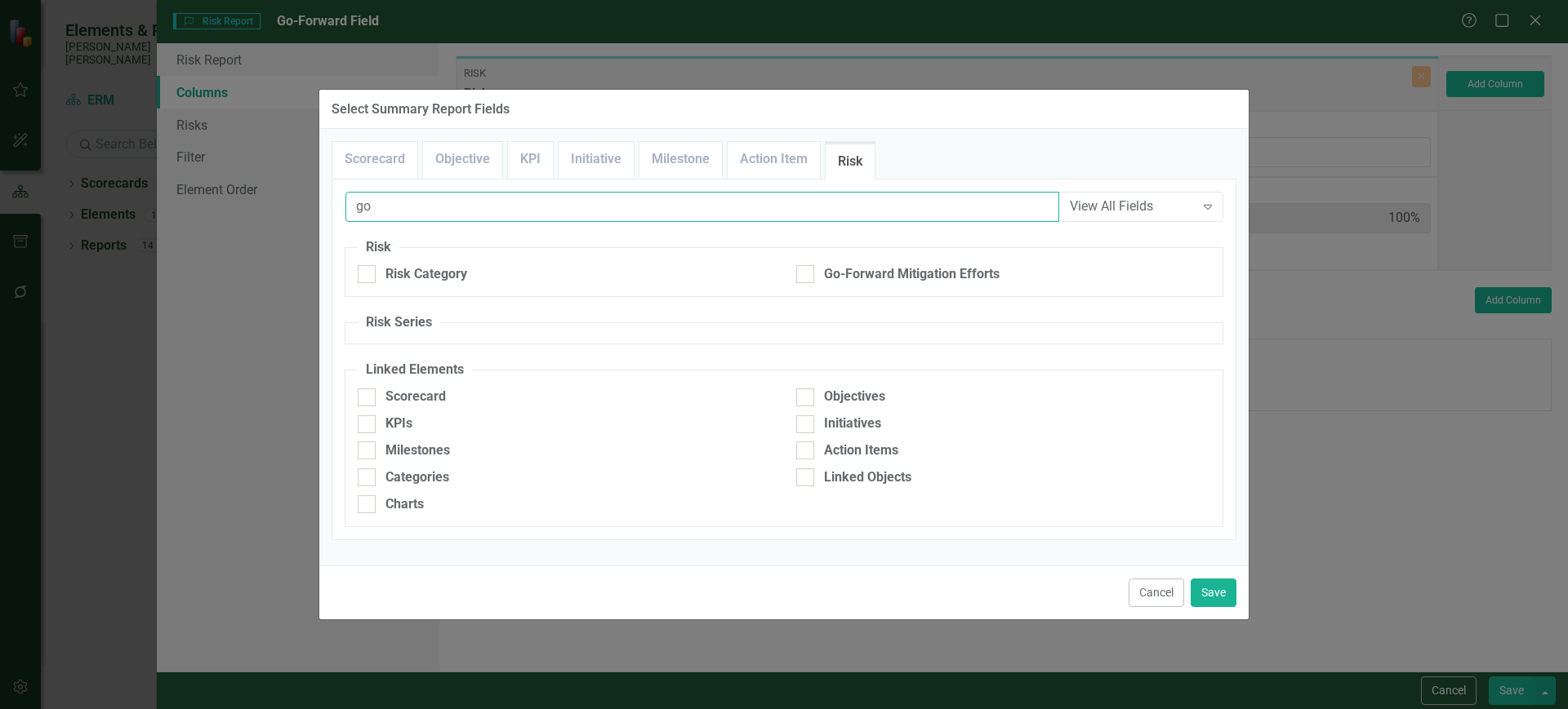
type input "go"
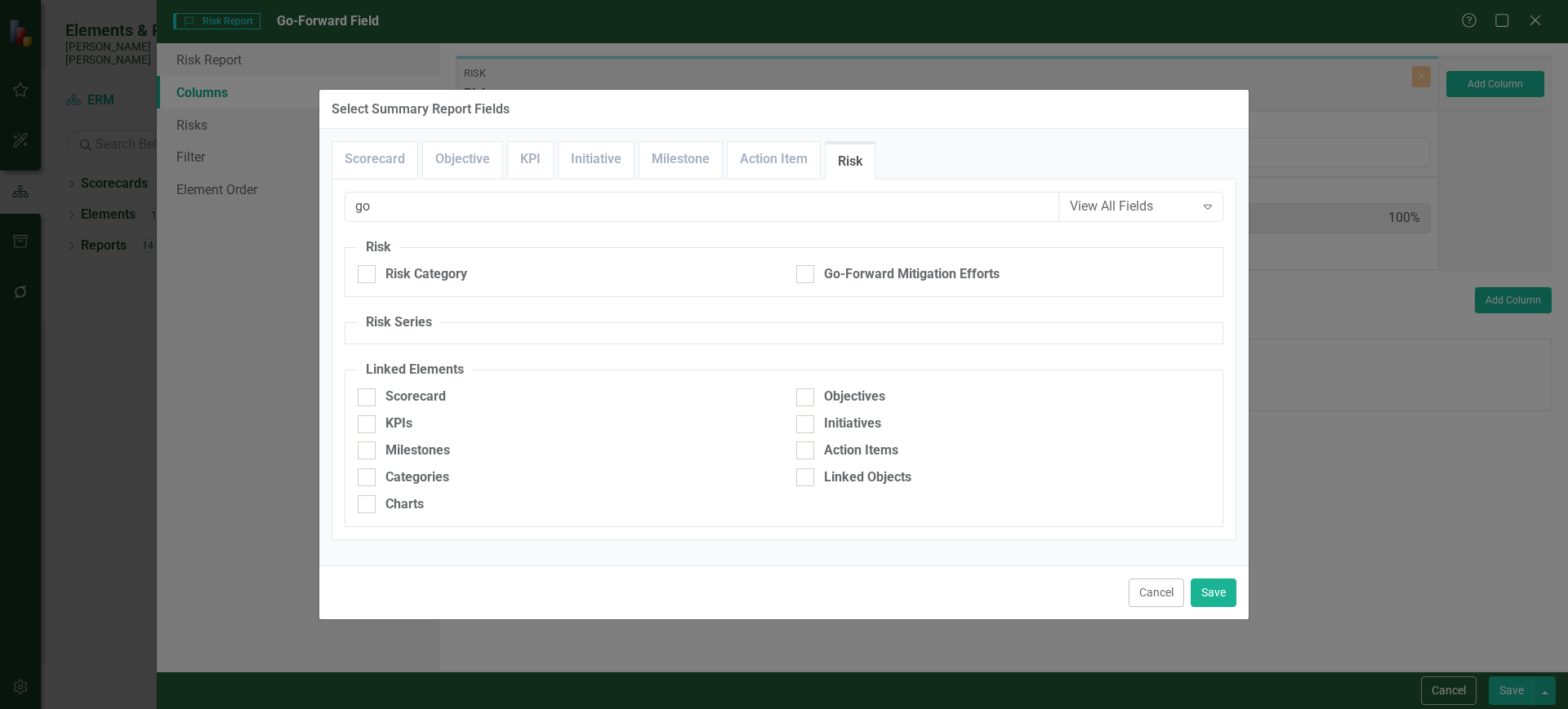
click at [817, 258] on fieldset "Risk Risk Category Go-Forward Mitigation Efforts" at bounding box center [784, 267] width 879 height 59
click at [812, 264] on fieldset "Risk Risk Category Go-Forward Mitigation Efforts" at bounding box center [784, 267] width 879 height 59
drag, startPoint x: 811, startPoint y: 267, endPoint x: 904, endPoint y: 329, distance: 111.8
click at [811, 268] on div at bounding box center [806, 275] width 18 height 18
click at [806, 268] on input "Go-Forward Mitigation Efforts" at bounding box center [802, 271] width 11 height 11
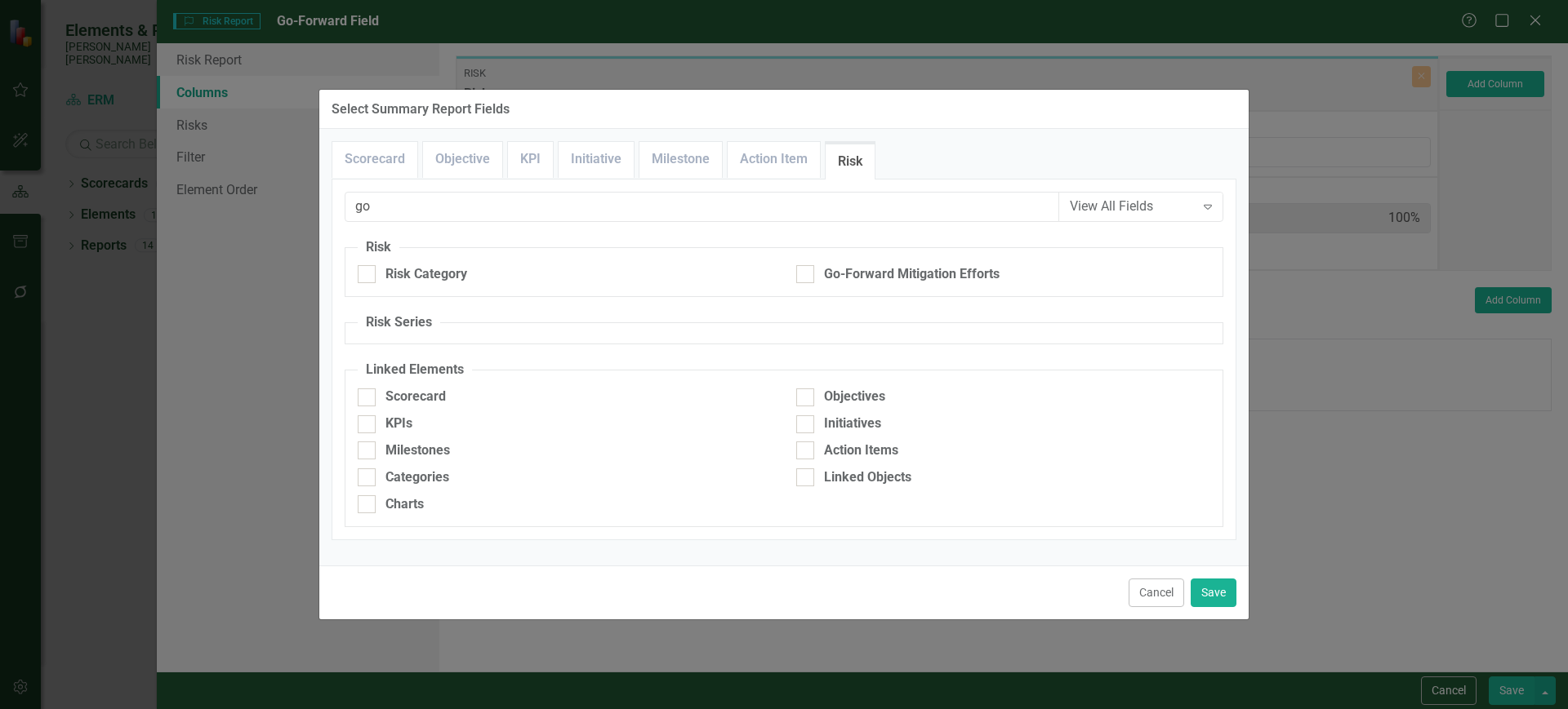
checkbox input "true"
click at [1219, 596] on button "Save" at bounding box center [1213, 593] width 46 height 28
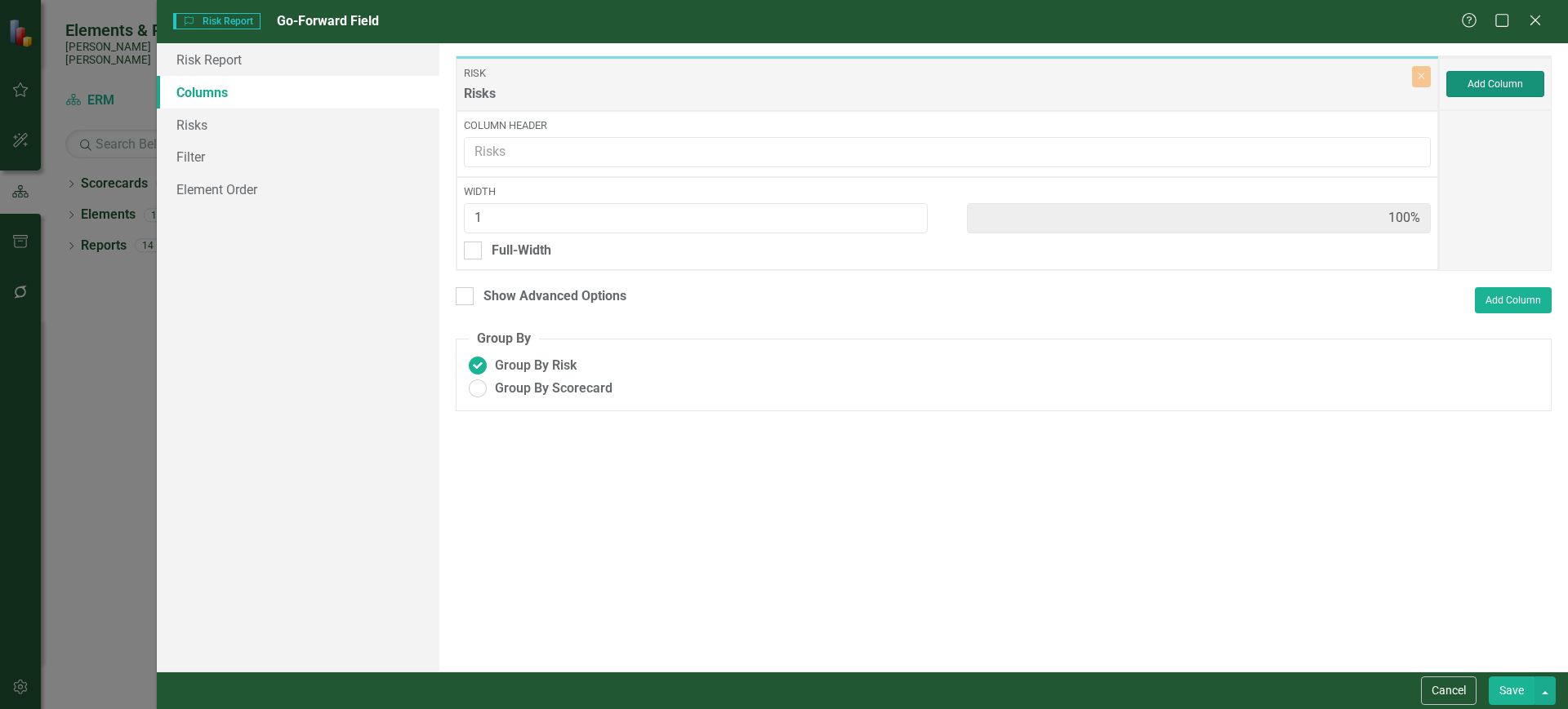
type input "50%"
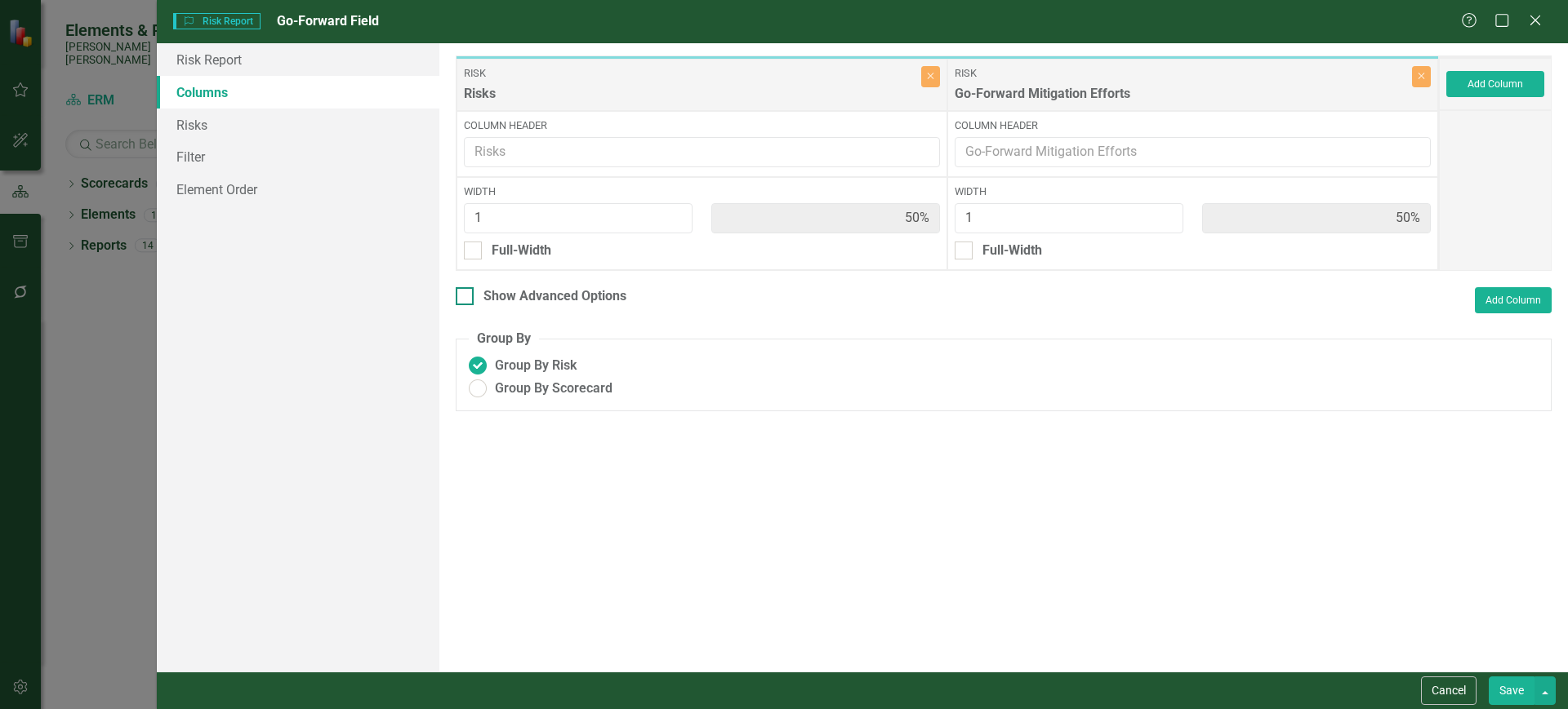
click at [476, 294] on div "Show Advanced Options" at bounding box center [541, 297] width 170 height 18
click at [466, 294] on input "Show Advanced Options" at bounding box center [461, 293] width 11 height 11
checkbox input "true"
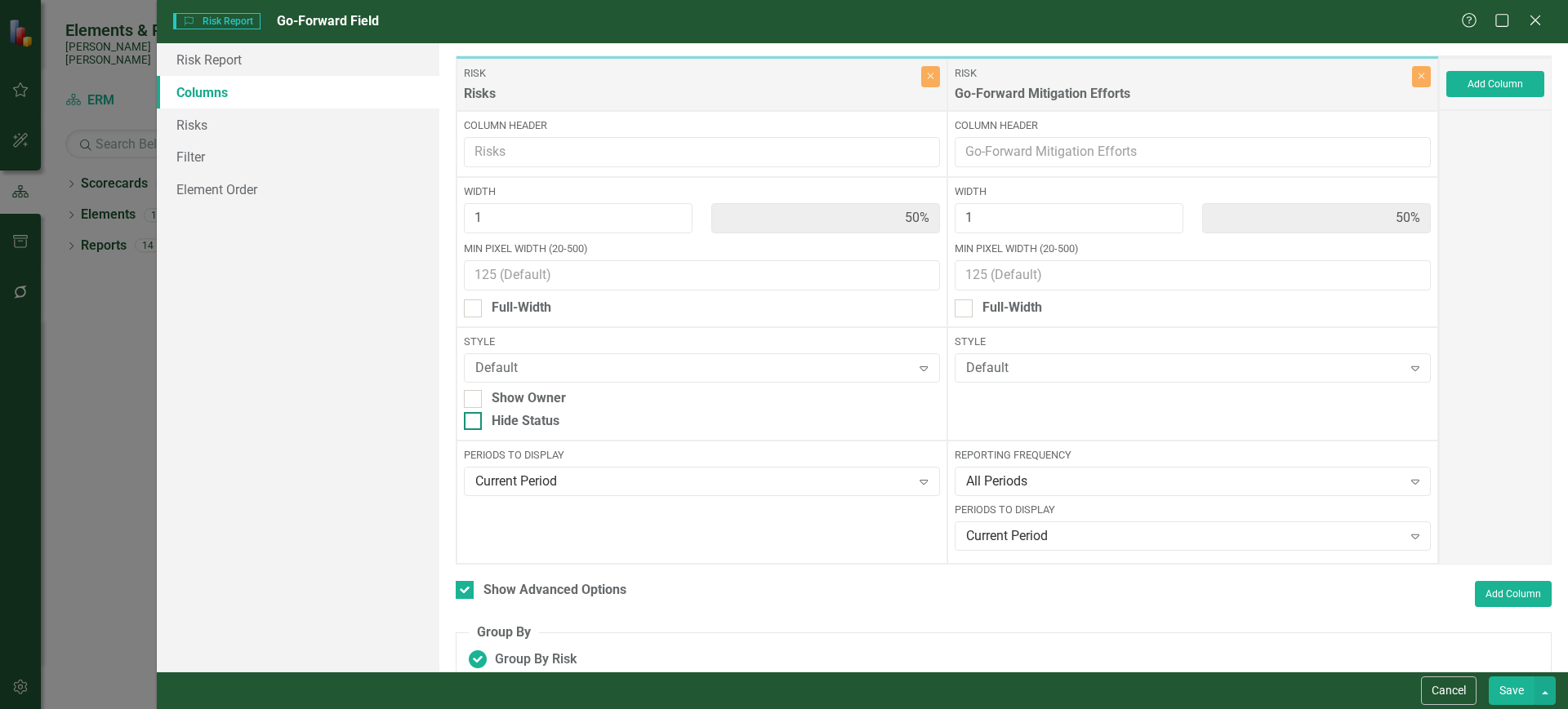
click at [477, 417] on div at bounding box center [473, 421] width 18 height 18
click at [475, 417] on input "Hide Status" at bounding box center [469, 418] width 11 height 11
checkbox input "true"
click at [1515, 686] on button "Save" at bounding box center [1512, 691] width 46 height 28
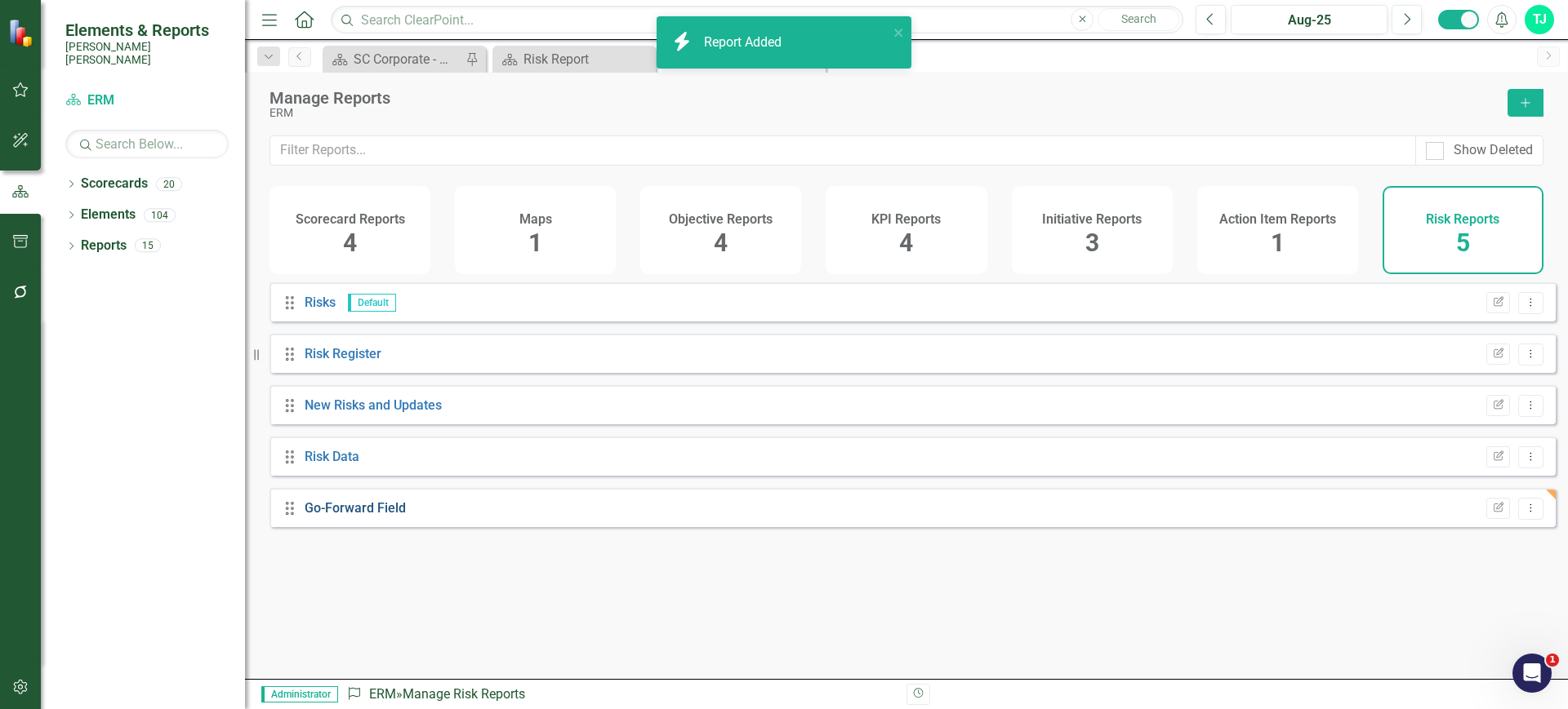
click at [389, 516] on link "Go-Forward Field" at bounding box center [355, 507] width 102 height 16
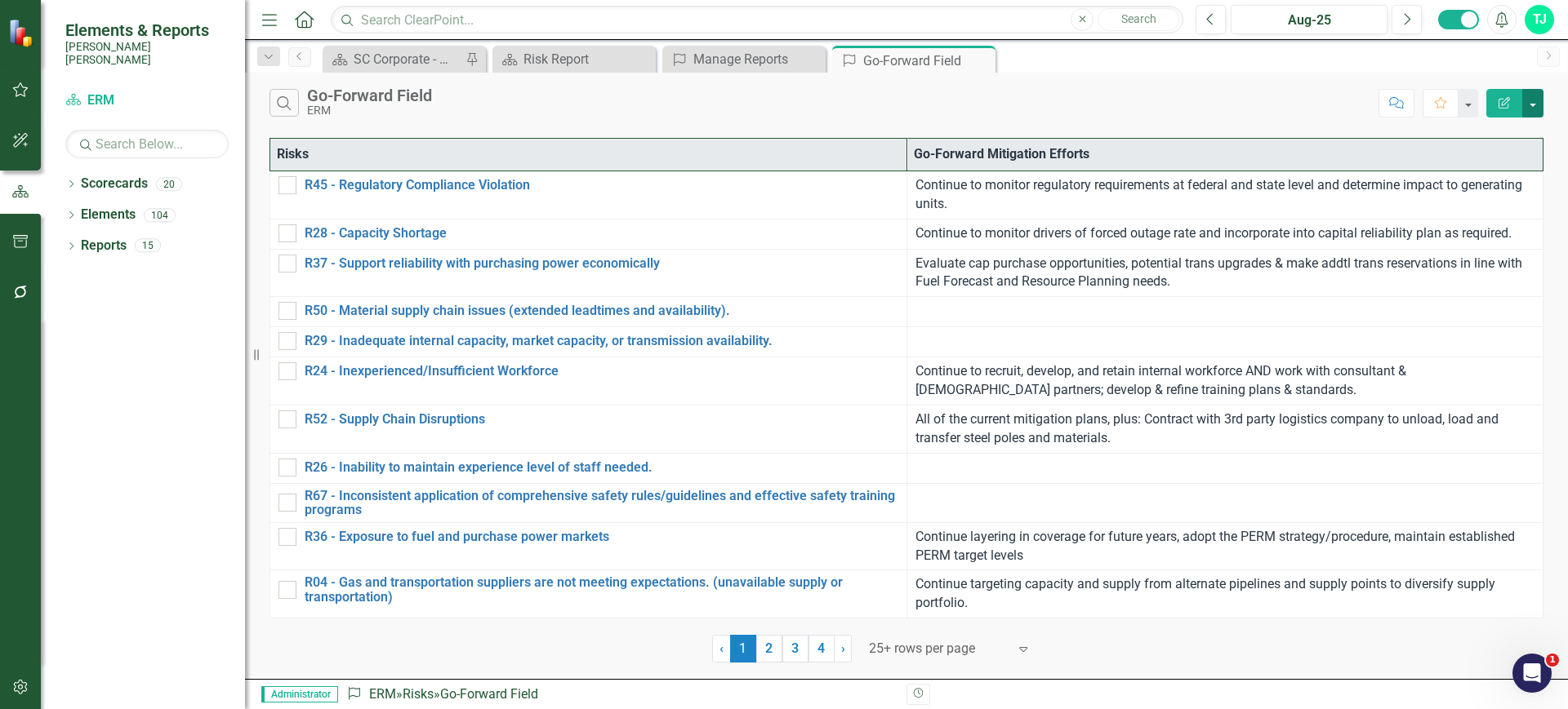
click at [1530, 101] on button "button" at bounding box center [1532, 103] width 21 height 28
click at [1469, 191] on link "Excel Export to Excel" at bounding box center [1478, 196] width 129 height 30
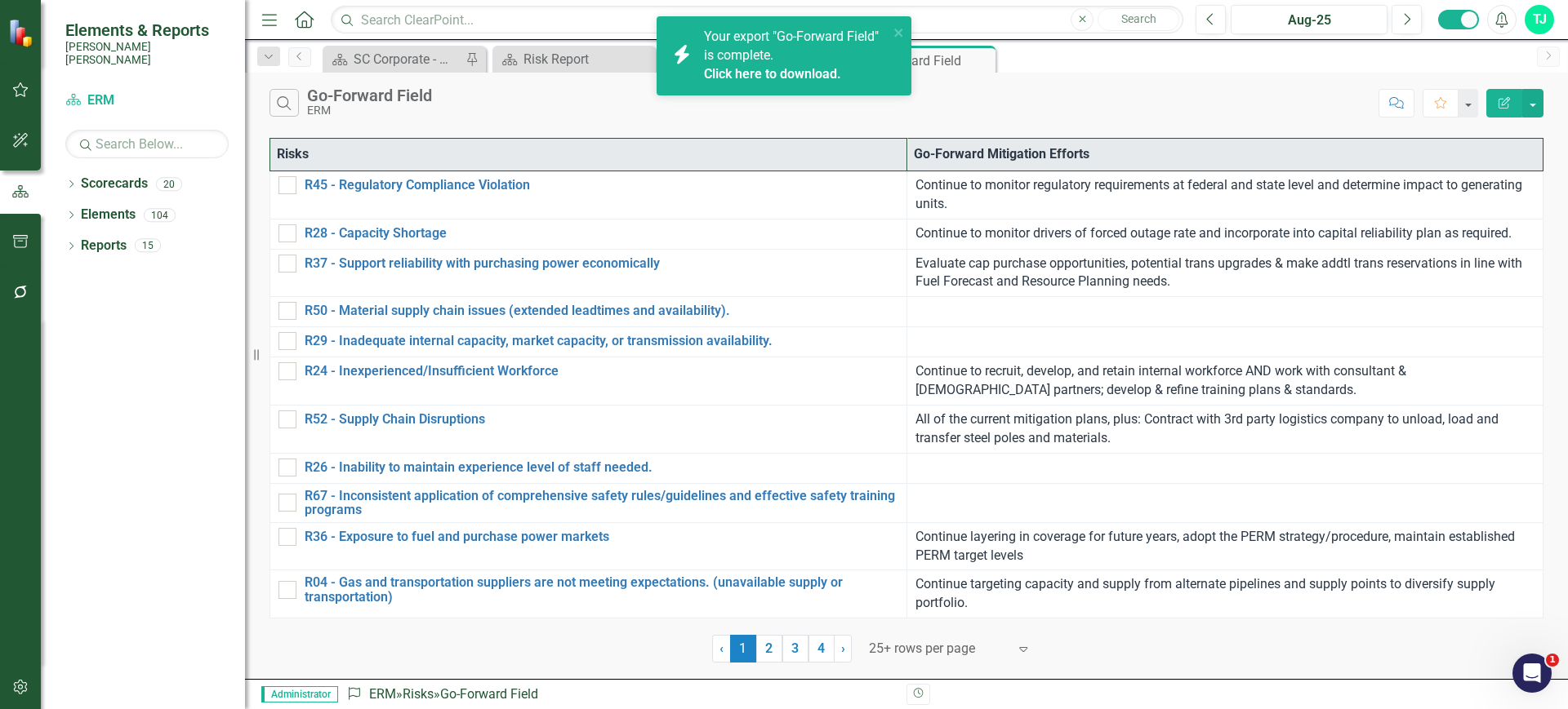
click at [757, 71] on link "Click here to download." at bounding box center [773, 73] width 137 height 16
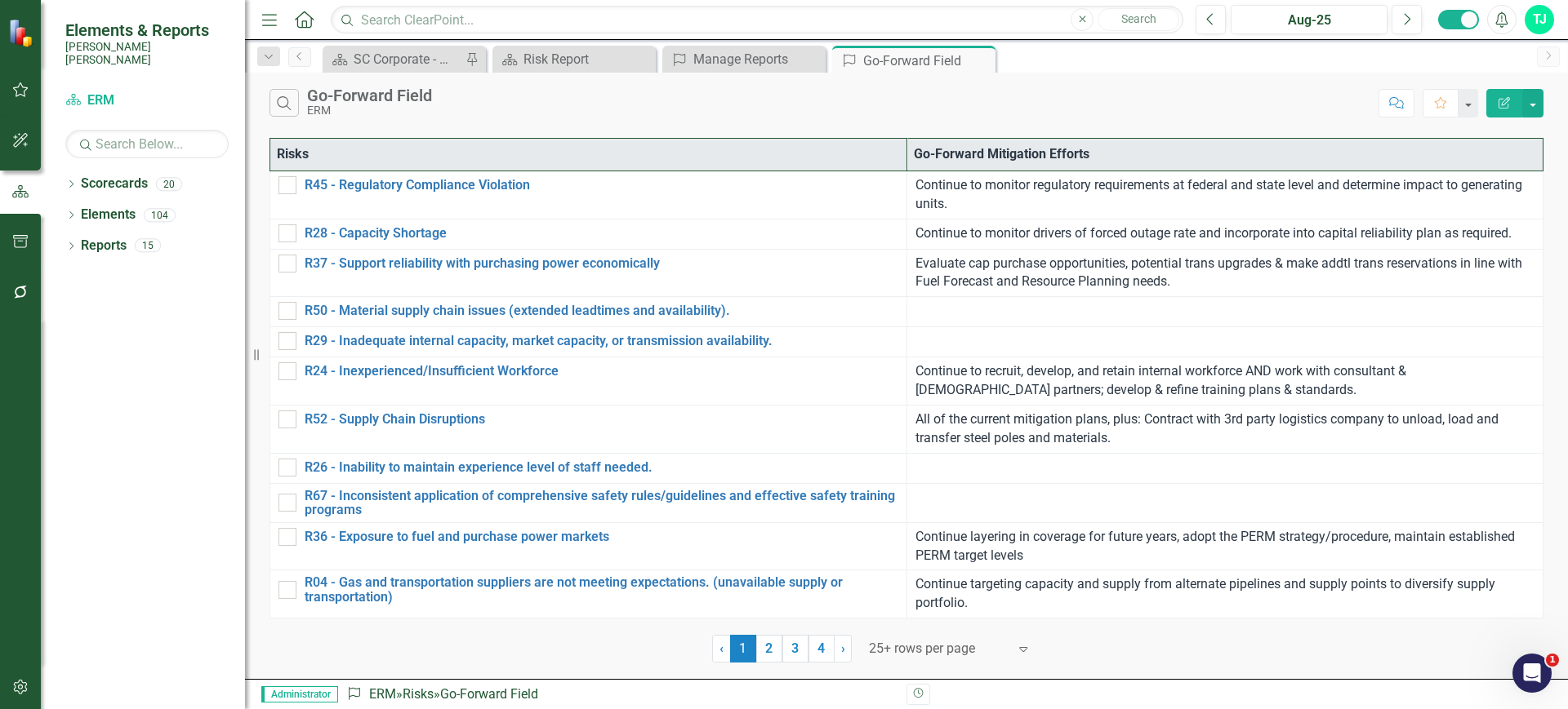
click at [607, 125] on div "Search Go-Forward Field ERM Comment Favorite Edit Report" at bounding box center [906, 99] width 1323 height 53
click at [712, 57] on div "Manage Reports" at bounding box center [748, 59] width 108 height 20
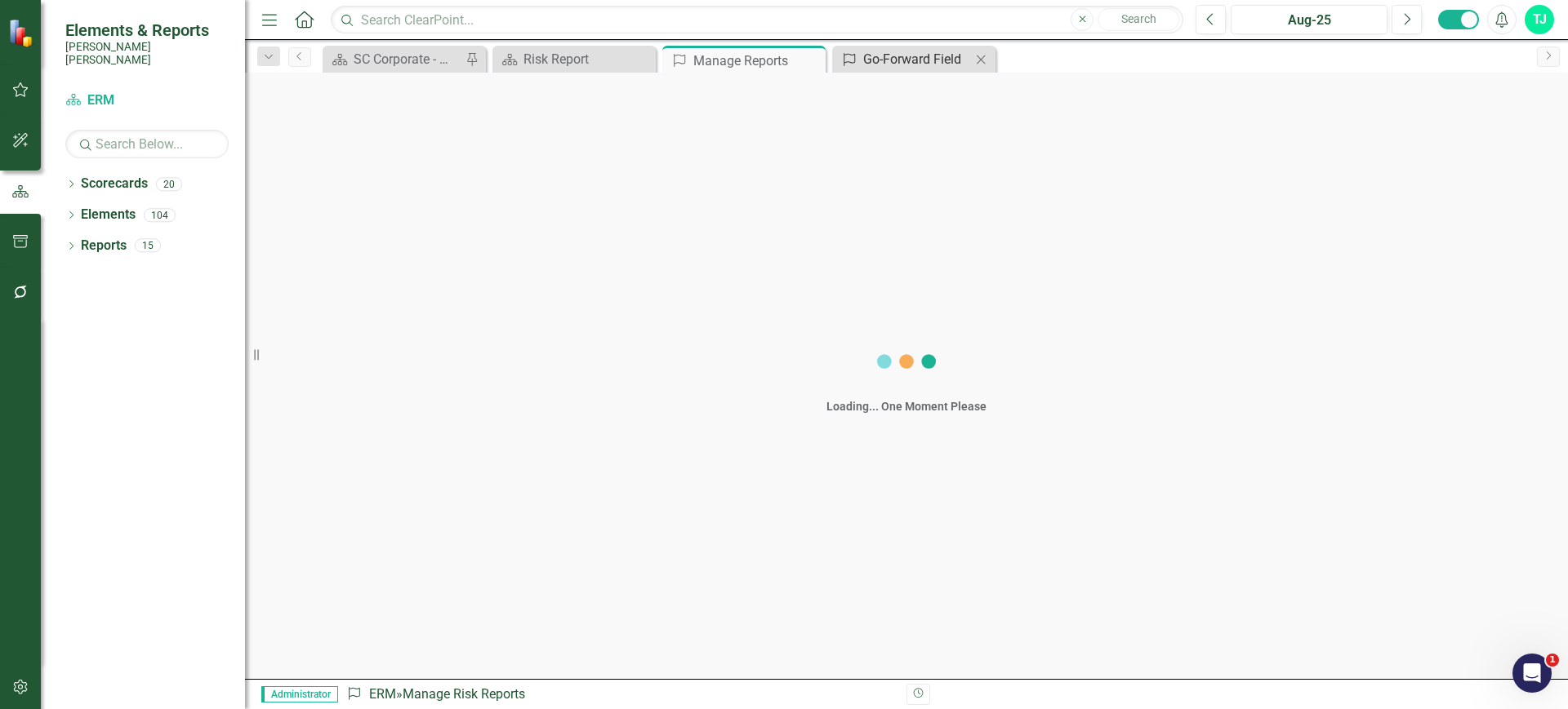
click at [895, 56] on div "Go-Forward Field" at bounding box center [917, 59] width 108 height 20
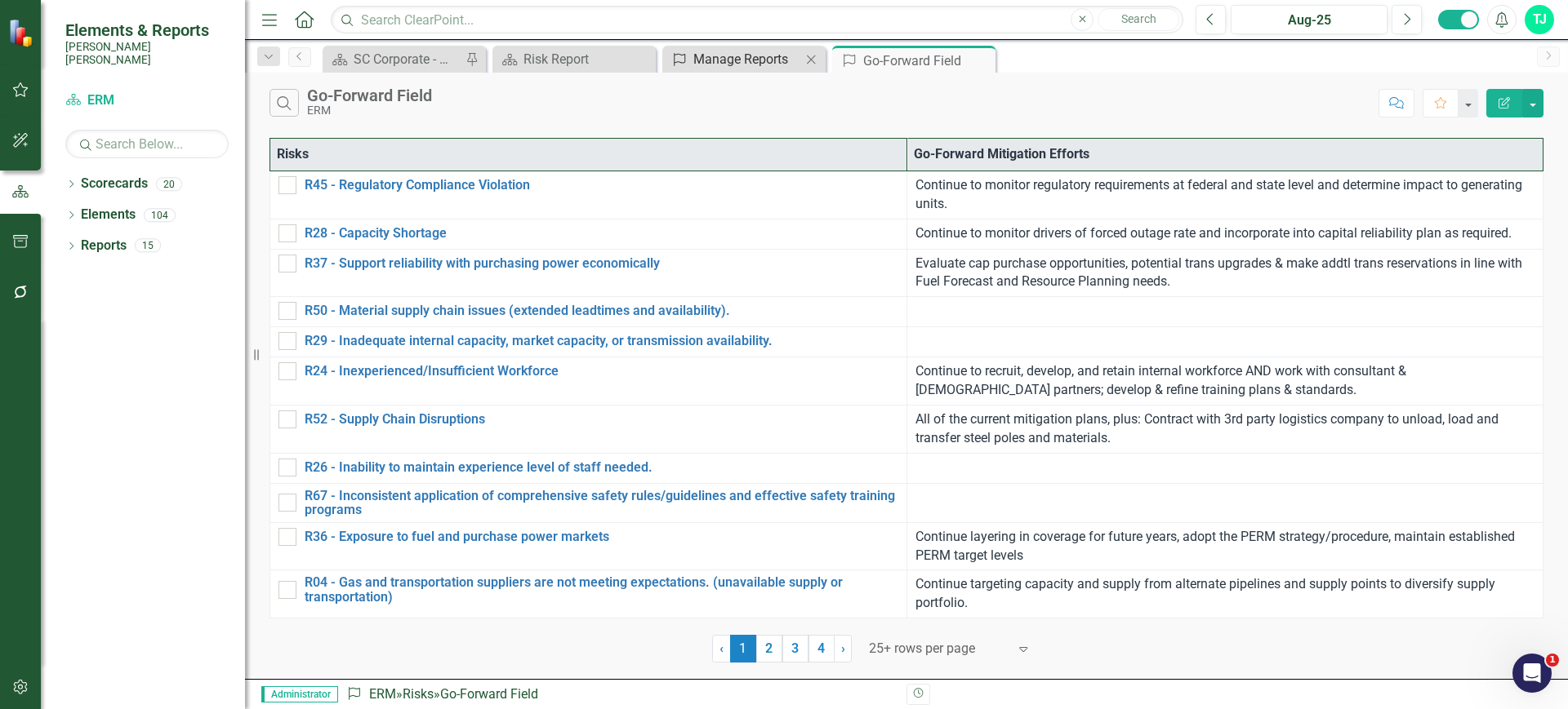
click at [746, 64] on div "Manage Reports" at bounding box center [748, 59] width 108 height 20
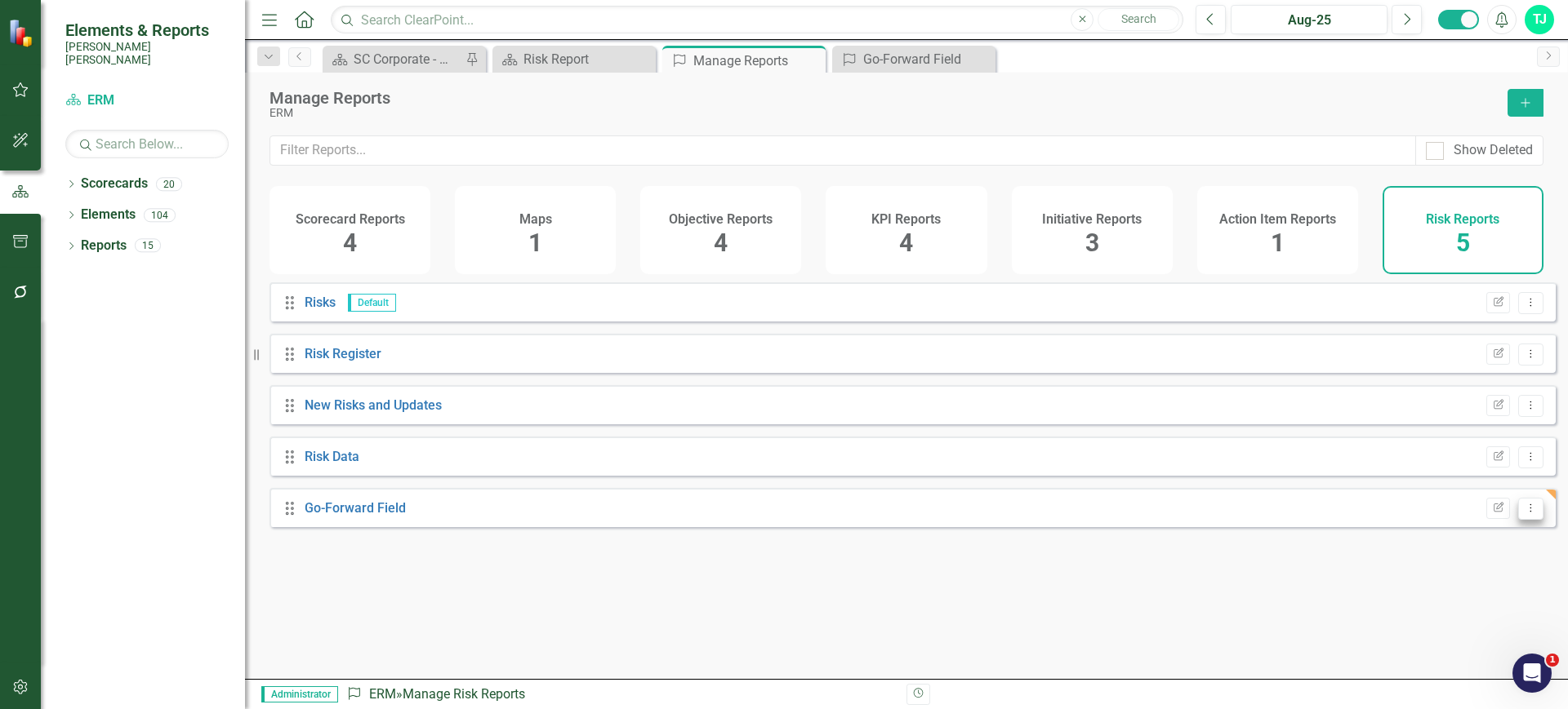
click at [1525, 514] on icon "Dropdown Menu" at bounding box center [1530, 508] width 14 height 11
click at [1436, 647] on link "Trash Delete Report" at bounding box center [1463, 638] width 135 height 30
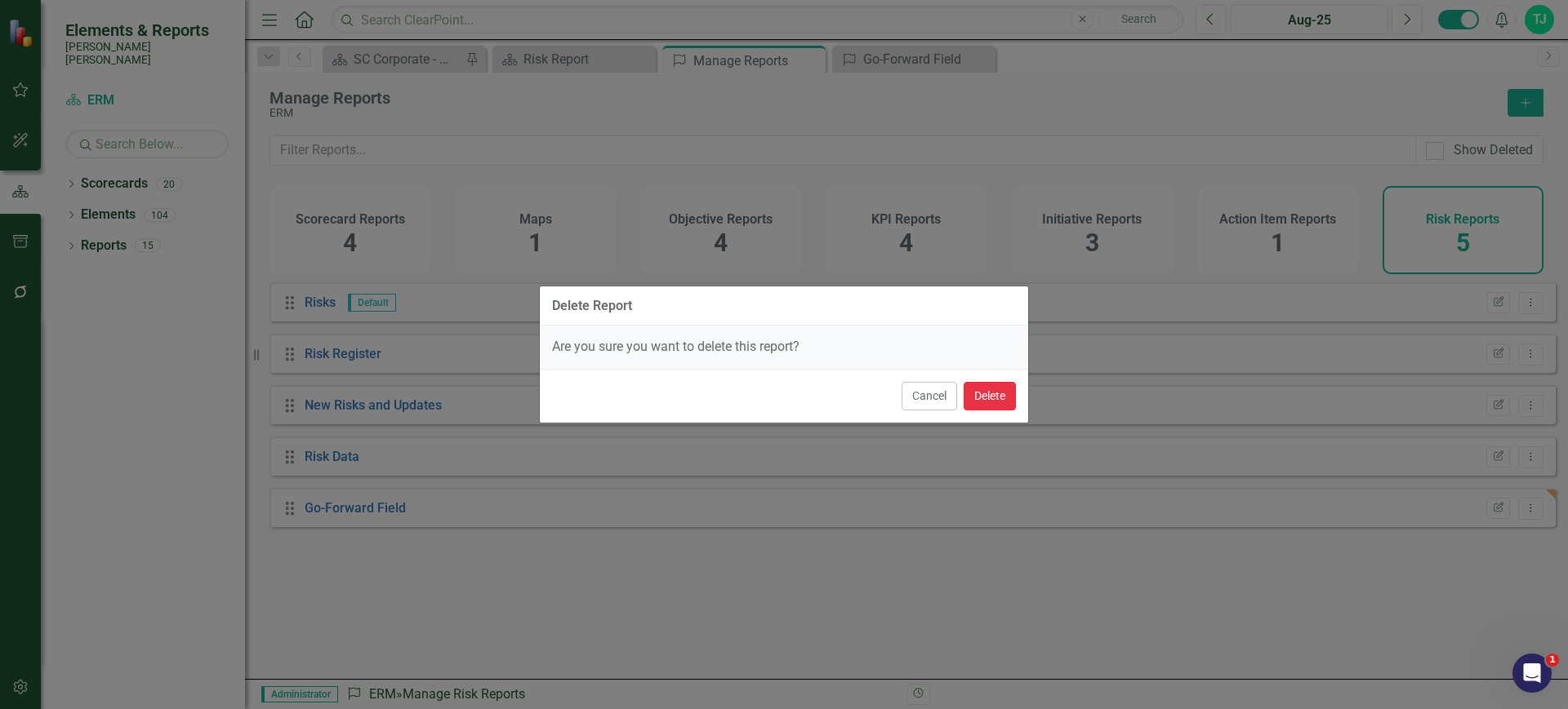
click at [971, 386] on button "Delete" at bounding box center [990, 396] width 52 height 28
